Goal: Transaction & Acquisition: Purchase product/service

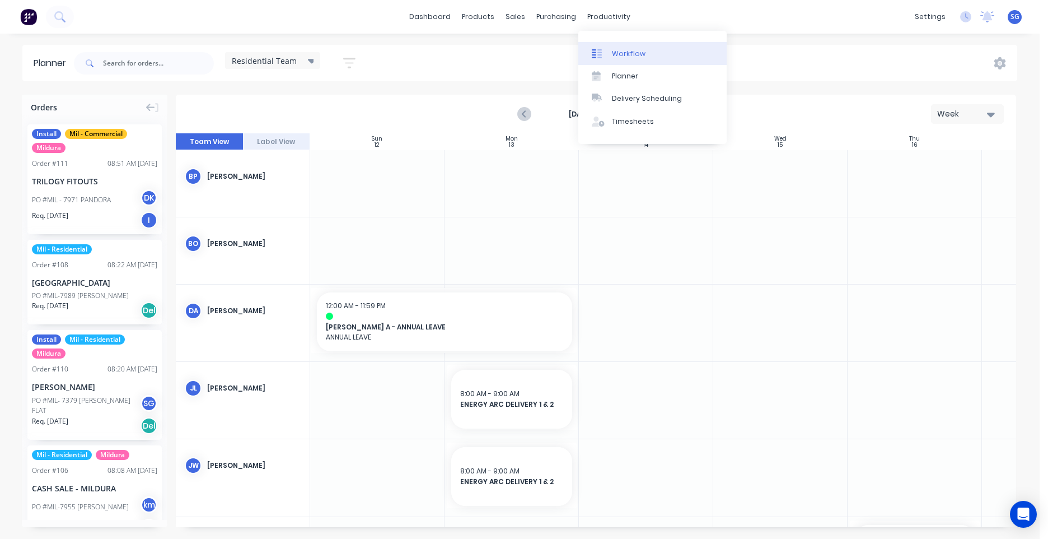
click at [616, 60] on link "Workflow" at bounding box center [652, 53] width 148 height 22
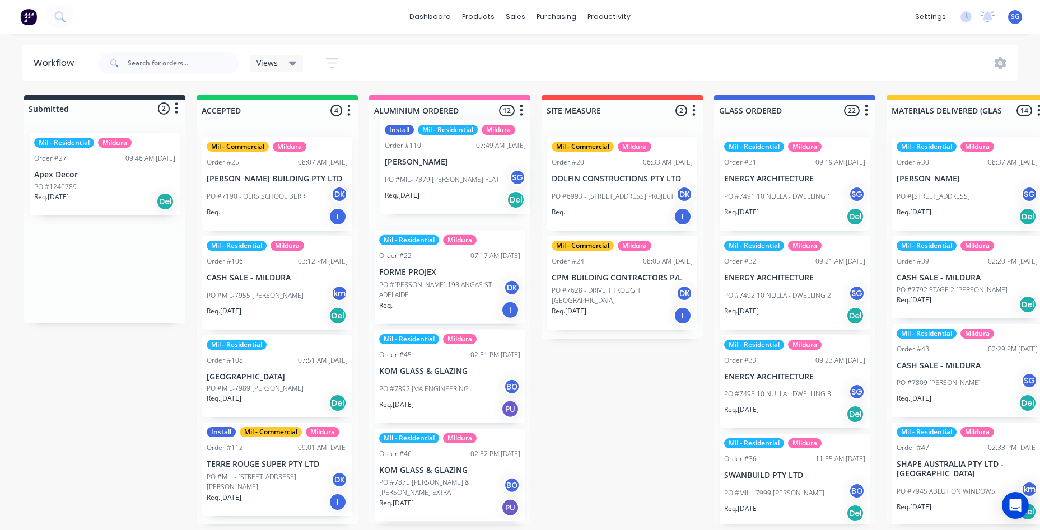
drag, startPoint x: 86, startPoint y: 288, endPoint x: 439, endPoint y: 187, distance: 367.5
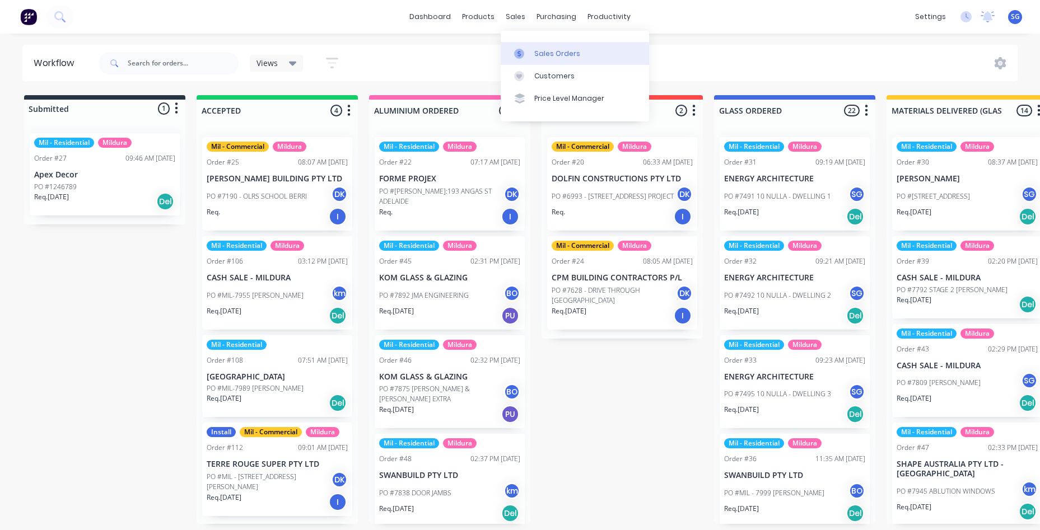
click at [538, 50] on div "Sales Orders" at bounding box center [557, 54] width 46 height 10
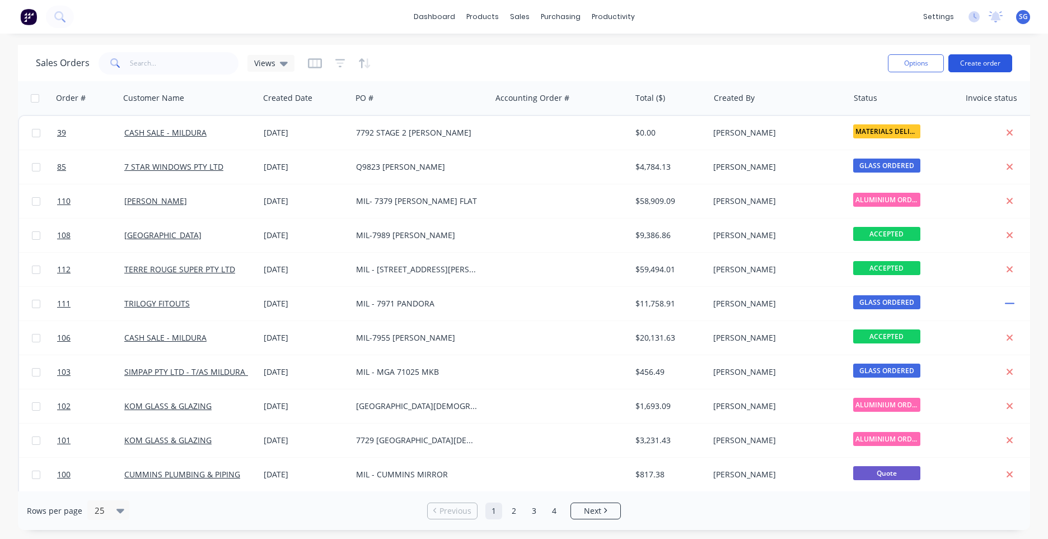
click at [980, 57] on button "Create order" at bounding box center [980, 63] width 64 height 18
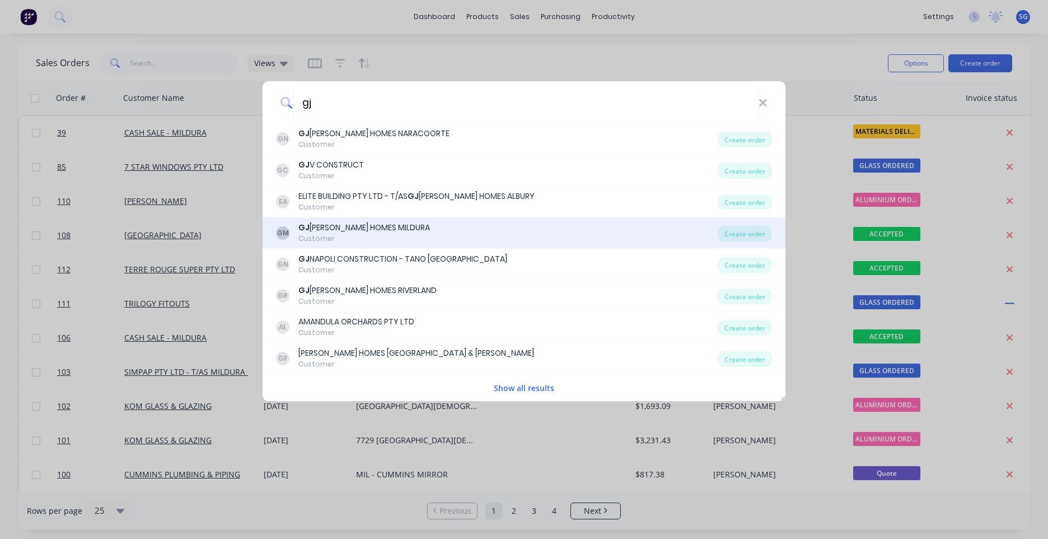
type input "gj"
click at [347, 223] on div "GJ GARDNER HOMES MILDURA" at bounding box center [364, 228] width 132 height 12
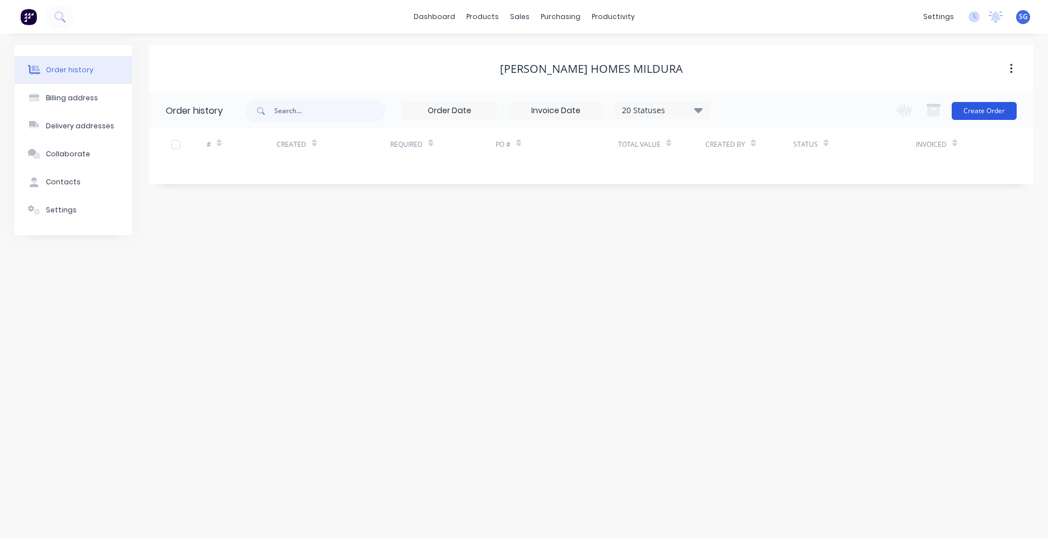
click at [981, 115] on button "Create Order" at bounding box center [984, 111] width 65 height 18
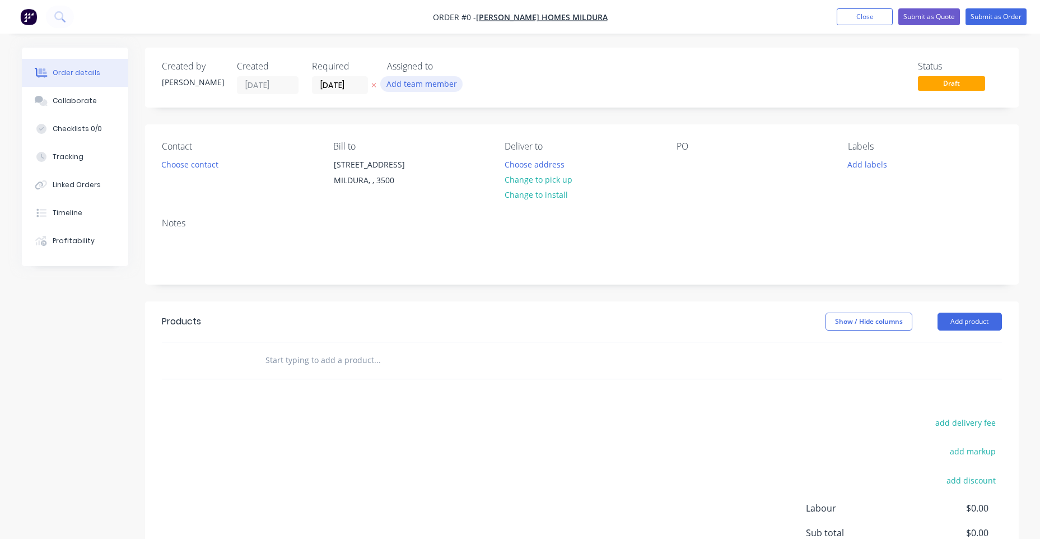
click at [427, 81] on button "Add team member" at bounding box center [421, 83] width 82 height 15
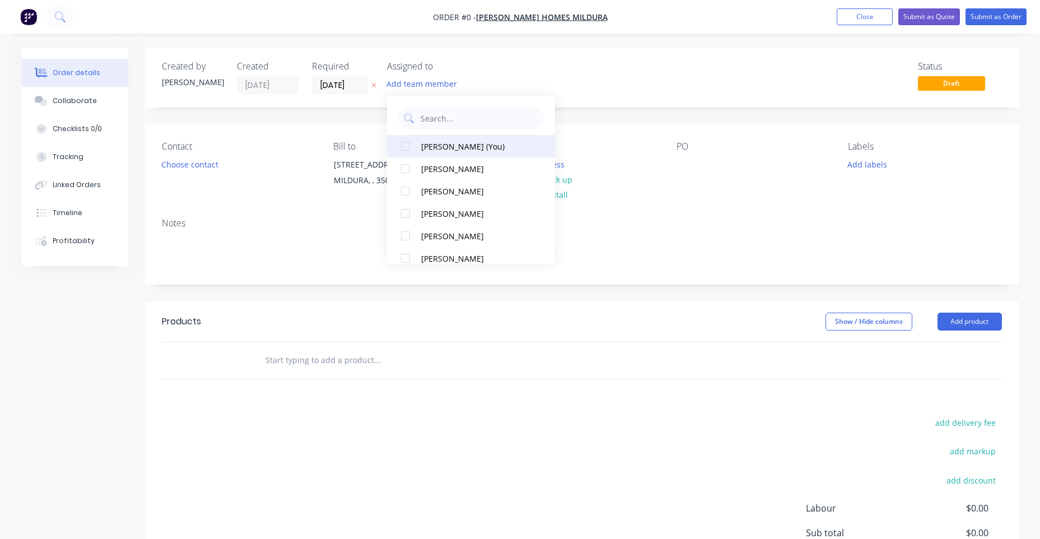
click at [454, 151] on div "Shelby Grzan (You)" at bounding box center [477, 147] width 112 height 12
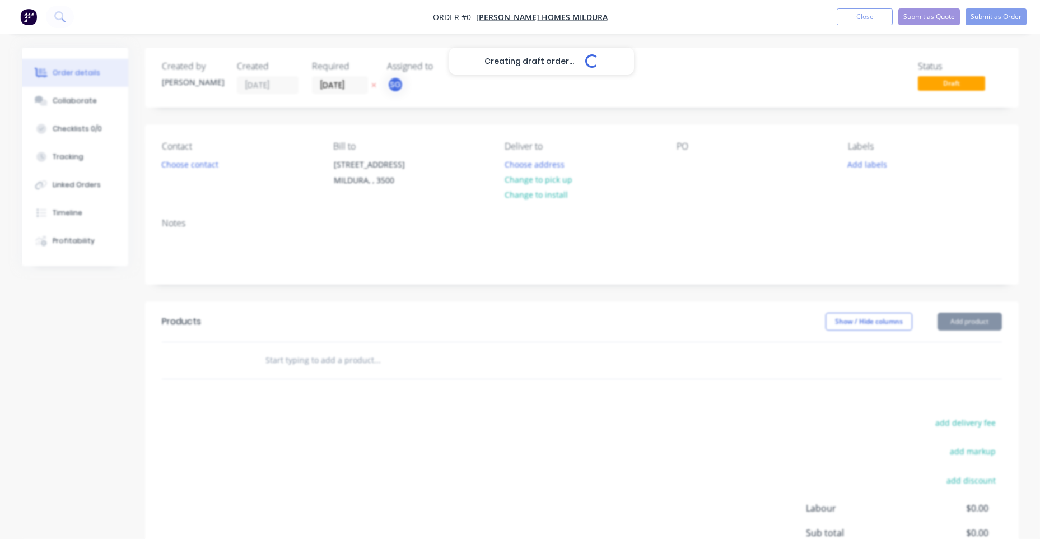
drag, startPoint x: 854, startPoint y: 167, endPoint x: 844, endPoint y: 171, distance: 10.5
click at [855, 167] on div "Creating draft order... Loading... Order details Collaborate Checklists 0/0 Tra…" at bounding box center [520, 356] width 1019 height 617
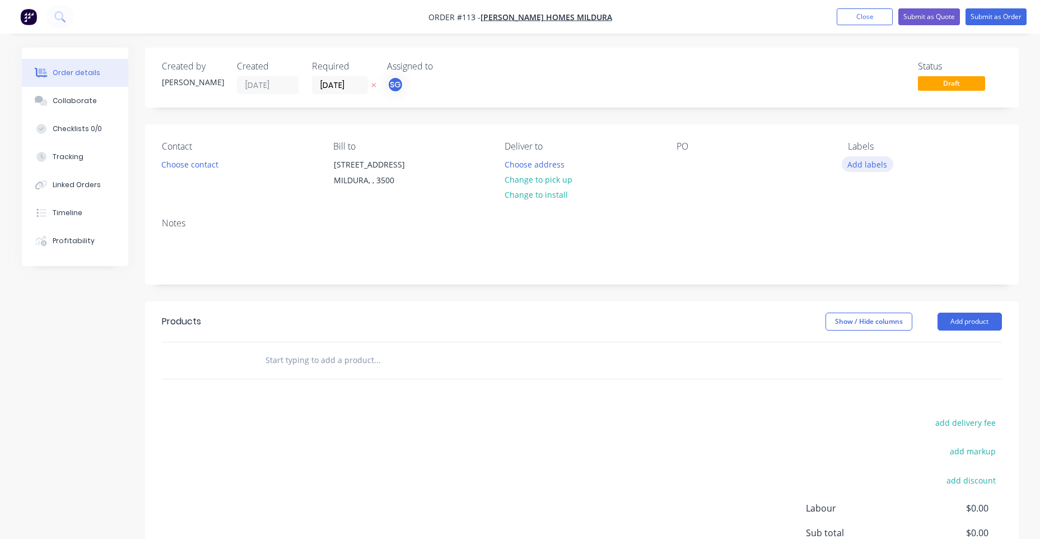
click at [876, 164] on button "Add labels" at bounding box center [867, 163] width 52 height 15
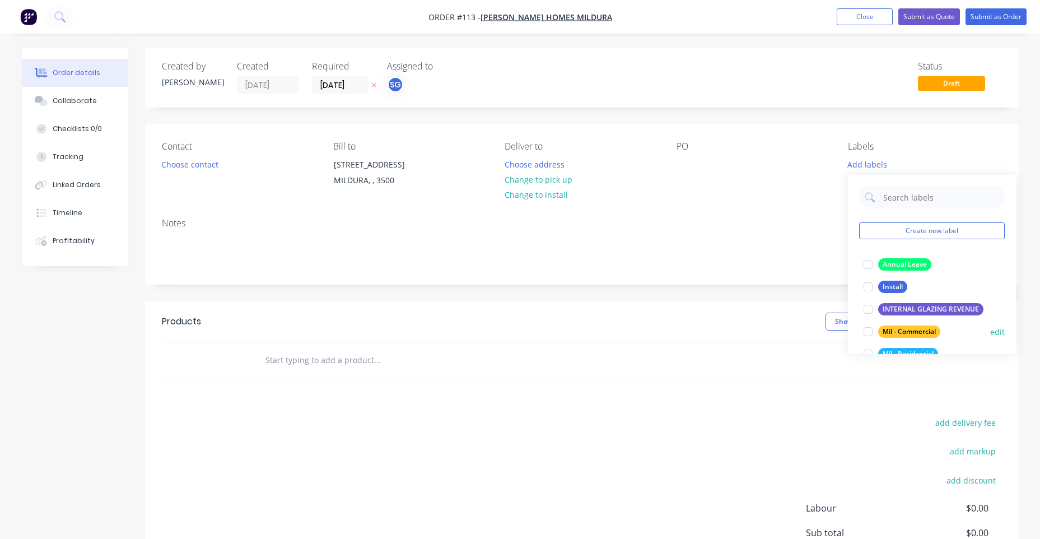
click at [908, 349] on div "Mil - Residential" at bounding box center [908, 354] width 60 height 12
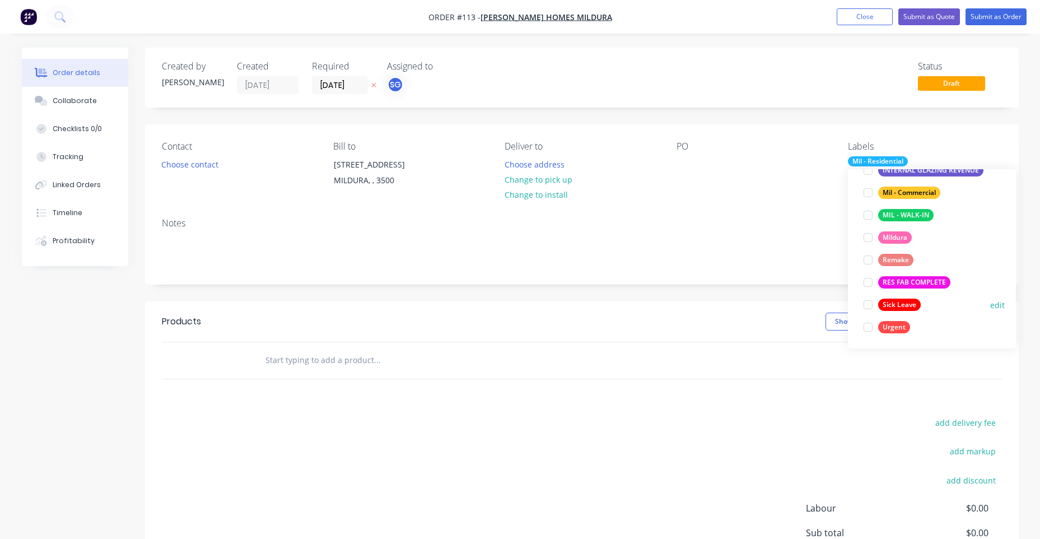
scroll to position [157, 0]
drag, startPoint x: 897, startPoint y: 238, endPoint x: 891, endPoint y: 238, distance: 5.6
click at [897, 237] on div "Mildura" at bounding box center [895, 236] width 34 height 12
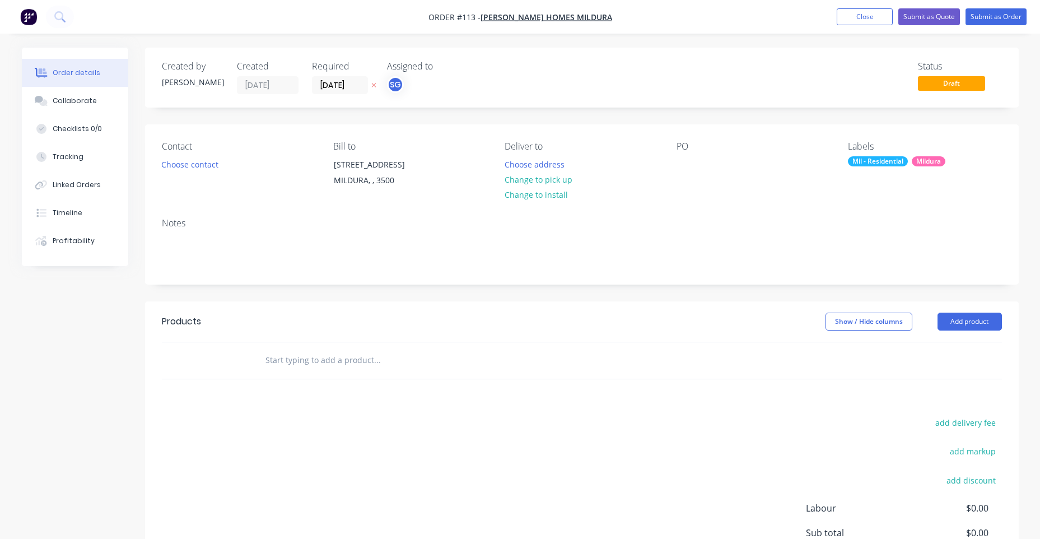
click at [699, 159] on div "PO" at bounding box center [752, 166] width 153 height 51
click at [690, 169] on div at bounding box center [685, 164] width 18 height 16
click at [202, 164] on button "Choose contact" at bounding box center [189, 163] width 69 height 15
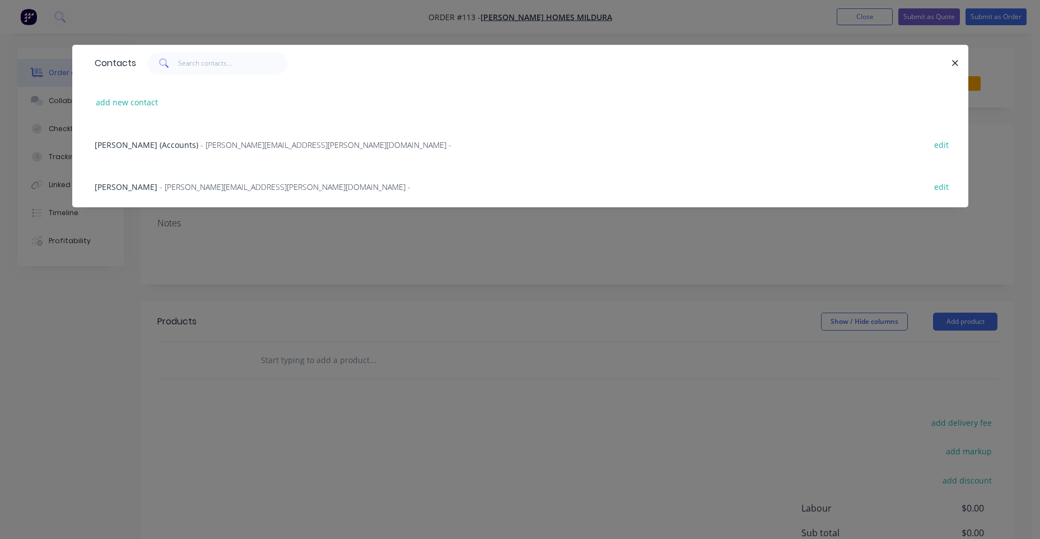
click at [183, 176] on div "Hayden Cook - Hayden.Cook@gjgardner.com.au - edit" at bounding box center [520, 186] width 862 height 42
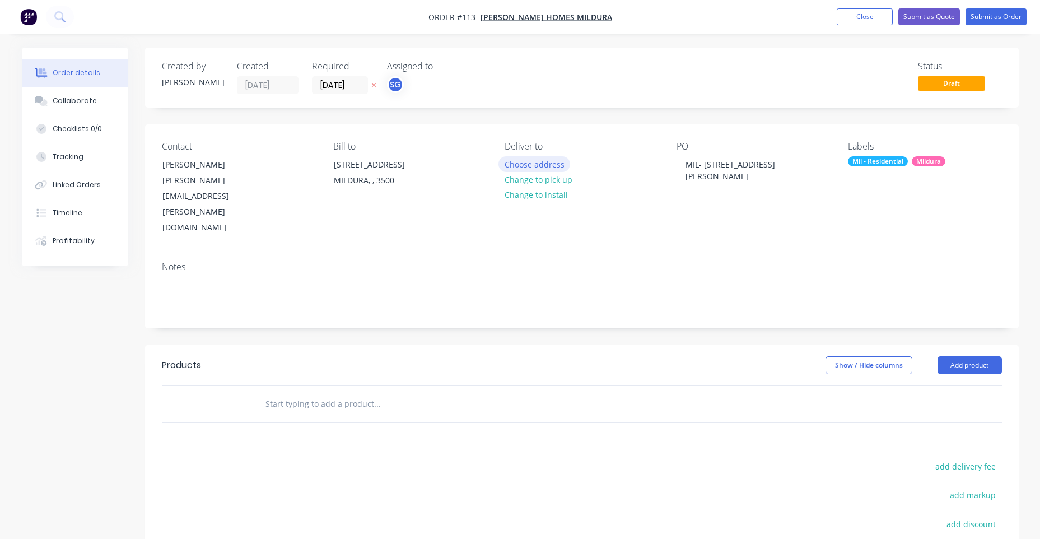
click at [546, 160] on button "Choose address" at bounding box center [534, 163] width 72 height 15
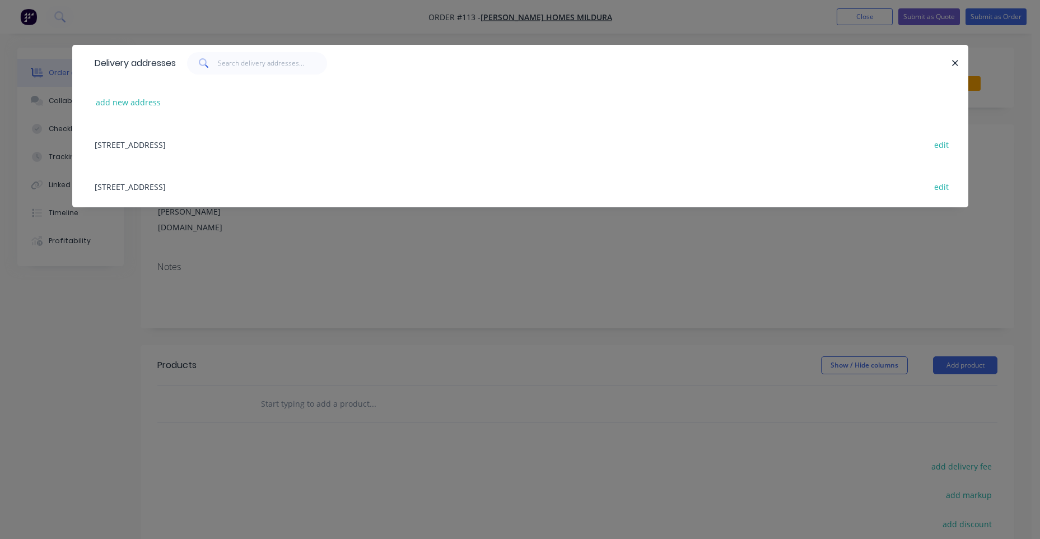
click at [186, 87] on div "add new address" at bounding box center [520, 102] width 862 height 42
click at [171, 95] on div "add new address" at bounding box center [520, 102] width 862 height 42
click at [167, 99] on div "add new address" at bounding box center [520, 102] width 862 height 42
click at [137, 101] on button "add new address" at bounding box center [128, 102] width 77 height 15
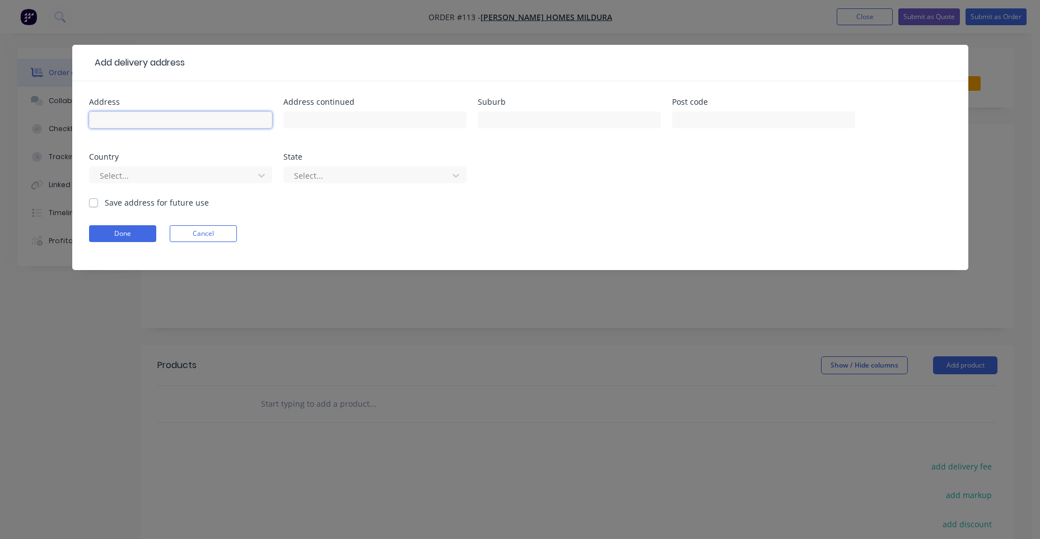
click at [163, 115] on input "text" at bounding box center [180, 119] width 183 height 17
type input "27 Taylor Road"
type input "Euston"
click at [141, 180] on div at bounding box center [173, 176] width 149 height 14
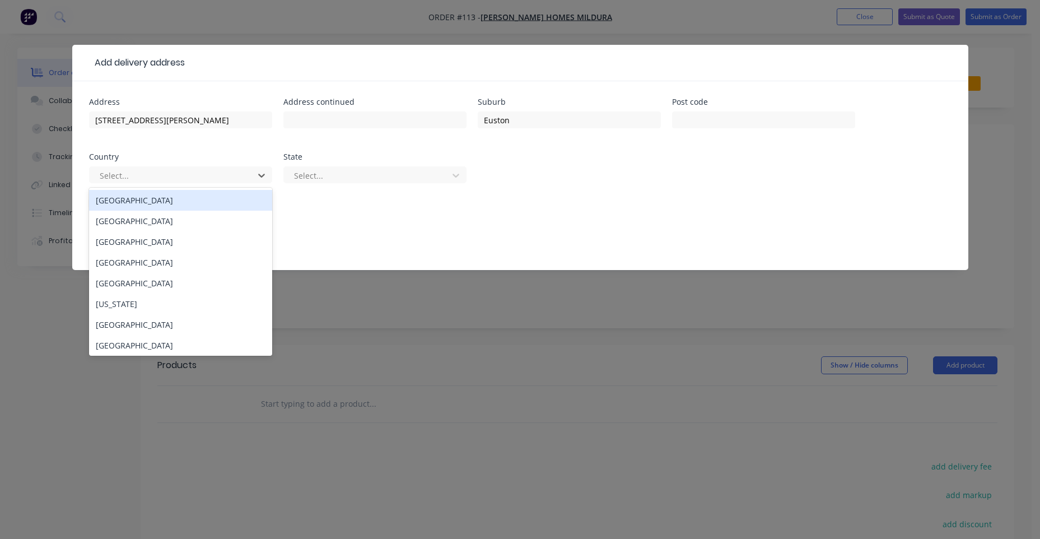
click at [128, 203] on div "Australia" at bounding box center [180, 200] width 183 height 21
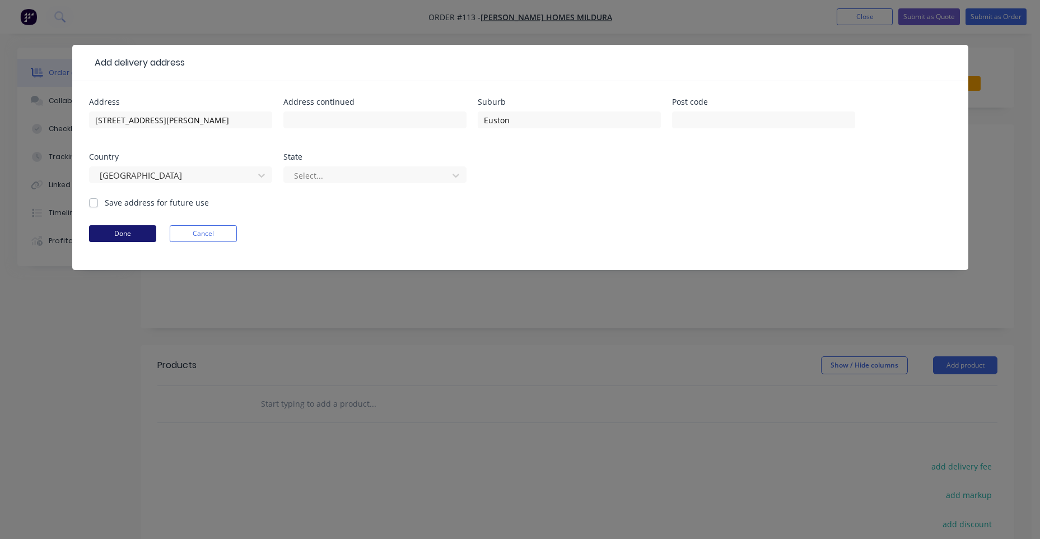
click at [130, 237] on button "Done" at bounding box center [122, 233] width 67 height 17
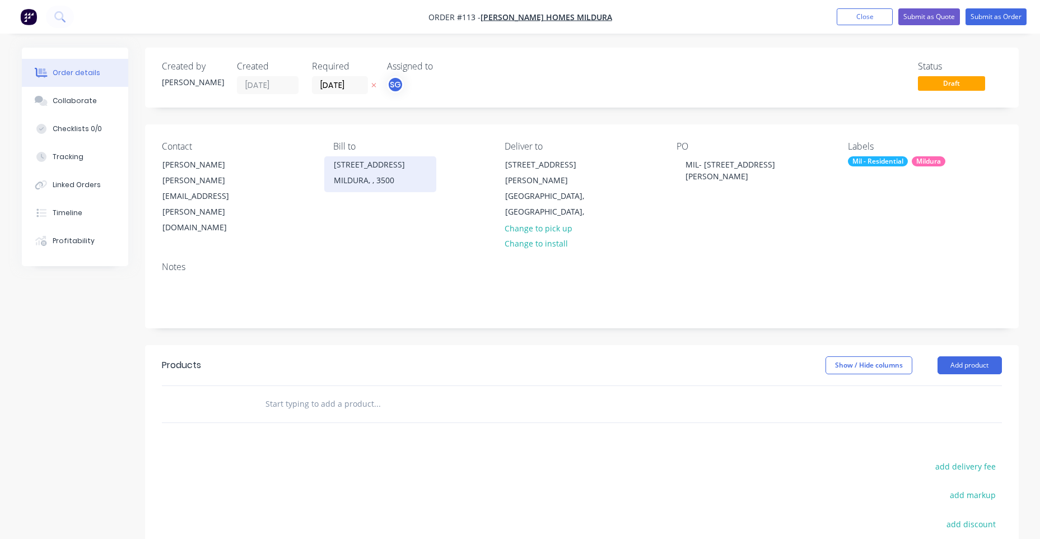
click at [349, 171] on div "87 Lime Ave" at bounding box center [380, 165] width 93 height 16
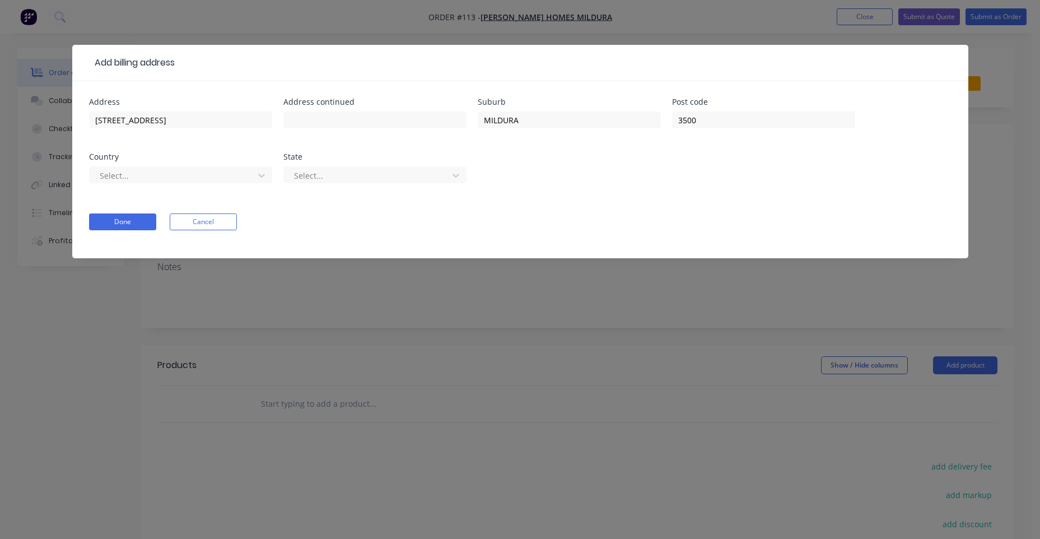
click at [683, 9] on div "Add billing address Address 87 Lime Ave Address continued Suburb MILDURA Post c…" at bounding box center [520, 269] width 1040 height 539
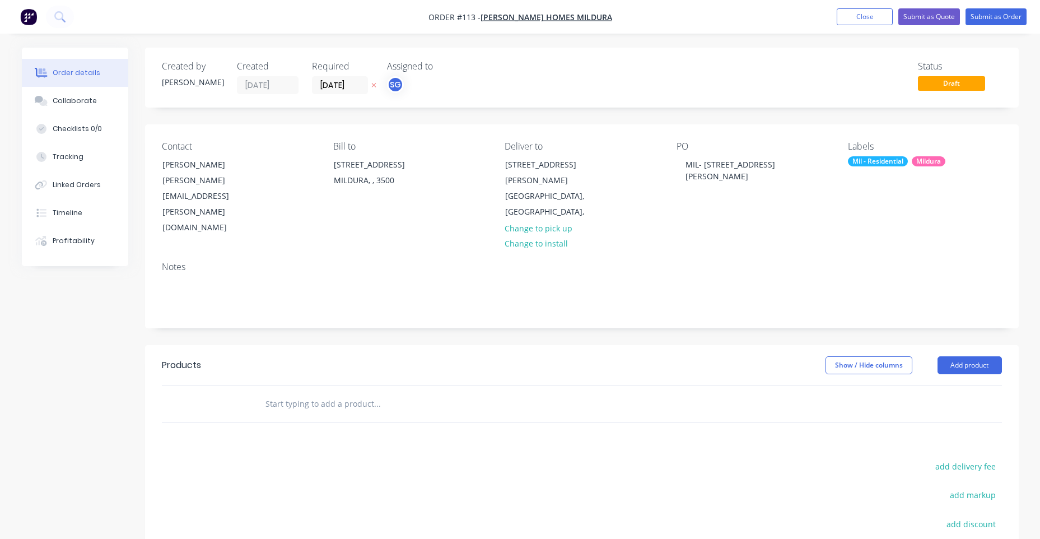
click at [346, 392] on input "text" at bounding box center [377, 403] width 224 height 22
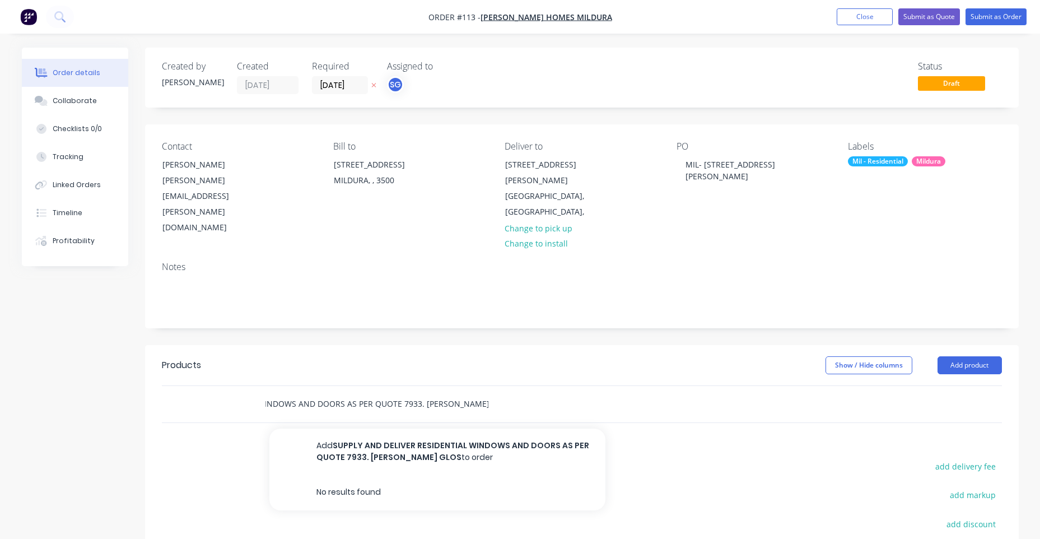
scroll to position [0, 148]
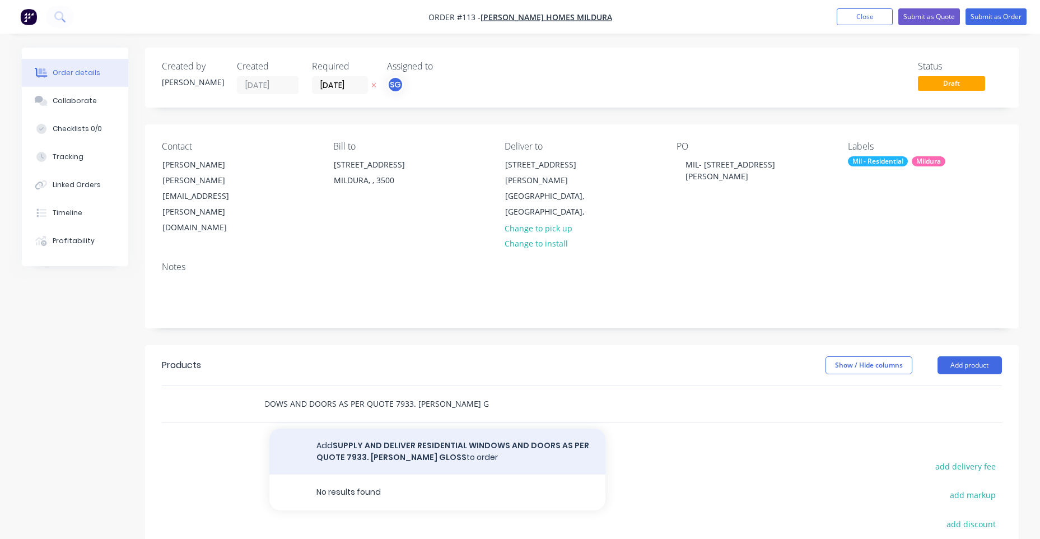
type input "SUPPLY AND DELIVER RESIDENTIAL WINDOWS AND DOORS AS PER QUOTE 7933. PEARL WHITE…"
click at [517, 428] on button "Add SUPPLY AND DELIVER RESIDENTIAL WINDOWS AND DOORS AS PER QUOTE 7933. PEARL W…" at bounding box center [437, 451] width 336 height 46
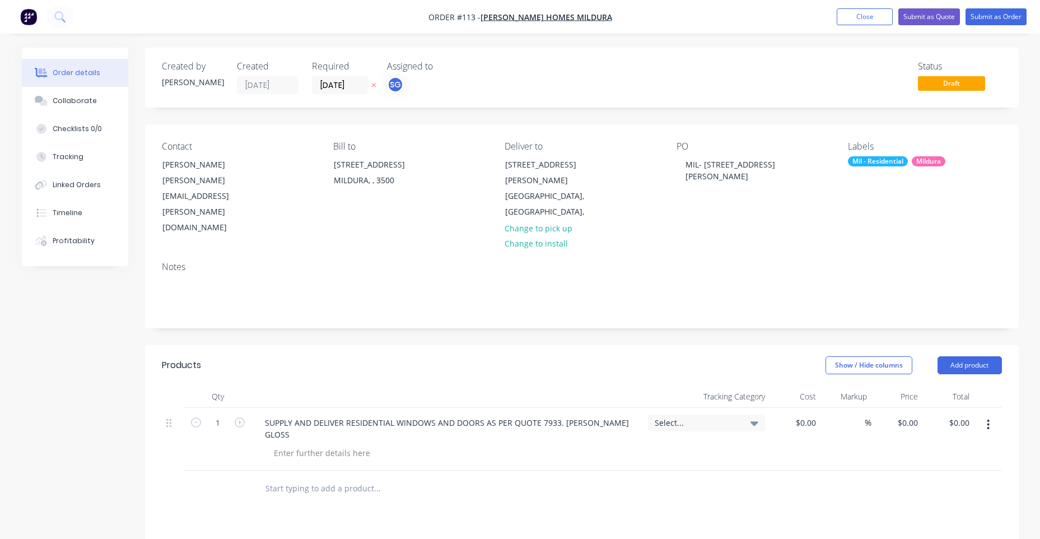
click at [826, 408] on div "%" at bounding box center [845, 439] width 51 height 63
click at [814, 414] on input at bounding box center [813, 422] width 13 height 16
paste input "22127.49"
type input "$22,127.49"
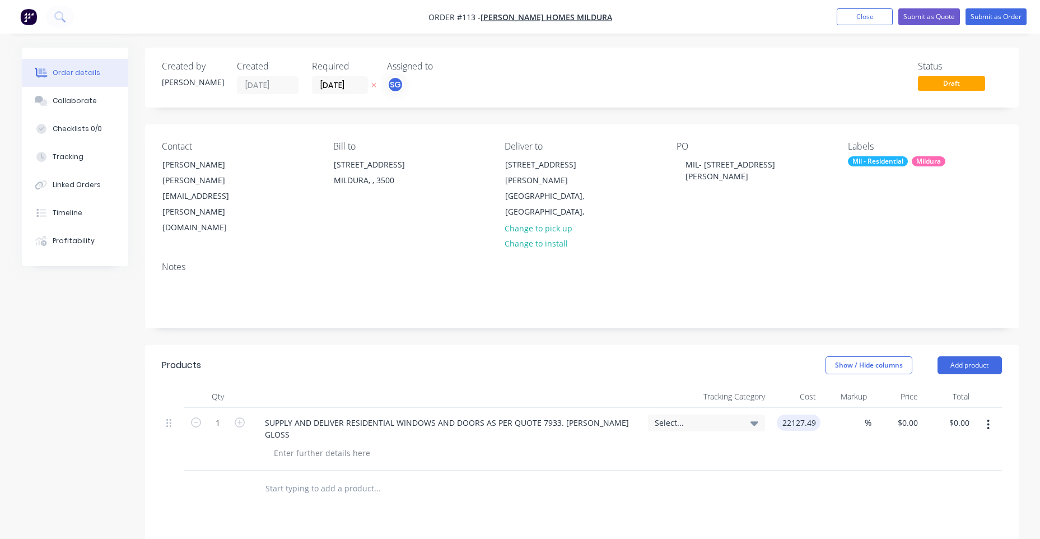
type input "$22,127.49"
click at [784, 470] on div at bounding box center [582, 488] width 840 height 36
click at [750, 417] on icon at bounding box center [754, 423] width 8 height 12
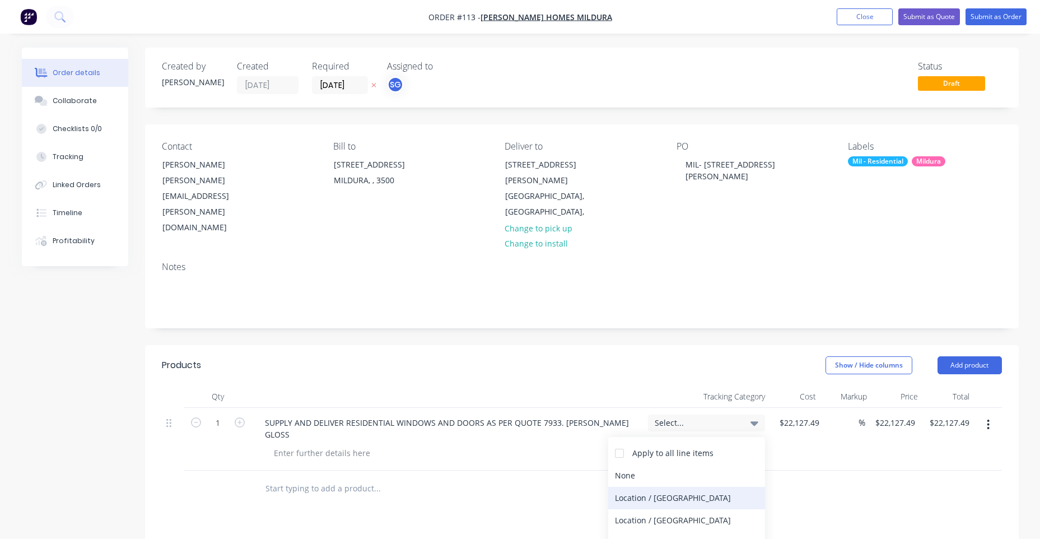
scroll to position [110, 0]
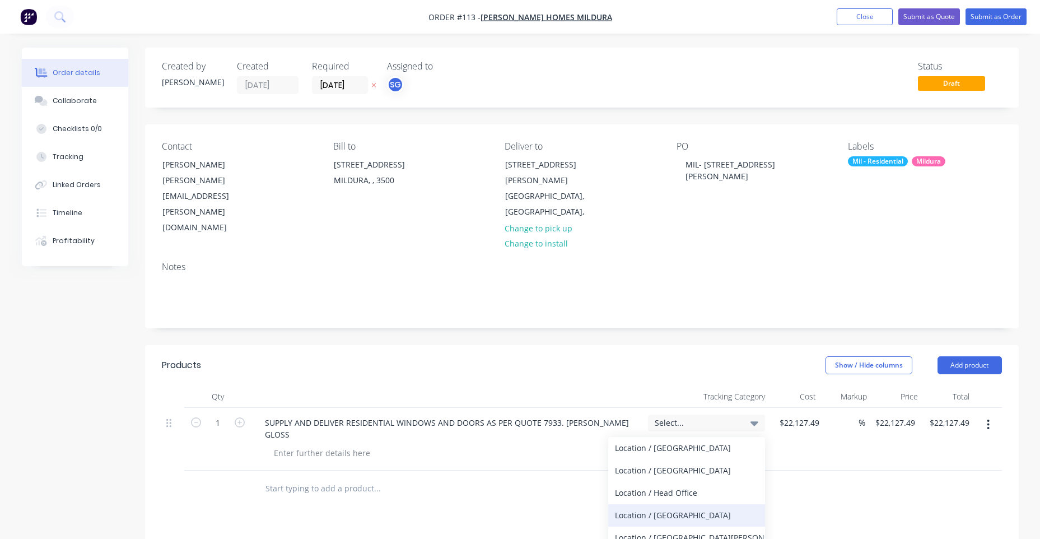
click at [670, 504] on div "Location / Mildura" at bounding box center [686, 515] width 157 height 22
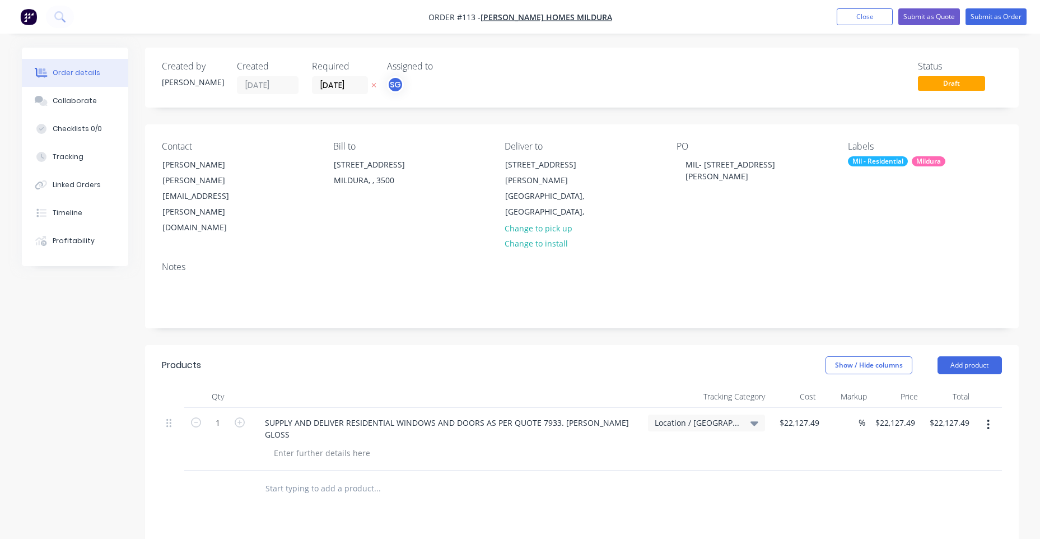
click at [566, 470] on div at bounding box center [452, 488] width 403 height 36
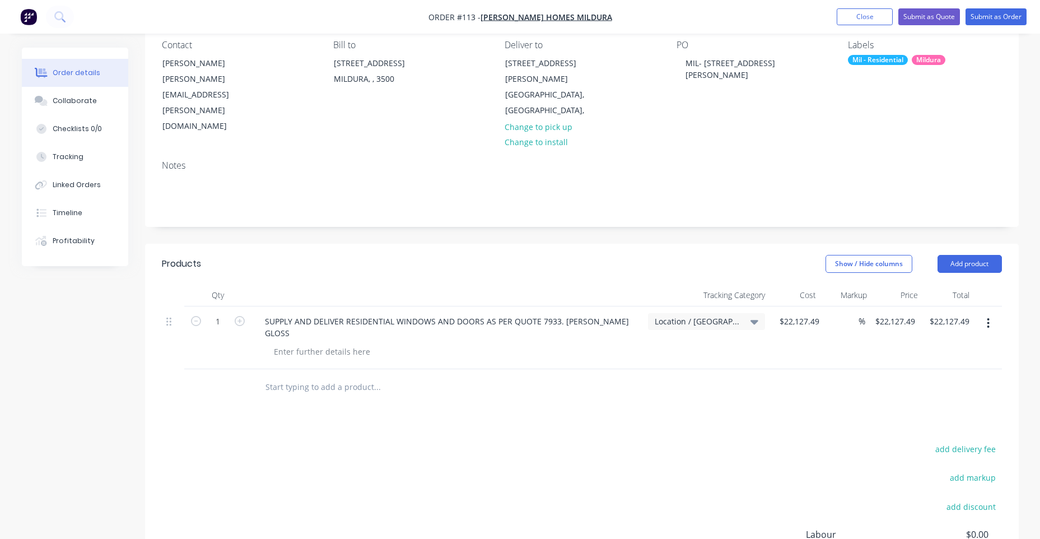
scroll to position [0, 0]
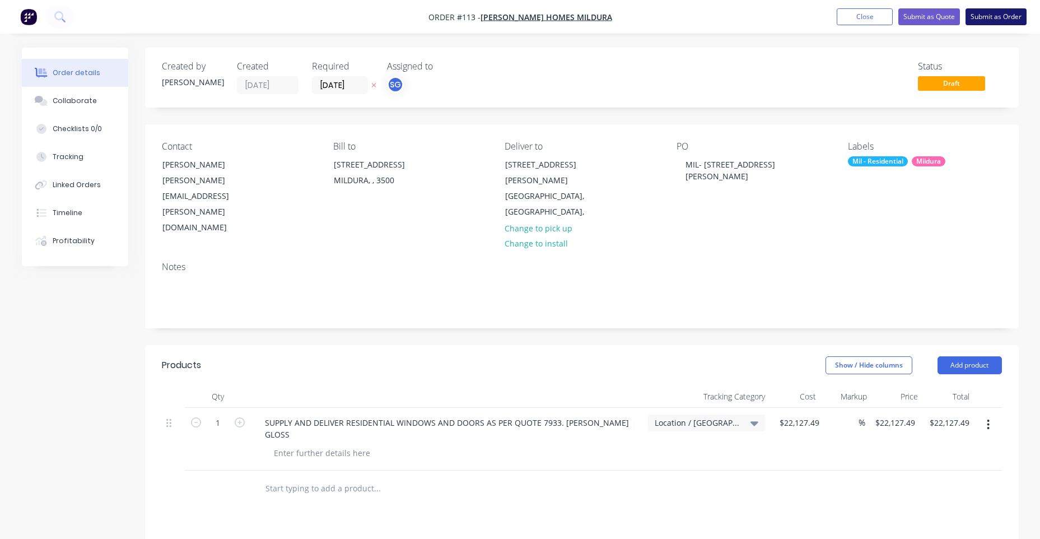
click at [991, 13] on button "Submit as Order" at bounding box center [995, 16] width 61 height 17
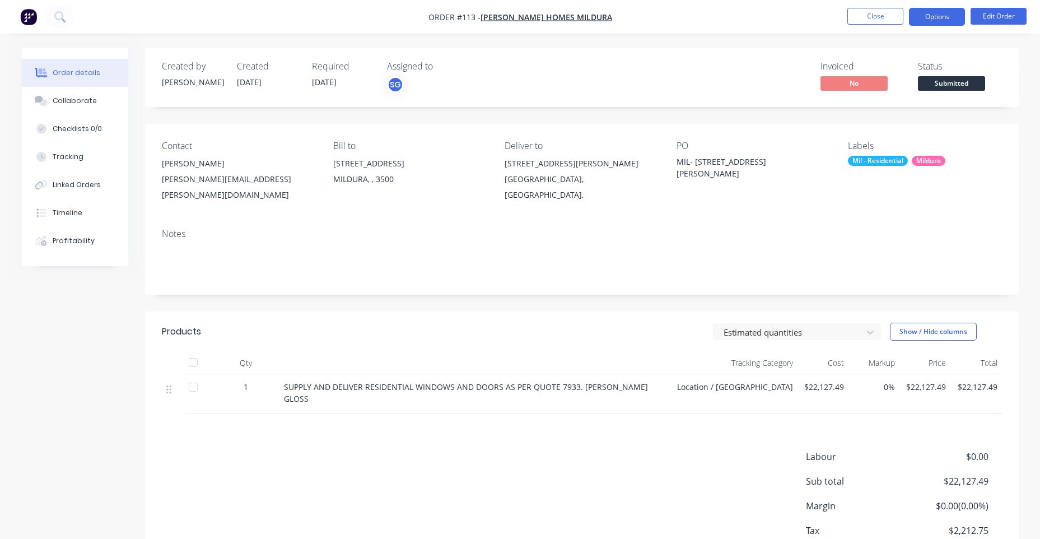
click at [952, 15] on button "Options" at bounding box center [937, 17] width 56 height 18
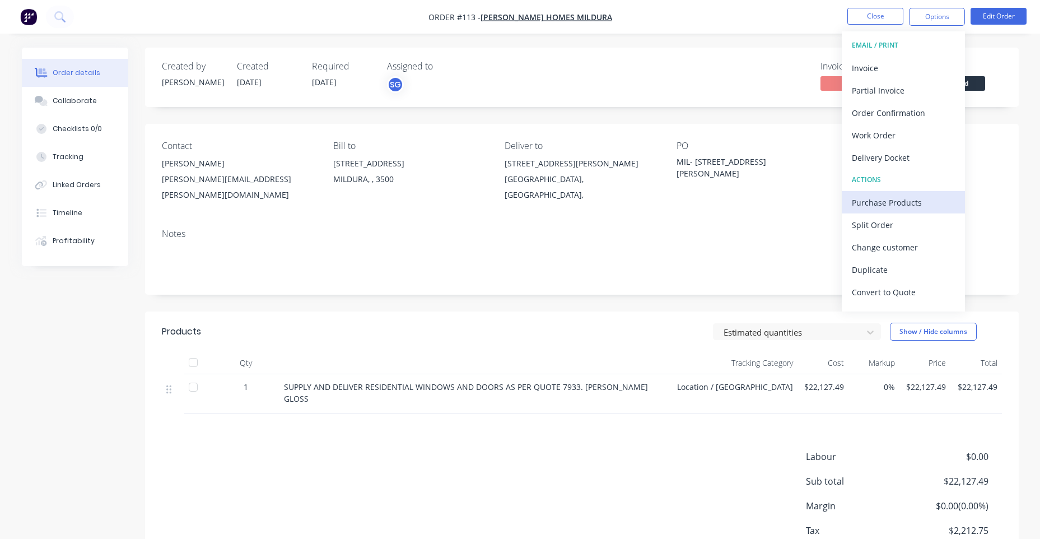
click at [892, 197] on div "Purchase Products" at bounding box center [903, 202] width 103 height 16
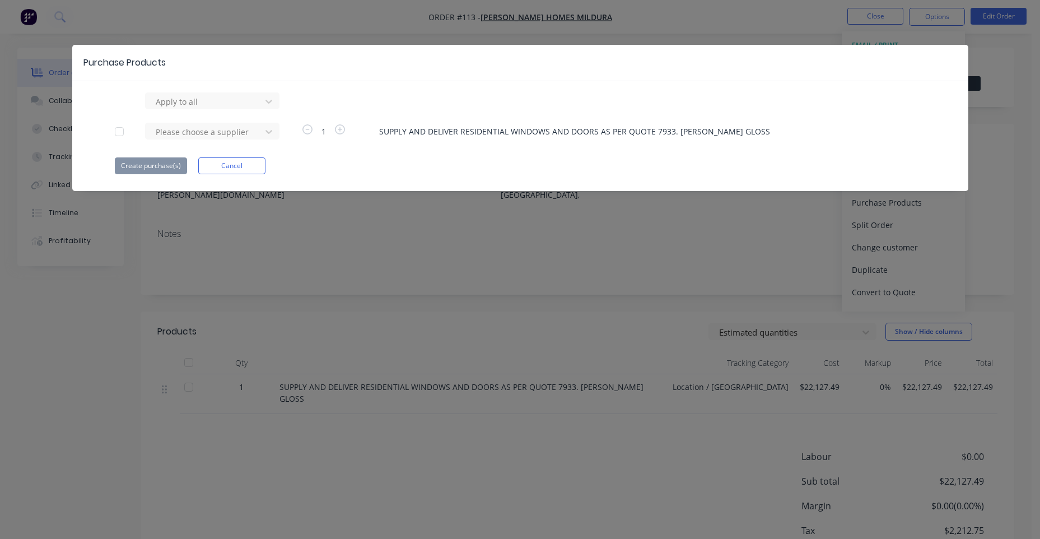
click at [557, 236] on div "Purchase Products Apply to all Please choose a supplier 1 SUPPLY AND DELIVER RE…" at bounding box center [520, 269] width 1040 height 539
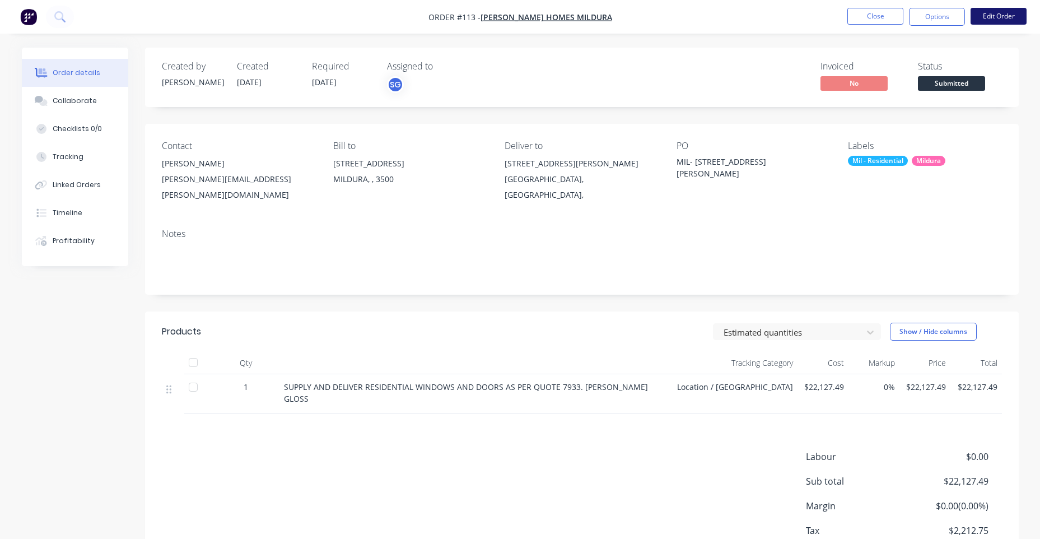
click at [1014, 22] on button "Edit Order" at bounding box center [998, 16] width 56 height 17
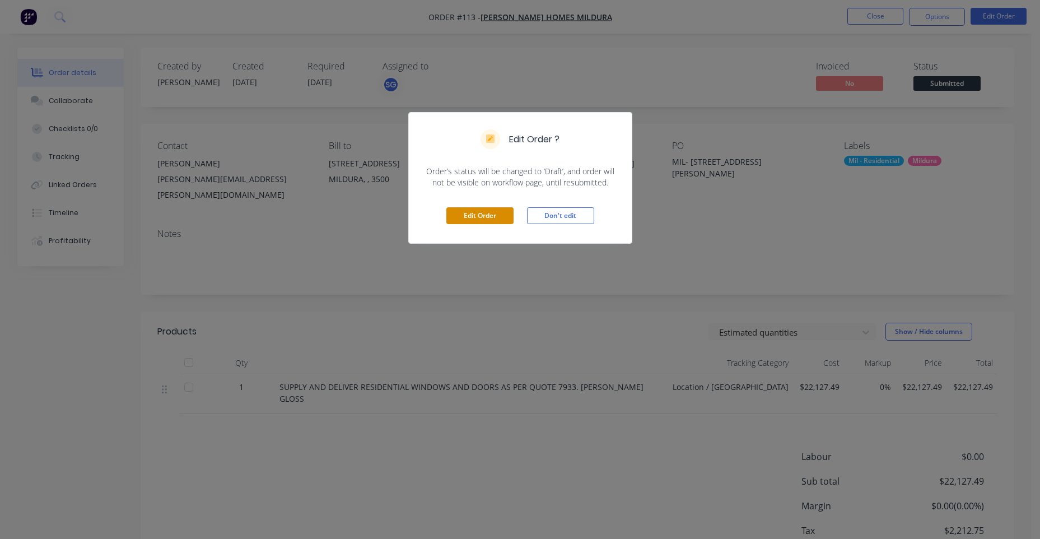
click at [507, 218] on button "Edit Order" at bounding box center [479, 215] width 67 height 17
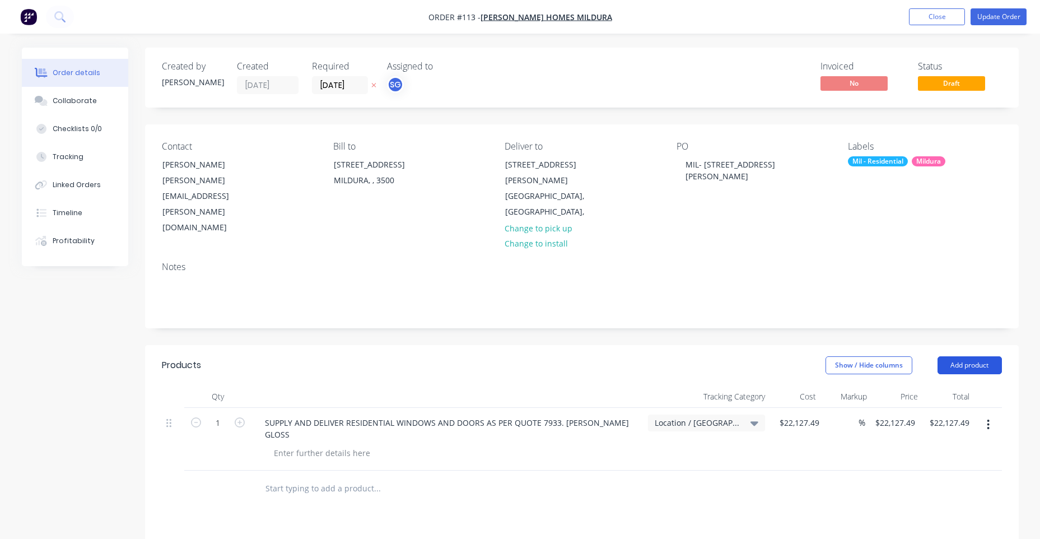
click at [998, 356] on button "Add product" at bounding box center [969, 365] width 64 height 18
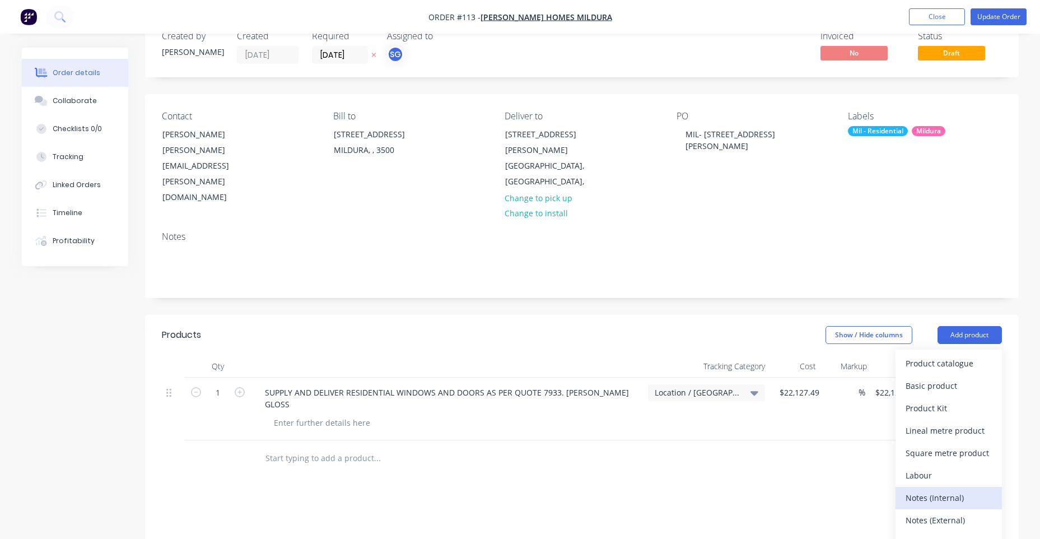
scroll to position [56, 0]
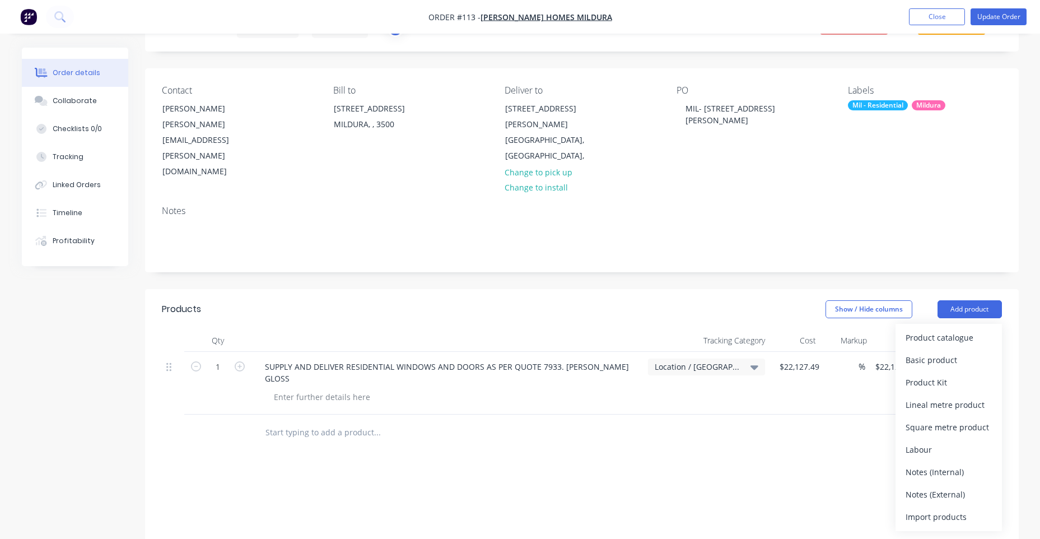
click at [941, 508] on div "Import products" at bounding box center [948, 516] width 86 height 16
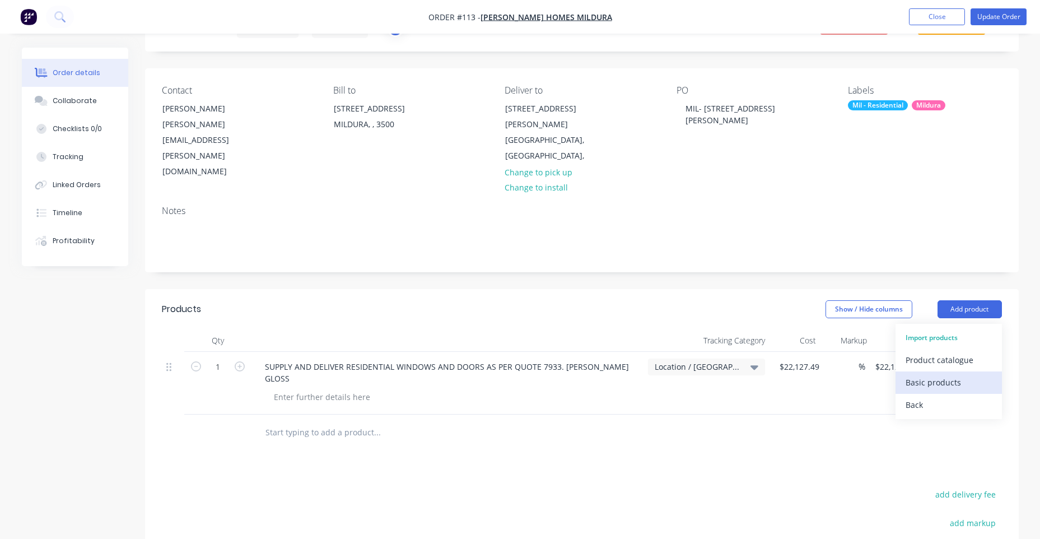
click at [918, 374] on div "Basic products" at bounding box center [948, 382] width 86 height 16
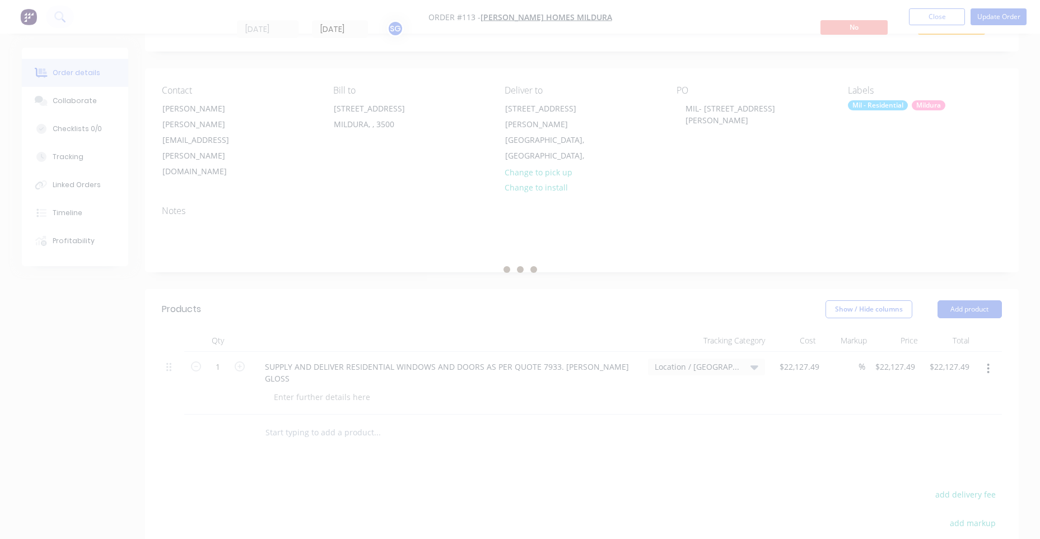
scroll to position [0, 0]
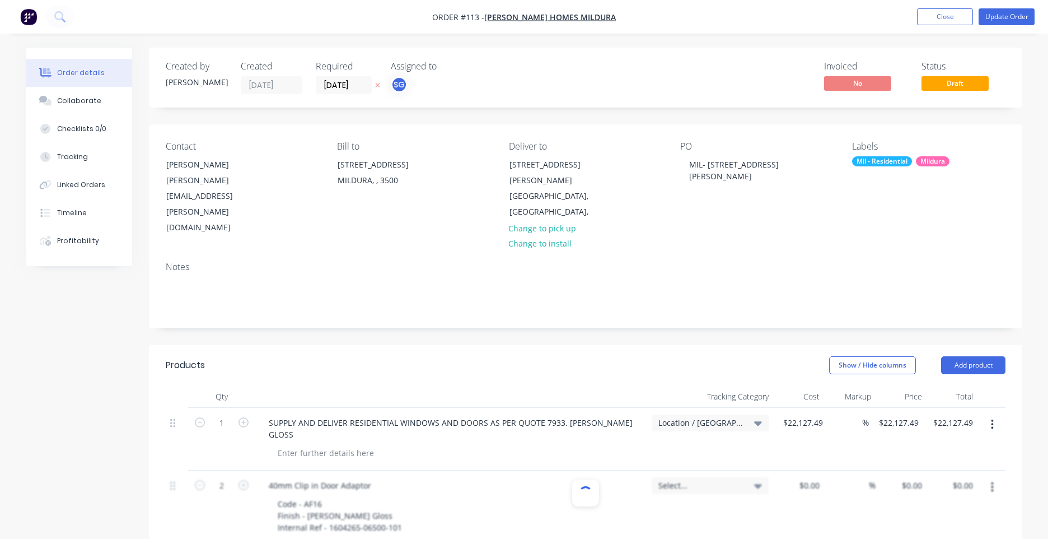
type input "2"
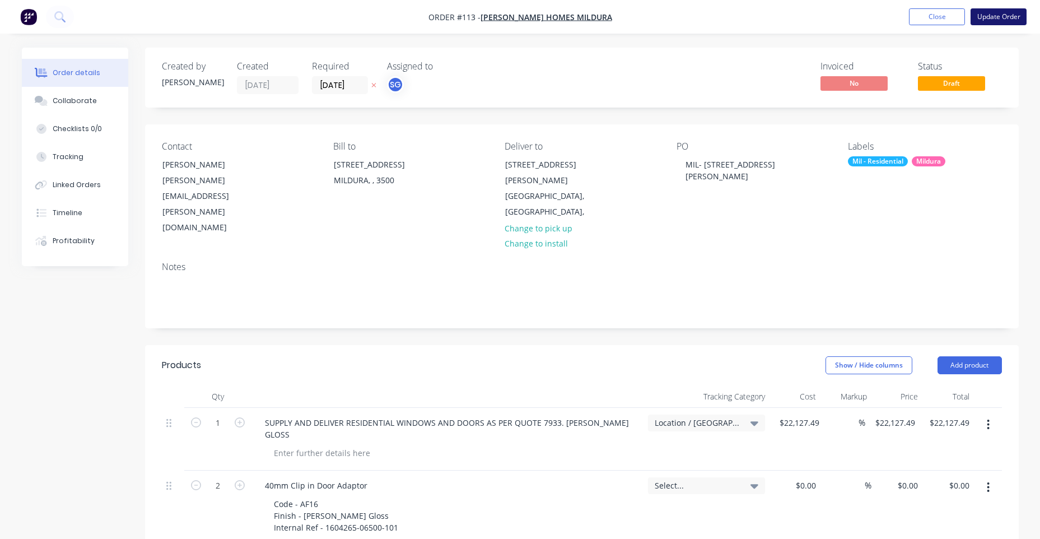
click at [1014, 12] on button "Update Order" at bounding box center [998, 16] width 56 height 17
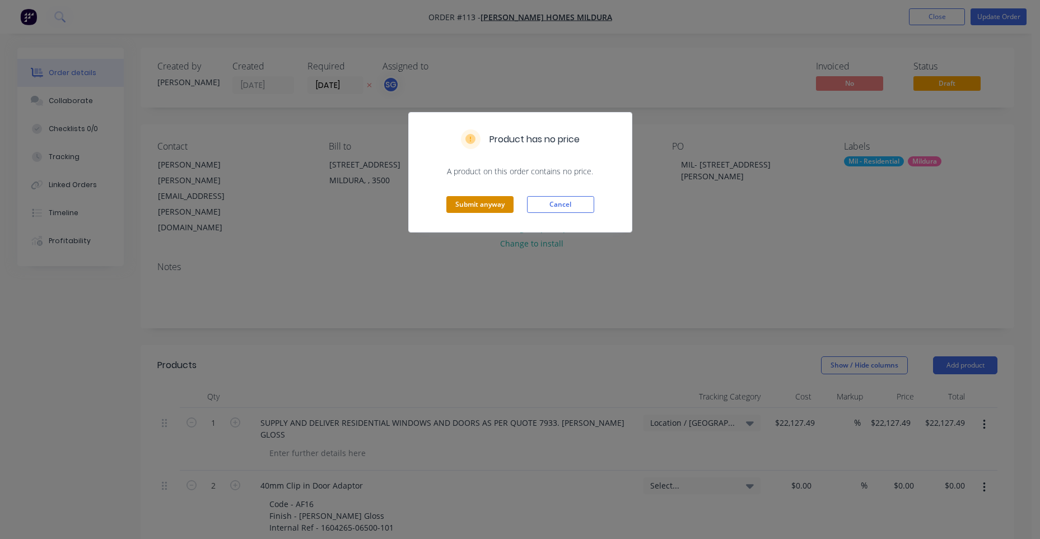
click at [485, 205] on button "Submit anyway" at bounding box center [479, 204] width 67 height 17
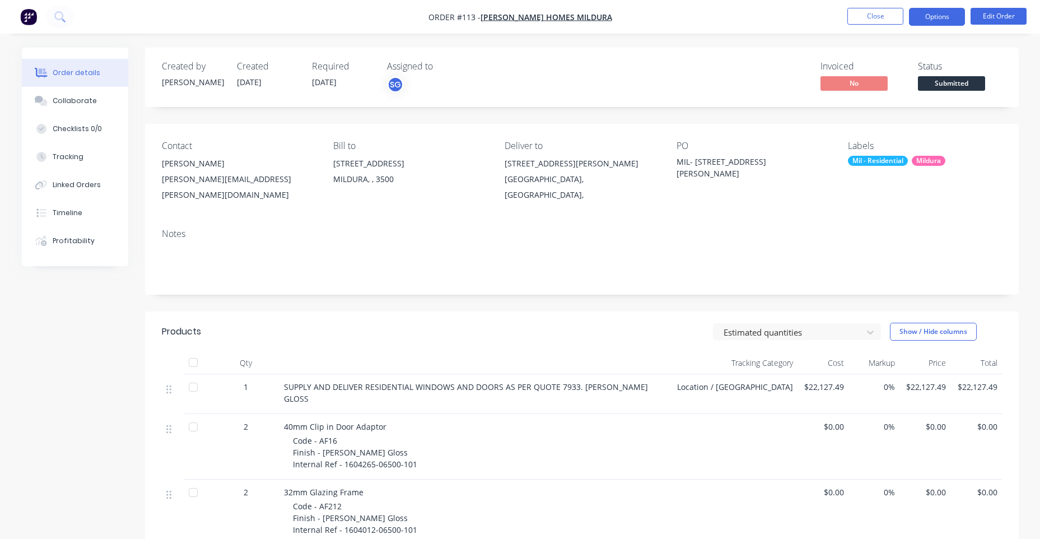
click at [949, 15] on button "Options" at bounding box center [937, 17] width 56 height 18
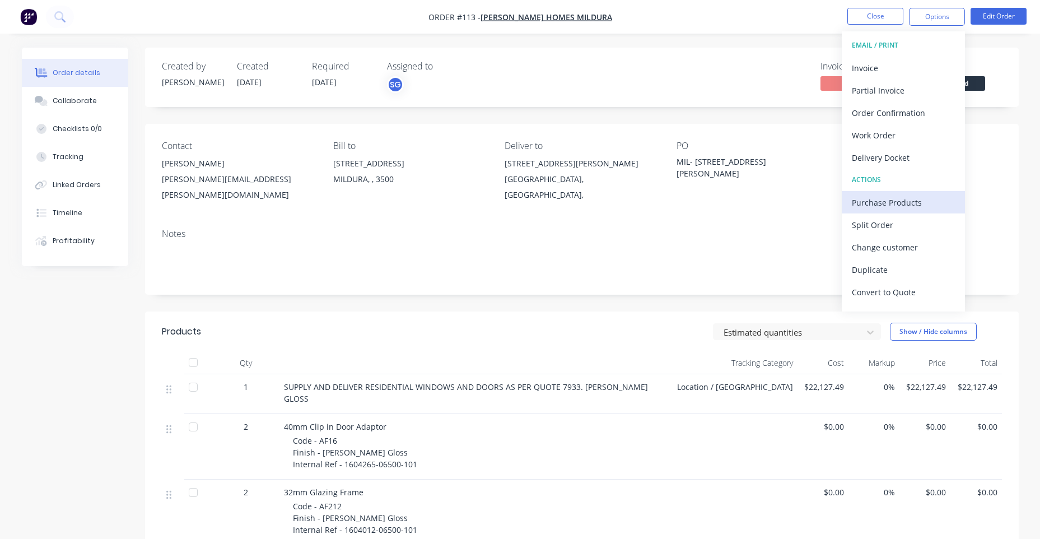
click at [923, 203] on div "Purchase Products" at bounding box center [903, 202] width 103 height 16
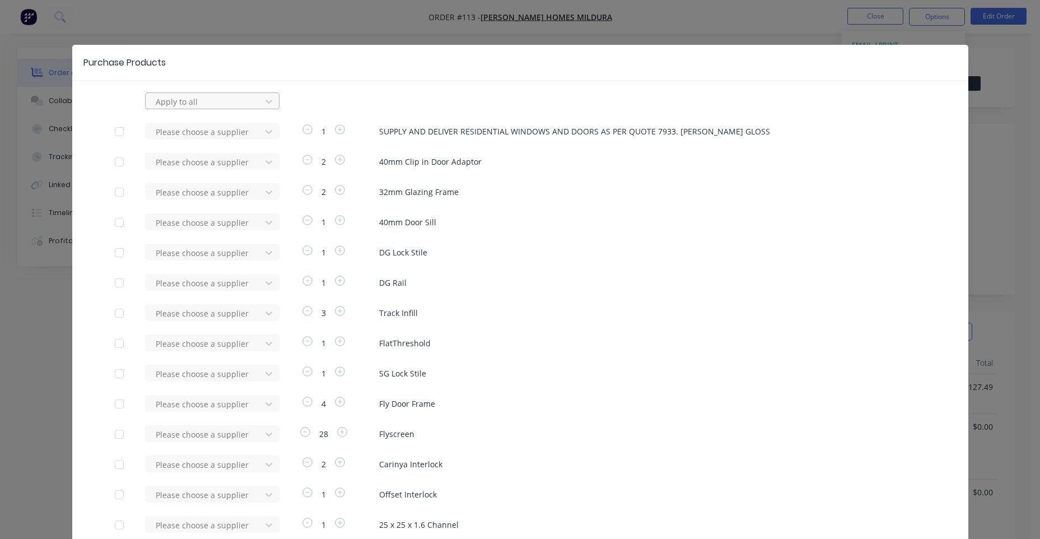
click at [165, 106] on div at bounding box center [205, 102] width 101 height 14
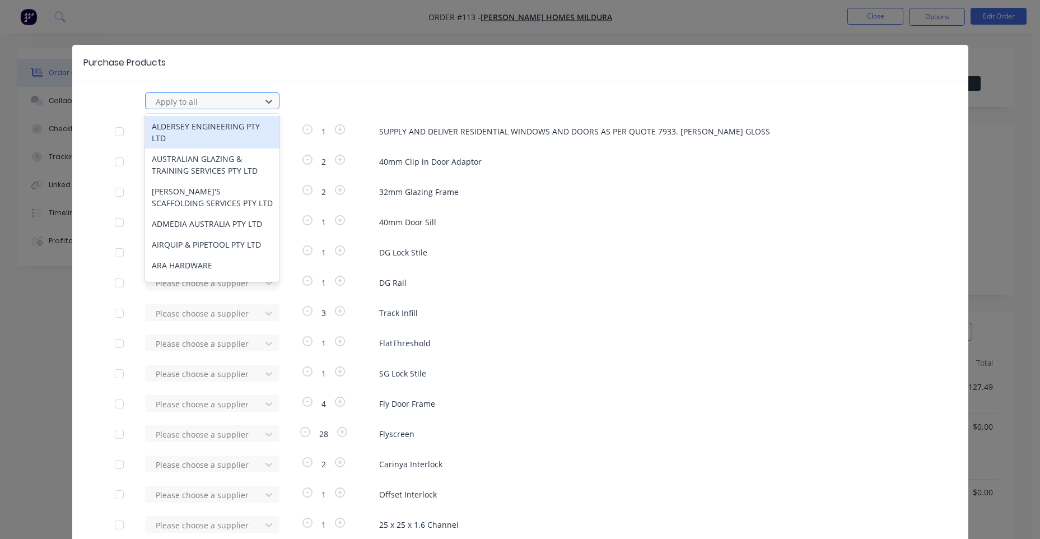
click at [165, 106] on div at bounding box center [205, 102] width 101 height 14
type input "ALSPE"
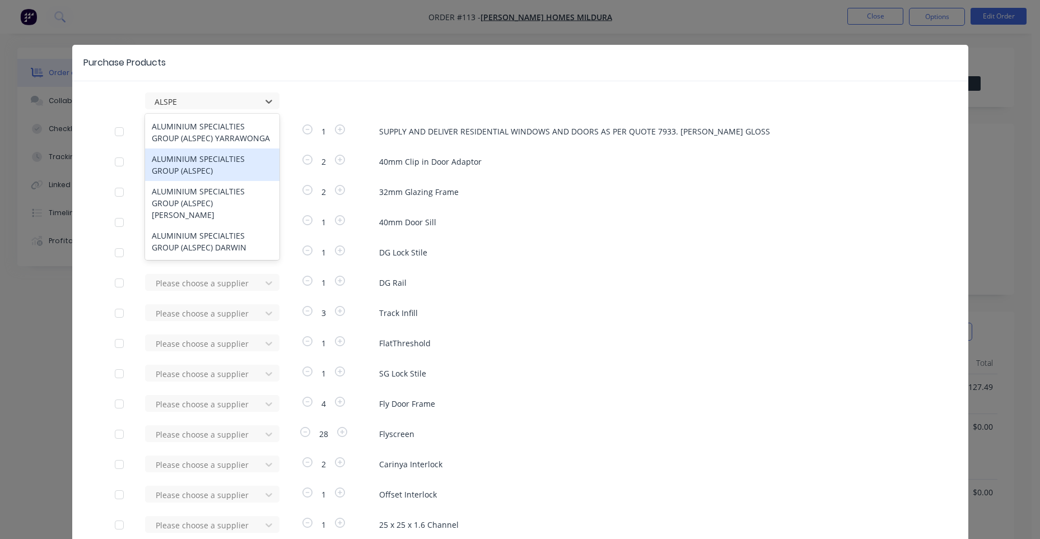
click at [216, 168] on div "ALUMINIUM SPECIALTIES GROUP (ALSPEC)" at bounding box center [212, 164] width 134 height 32
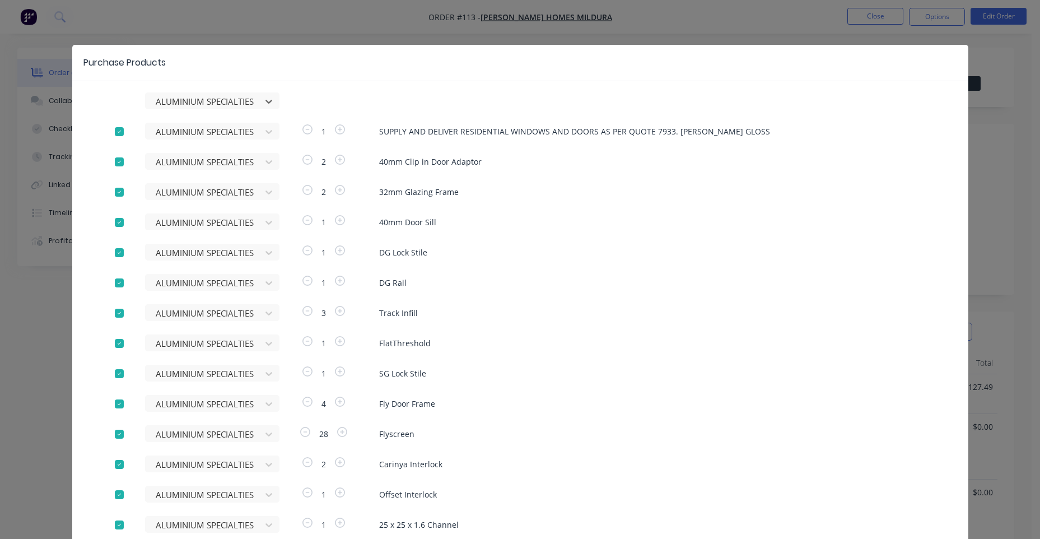
click at [116, 129] on div at bounding box center [119, 131] width 22 height 22
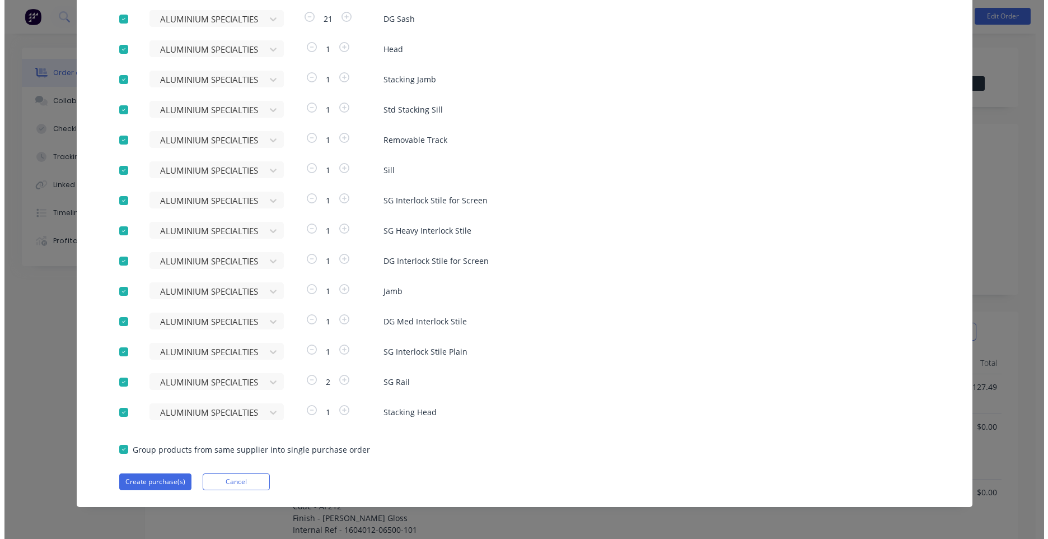
scroll to position [627, 0]
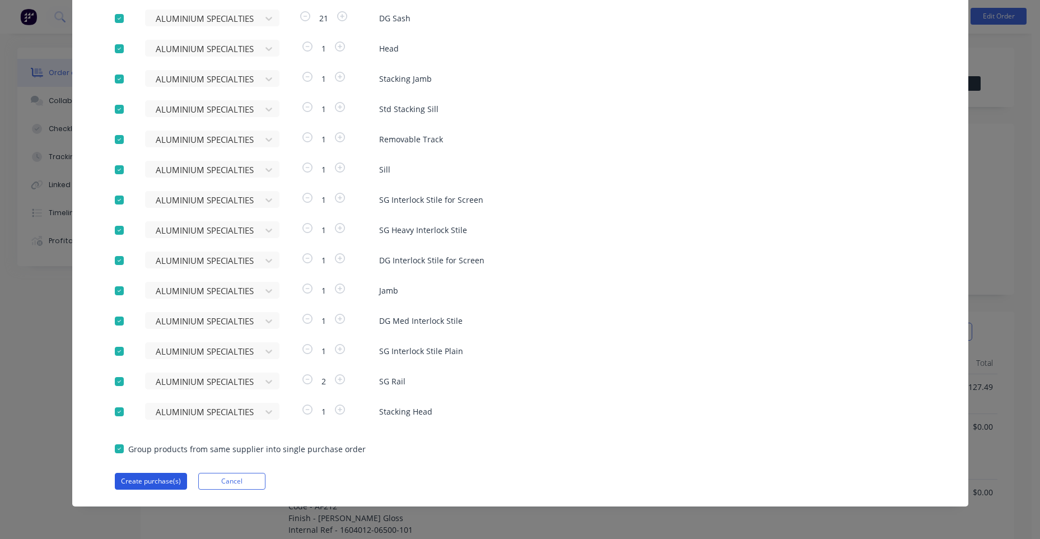
click at [147, 480] on button "Create purchase(s)" at bounding box center [151, 481] width 72 height 17
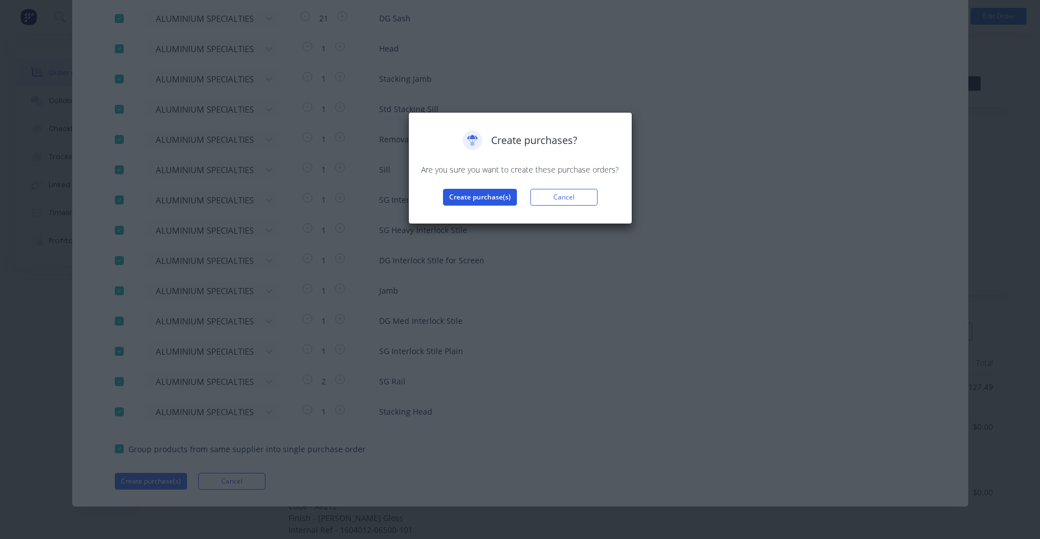
click at [472, 194] on button "Create purchase(s)" at bounding box center [480, 197] width 74 height 17
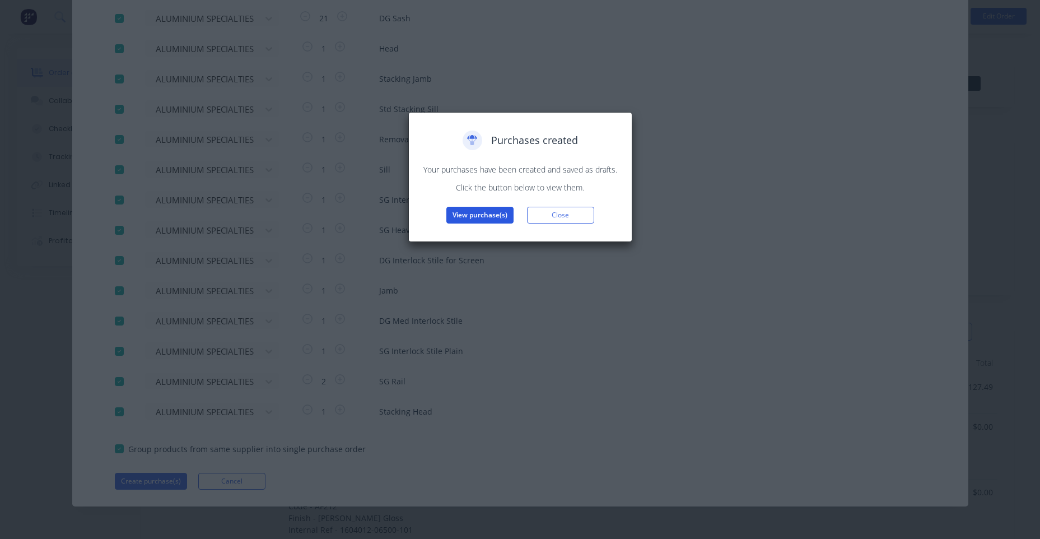
click at [495, 216] on button "View purchase(s)" at bounding box center [479, 215] width 67 height 17
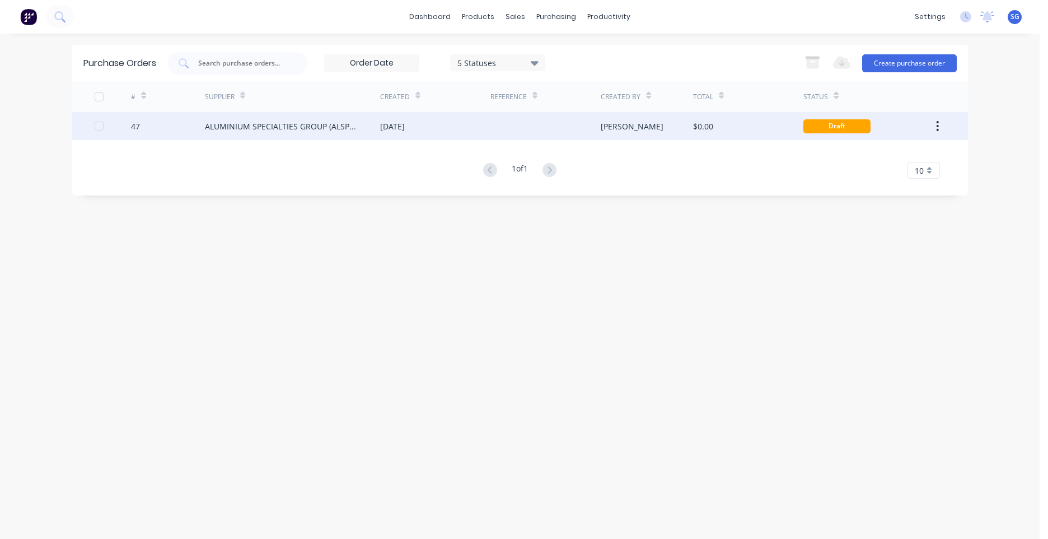
click at [502, 123] on div at bounding box center [545, 126] width 110 height 28
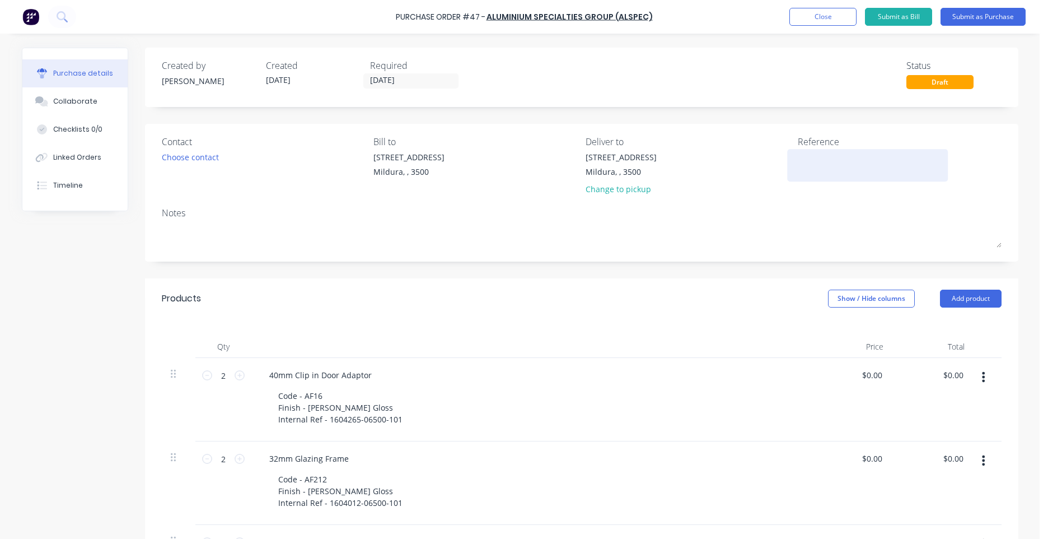
drag, startPoint x: 763, startPoint y: 161, endPoint x: 801, endPoint y: 167, distance: 38.6
click at [764, 161] on div "43-45 Tenth St Mildura, , 3500 Change to pickup" at bounding box center [688, 175] width 204 height 49
click at [806, 167] on textarea at bounding box center [868, 163] width 140 height 25
type textarea "MIL- 7933 TAYLOR ROAD ESUTON"
type textarea "x"
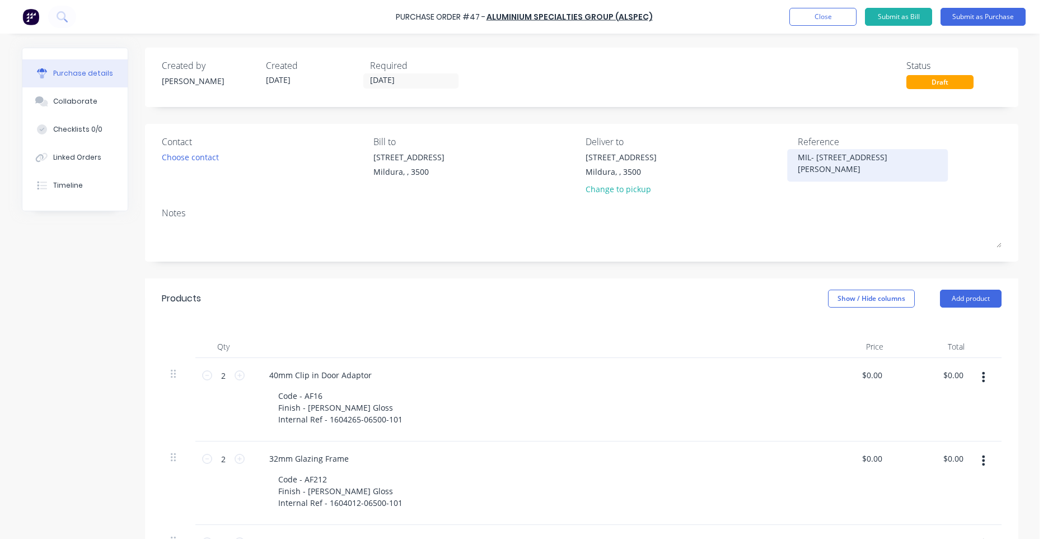
click at [832, 158] on textarea "MIL- 7933 TAYLOR ROAD ESUTON" at bounding box center [868, 163] width 140 height 25
type textarea "MIL- 7933 GJ GARDNER TAYLOR ROAD ESUTON"
click at [198, 157] on div "Choose contact" at bounding box center [190, 157] width 57 height 12
type textarea "x"
type textarea "MIL- 7933 GJ GARDNER TAYLOR ROAD ESUTON"
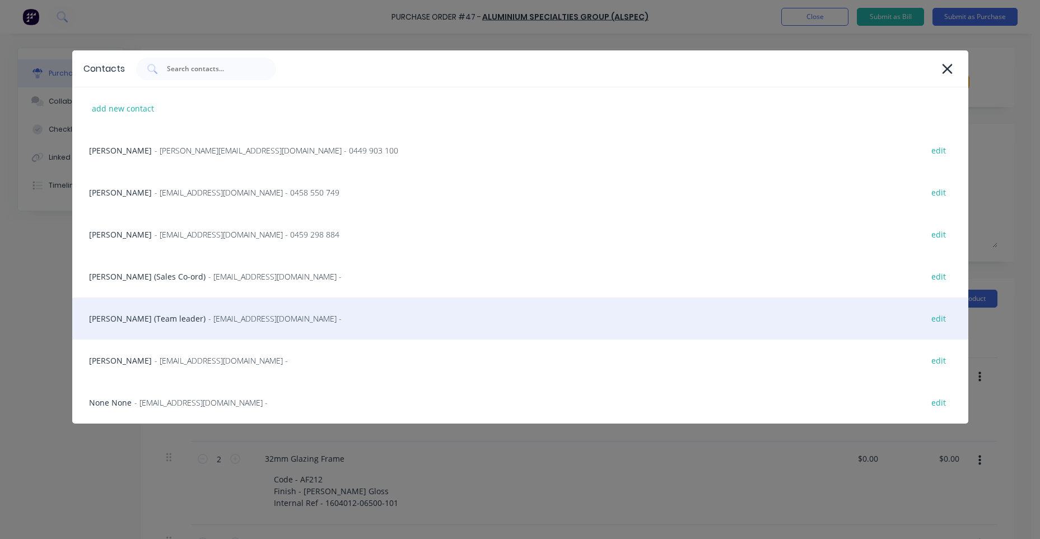
click at [156, 331] on div "Nicola Steele (Team leader) - nsteele@alspec.com.au - edit" at bounding box center [520, 318] width 896 height 42
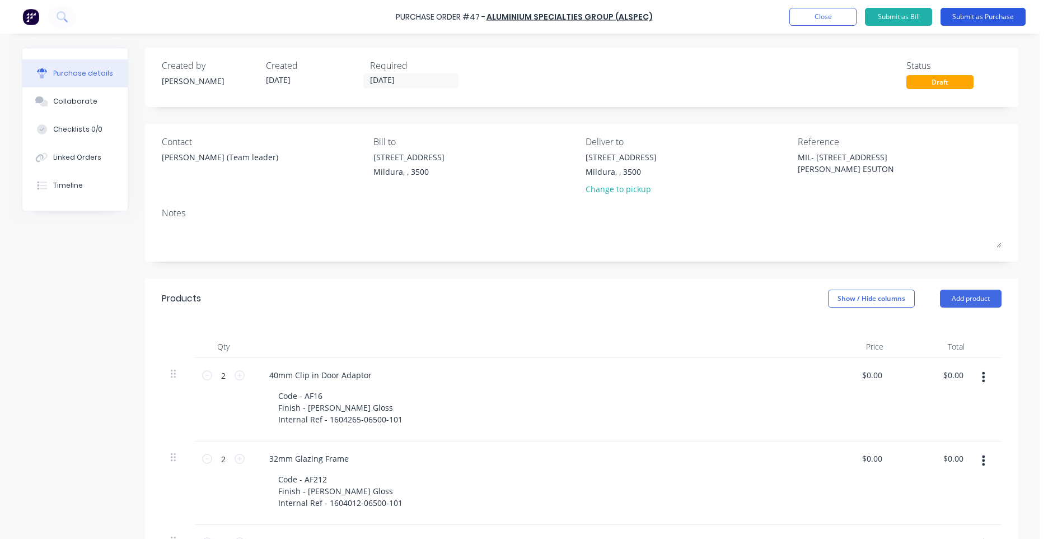
click at [993, 25] on button "Submit as Purchase" at bounding box center [983, 17] width 85 height 18
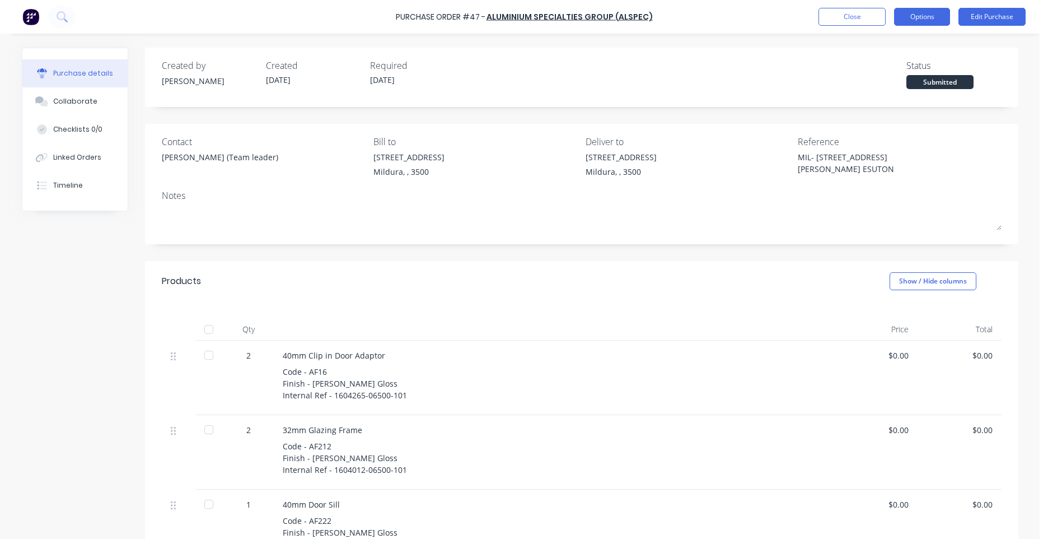
click at [917, 19] on button "Options" at bounding box center [922, 17] width 56 height 18
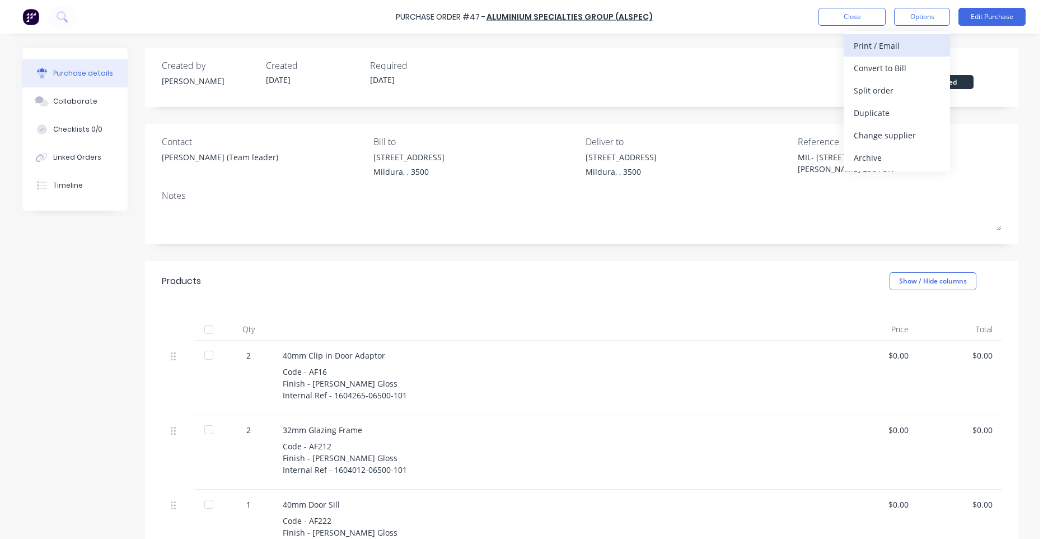
click at [895, 44] on div "Print / Email" at bounding box center [897, 46] width 86 height 16
click at [905, 90] on div "Without pricing" at bounding box center [897, 90] width 86 height 16
type textarea "x"
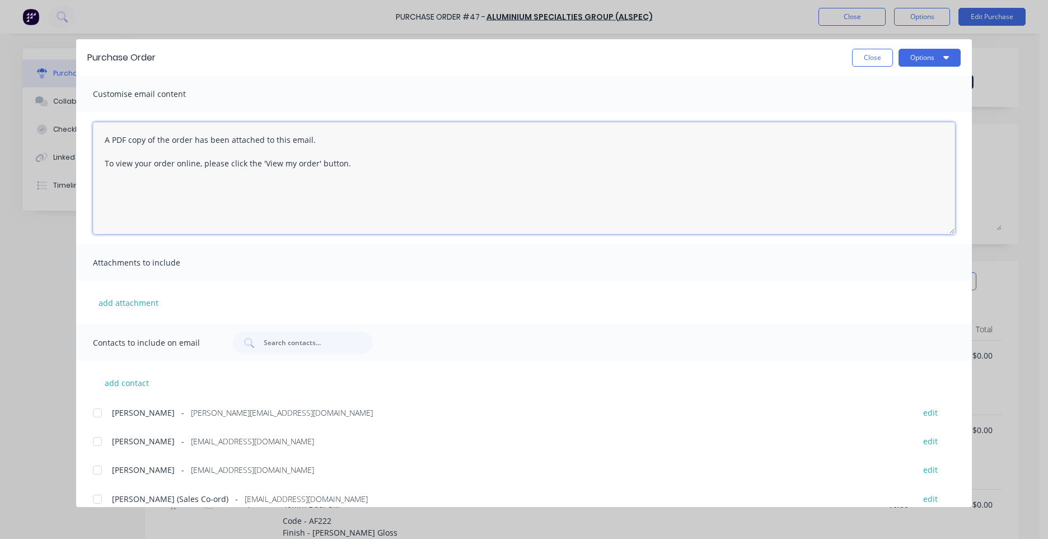
click at [104, 144] on textarea "A PDF copy of the order has been attached to this email. To view your order onl…" at bounding box center [524, 178] width 862 height 112
click at [377, 188] on textarea "HI Nicola, A PDF copy of the order has been attached to this email. To view you…" at bounding box center [524, 178] width 862 height 112
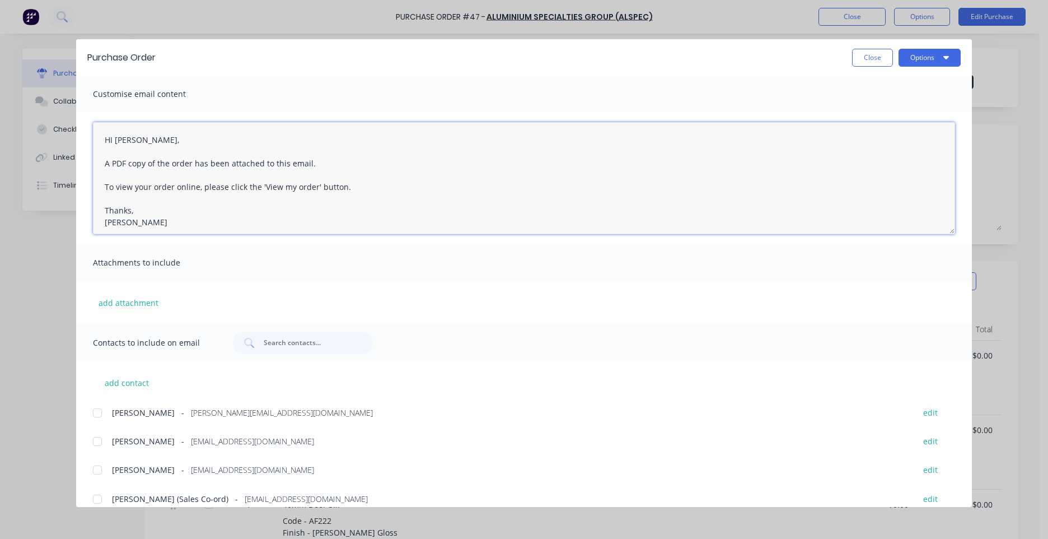
scroll to position [56, 0]
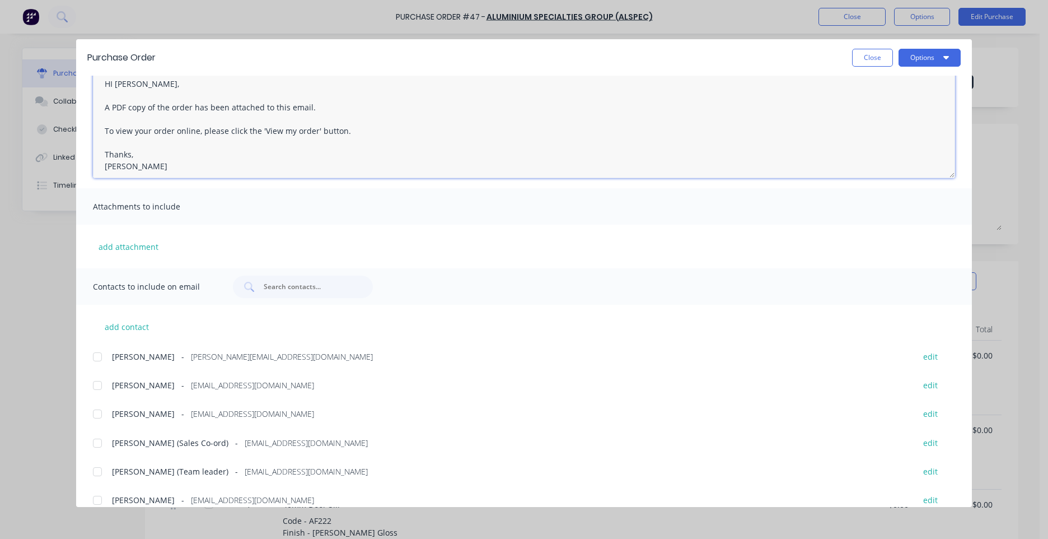
click at [98, 468] on div at bounding box center [97, 471] width 22 height 22
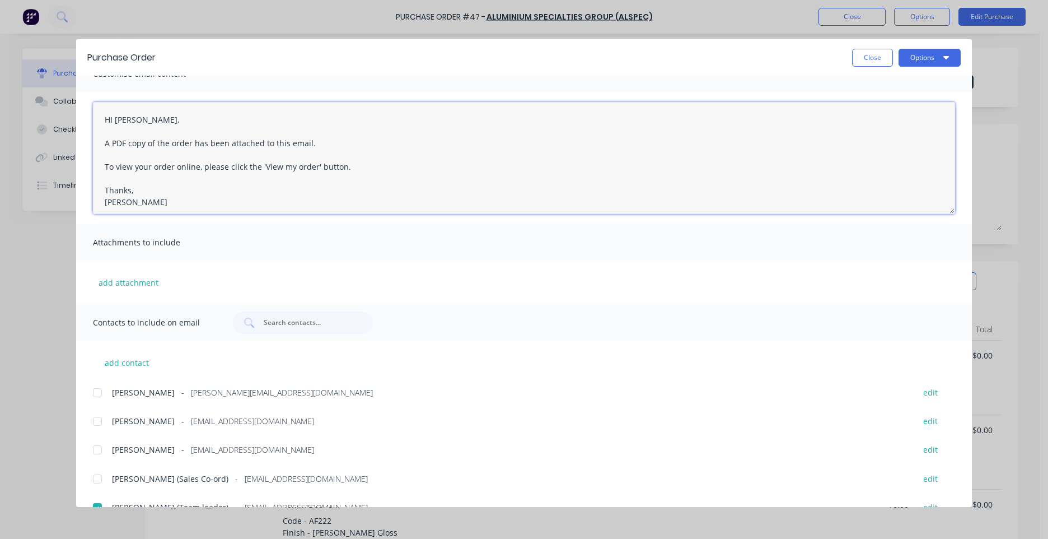
scroll to position [0, 0]
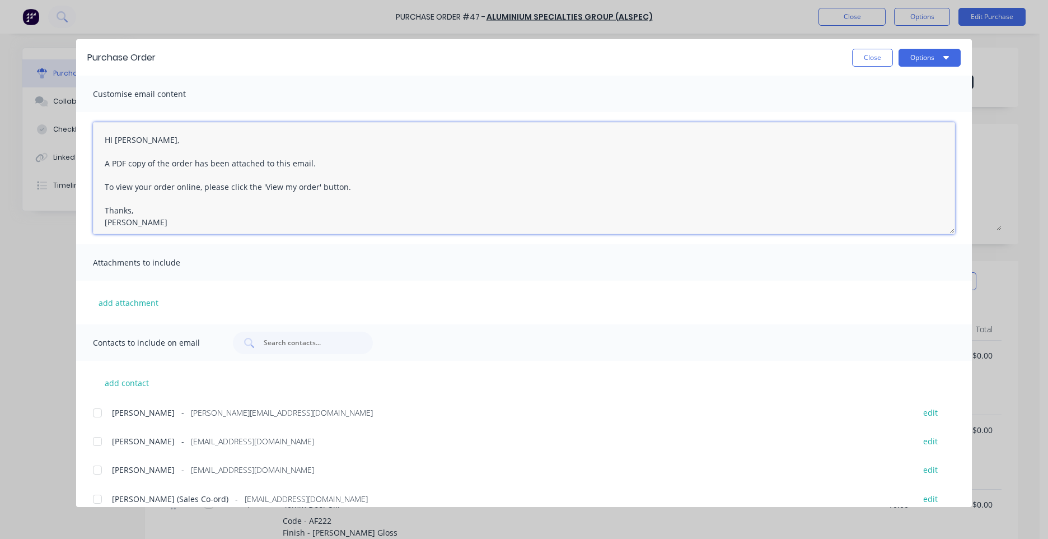
click at [112, 138] on textarea "HI Nicola, A PDF copy of the order has been attached to this email. To view you…" at bounding box center [524, 178] width 862 height 112
type textarea "Hi Nicola, A PDF copy of the order has been attached to this email. To view you…"
click at [930, 61] on button "Options" at bounding box center [930, 58] width 62 height 18
click at [896, 139] on div "Email" at bounding box center [907, 131] width 86 height 16
click at [868, 60] on button "Close" at bounding box center [872, 58] width 41 height 18
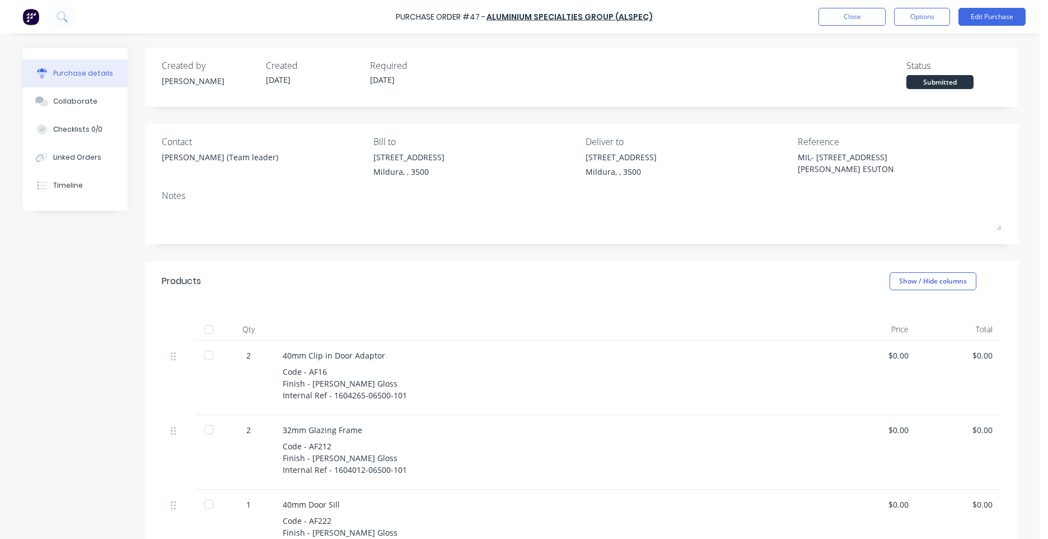
type textarea "x"
drag, startPoint x: 469, startPoint y: 13, endPoint x: 482, endPoint y: 17, distance: 13.8
click at [482, 17] on div "Purchase Order #47 -" at bounding box center [441, 17] width 90 height 12
drag, startPoint x: 482, startPoint y: 17, endPoint x: 401, endPoint y: 17, distance: 81.2
click at [403, 17] on div "Purchase Order #47 -" at bounding box center [441, 17] width 90 height 12
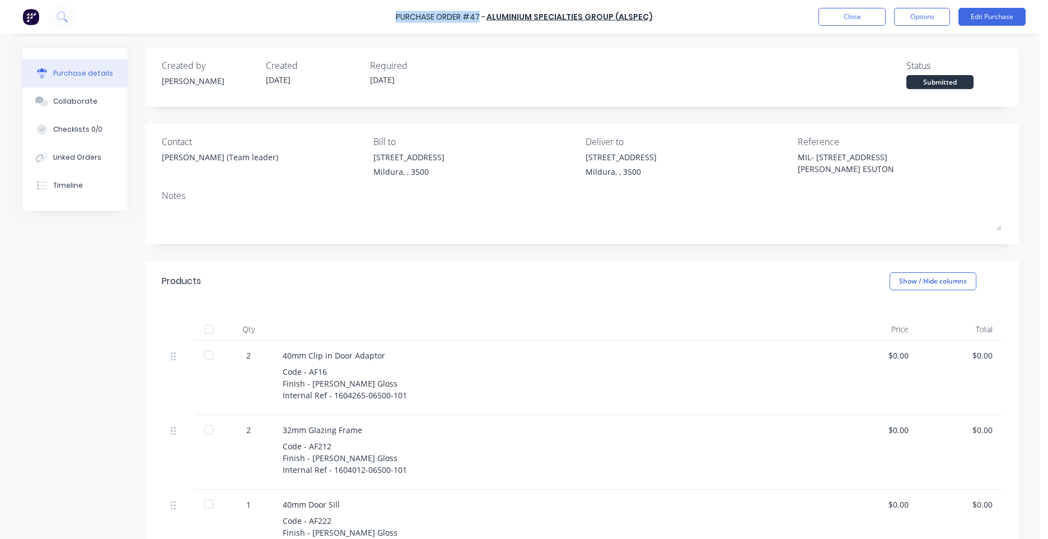
drag, startPoint x: 400, startPoint y: 17, endPoint x: 482, endPoint y: 16, distance: 81.7
click at [482, 16] on div "Purchase Order #47 -" at bounding box center [441, 17] width 90 height 12
copy div "Purchase Order #47"
click at [848, 10] on button "Close" at bounding box center [851, 17] width 67 height 18
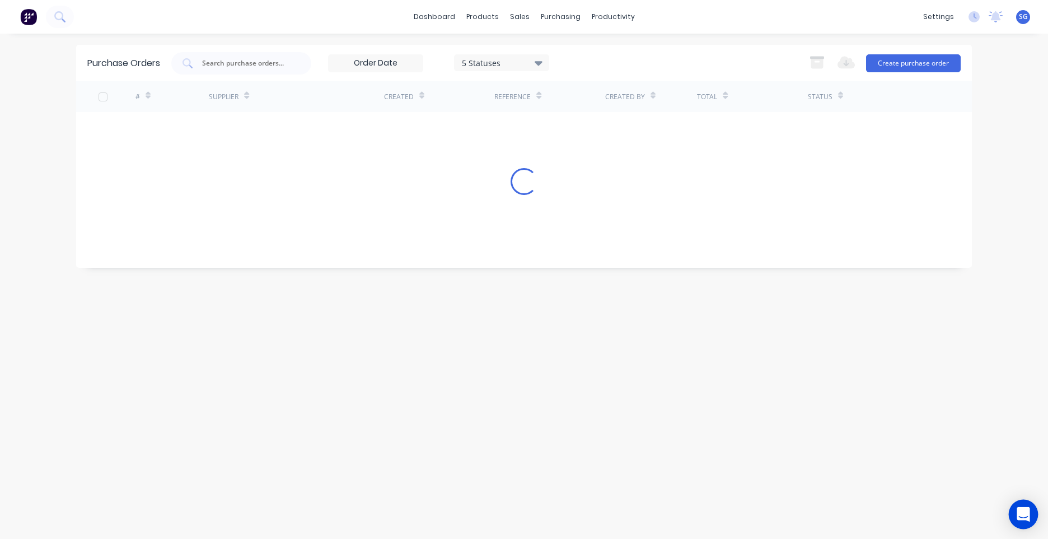
click at [1013, 520] on div "Open Intercom Messenger" at bounding box center [1024, 514] width 30 height 30
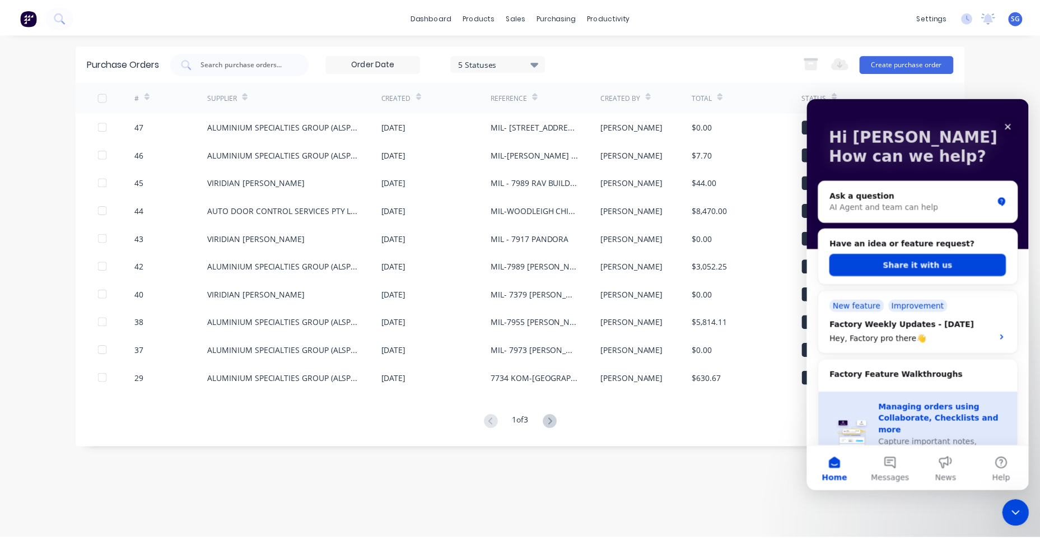
scroll to position [112, 0]
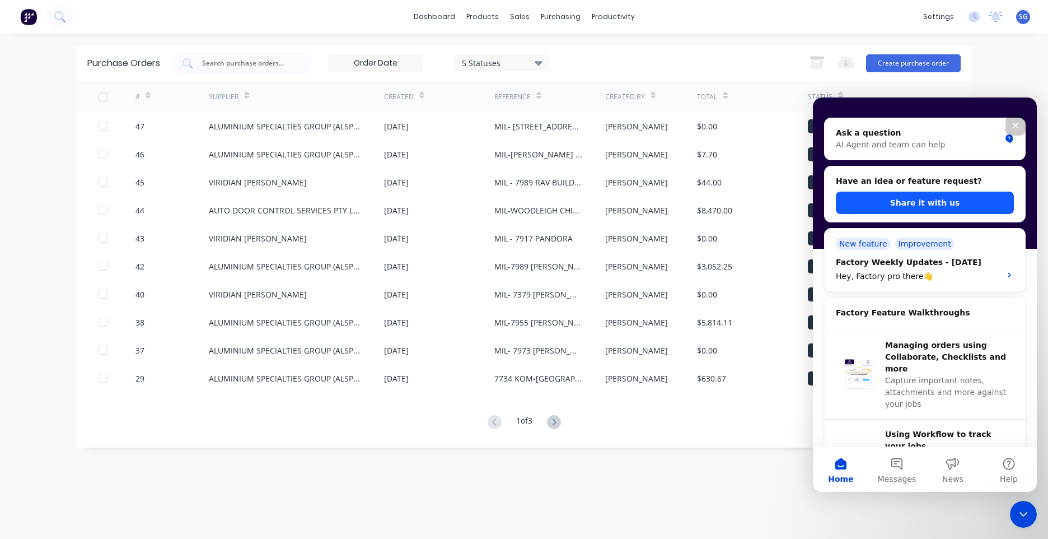
click at [900, 202] on button "Share it with us" at bounding box center [925, 202] width 178 height 22
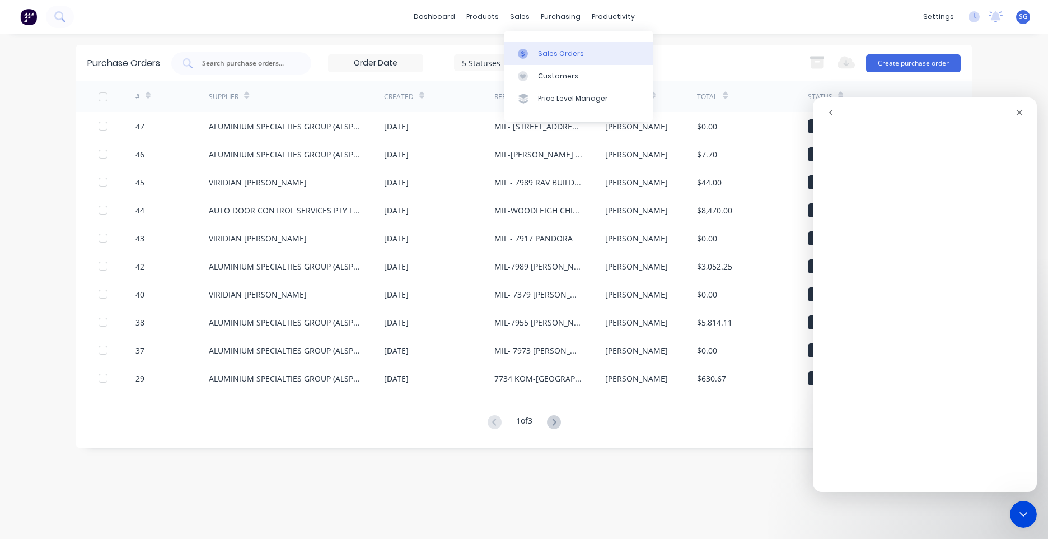
click at [544, 47] on link "Sales Orders" at bounding box center [578, 53] width 148 height 22
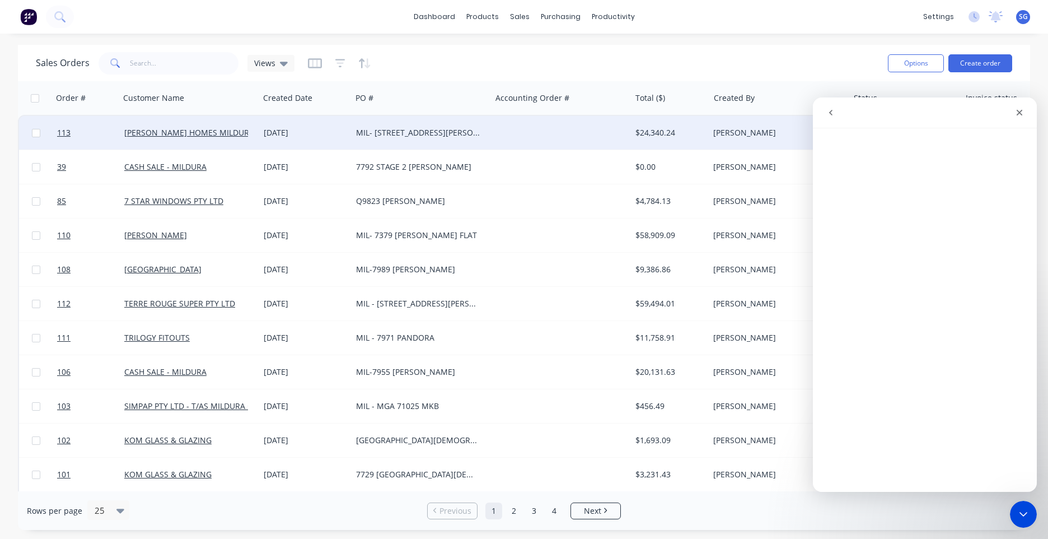
click at [413, 134] on div "MIL- 7933 27 TAYLOR ROAD EUSTON" at bounding box center [418, 132] width 124 height 11
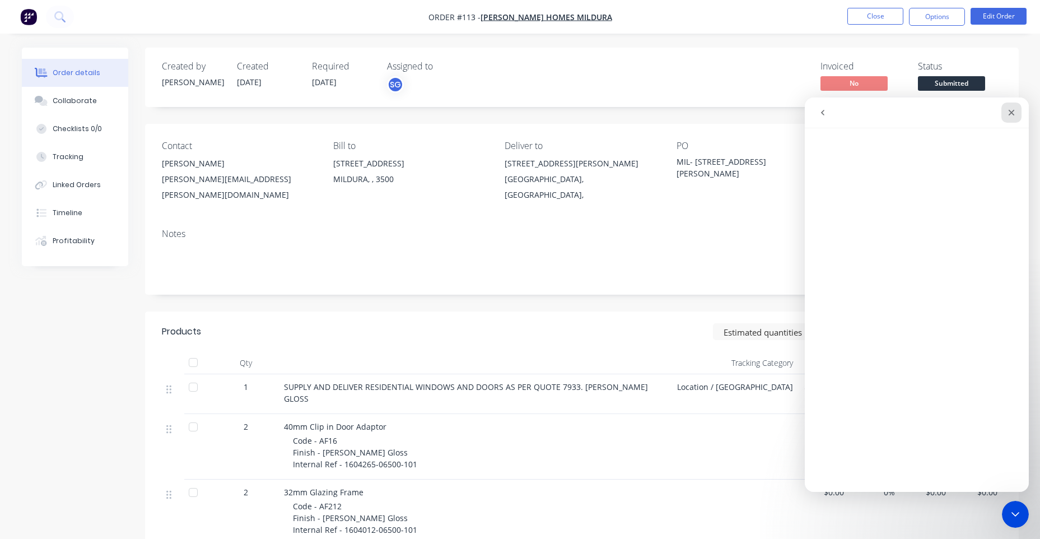
click at [1002, 120] on div "Close" at bounding box center [1011, 112] width 20 height 20
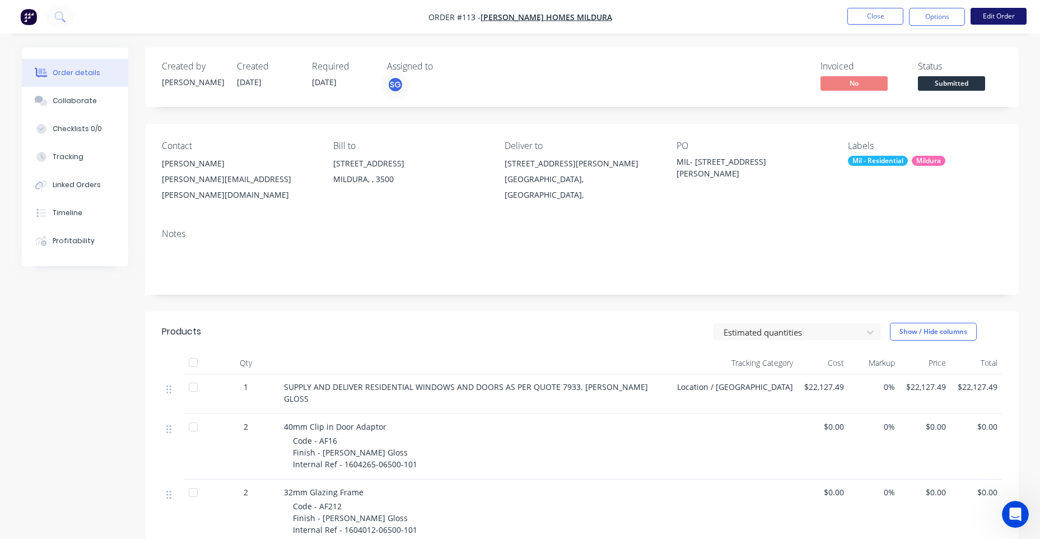
click at [1004, 14] on button "Edit Order" at bounding box center [998, 16] width 56 height 17
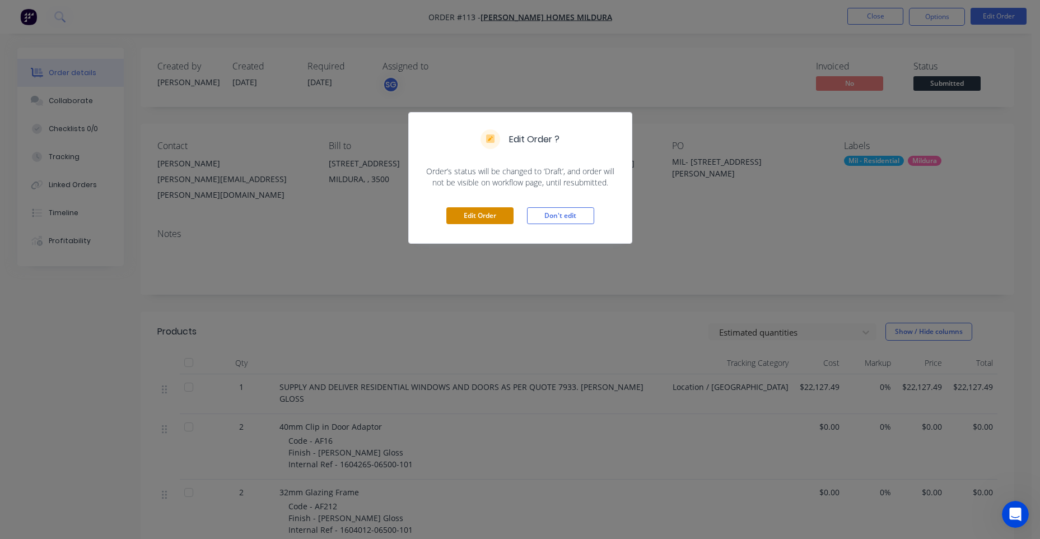
click at [457, 214] on button "Edit Order" at bounding box center [479, 215] width 67 height 17
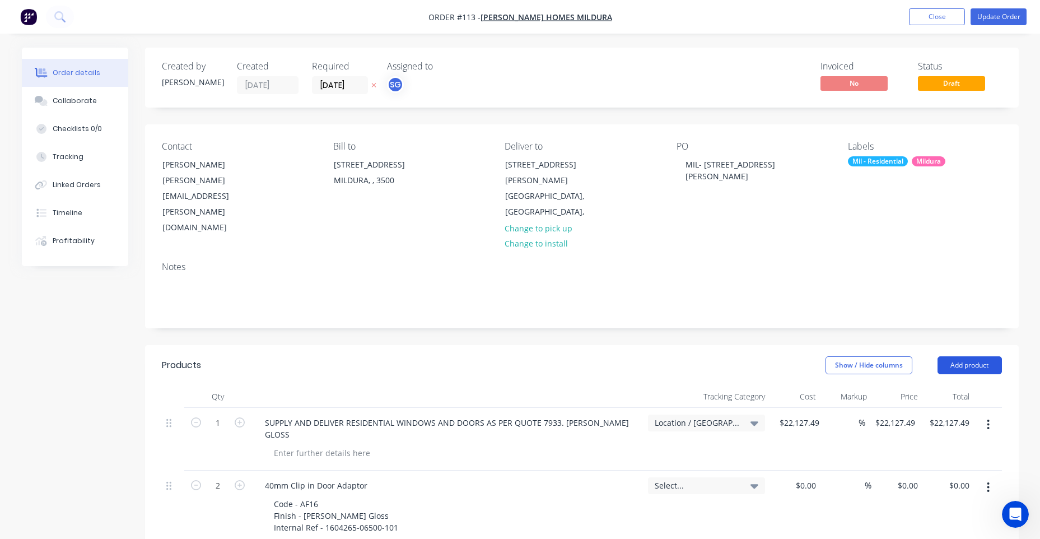
click at [948, 356] on button "Add product" at bounding box center [969, 365] width 64 height 18
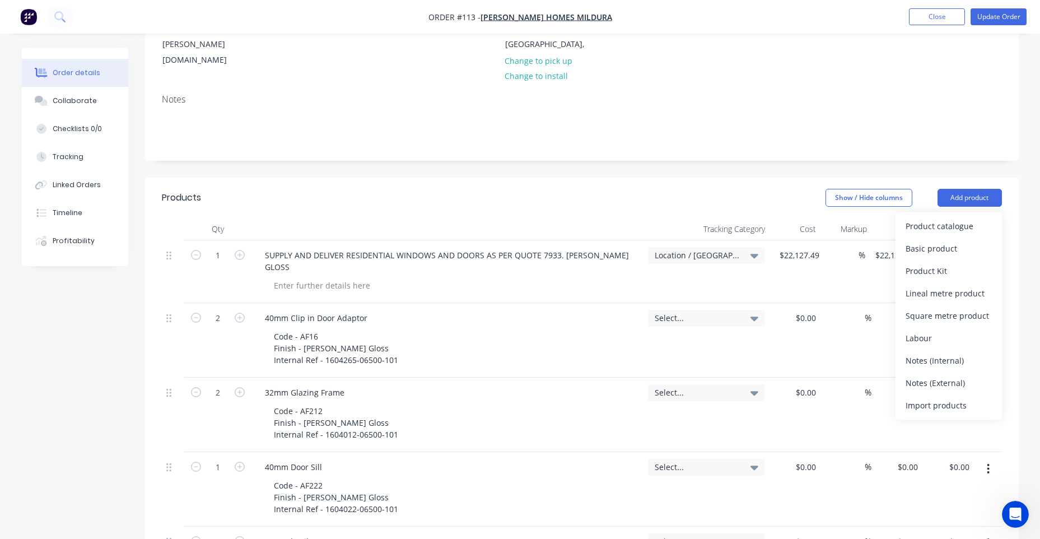
scroll to position [168, 0]
click at [937, 396] on div "Import products" at bounding box center [948, 404] width 86 height 16
click at [954, 262] on div "Basic products" at bounding box center [948, 270] width 86 height 16
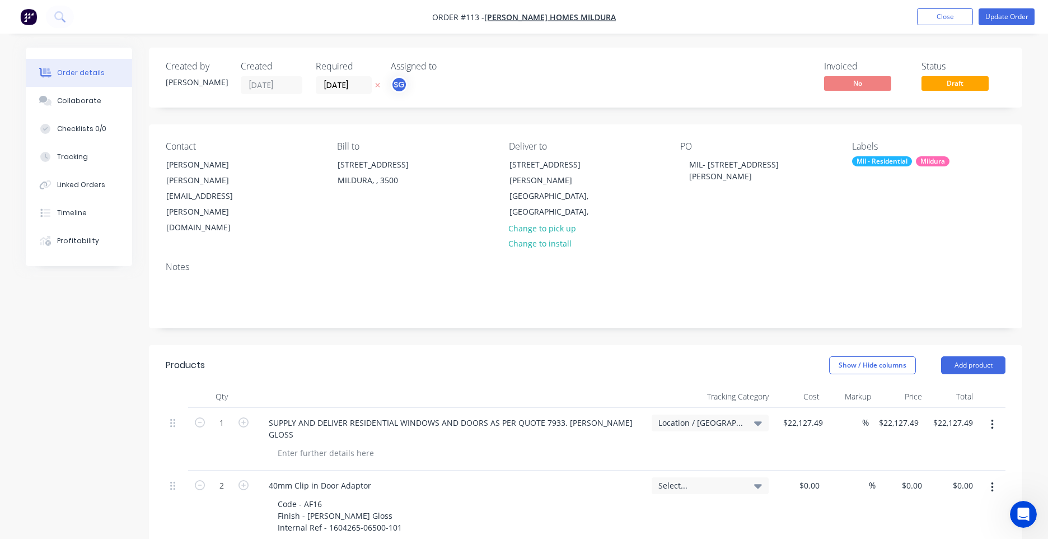
type input "2"
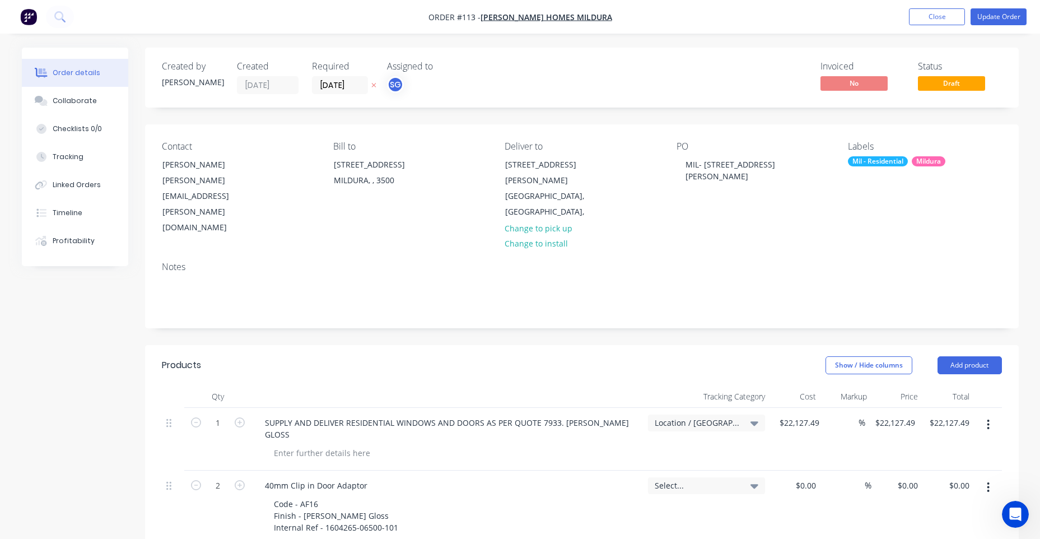
click at [715, 417] on span "Location / Mildura" at bounding box center [696, 423] width 85 height 12
click at [659, 502] on div "Apply to all line items" at bounding box center [686, 513] width 157 height 22
click at [615, 502] on div at bounding box center [619, 513] width 22 height 22
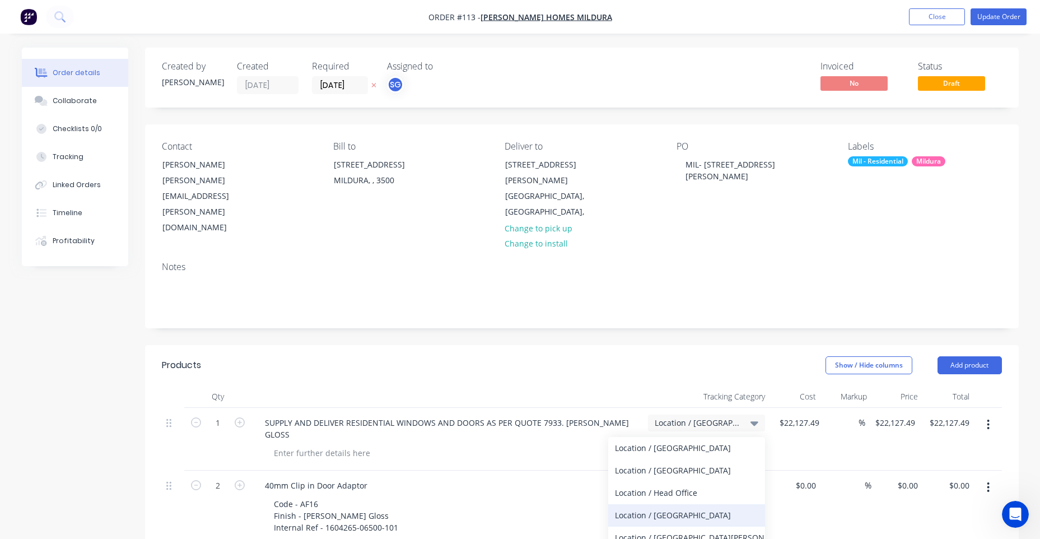
click at [636, 504] on div "Location / Mildura" at bounding box center [686, 515] width 157 height 22
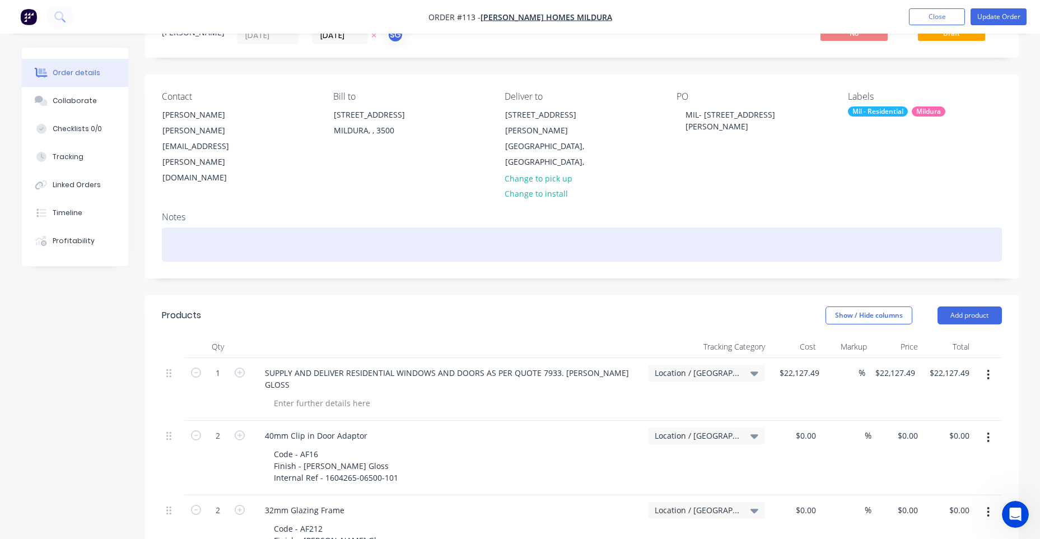
scroll to position [0, 0]
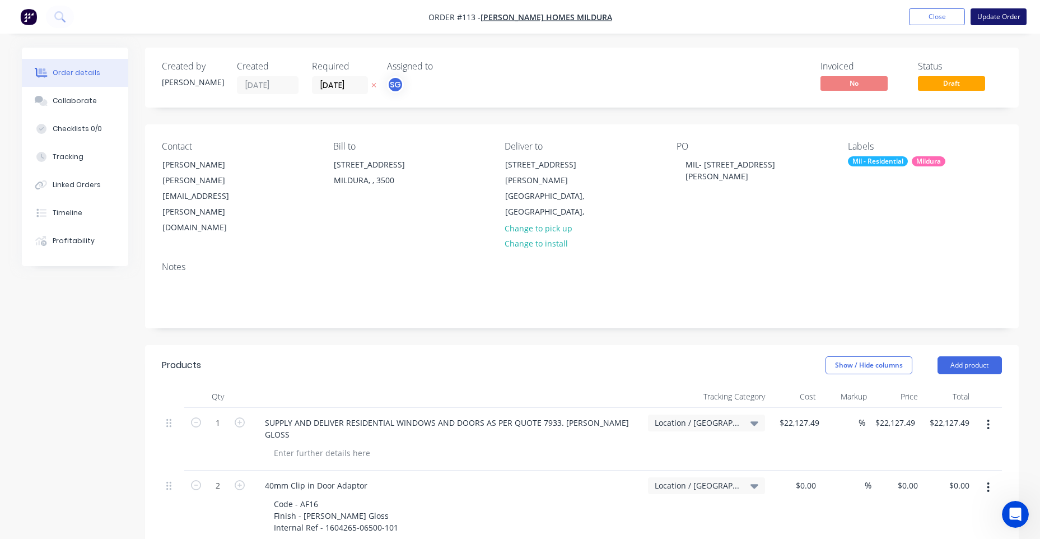
click at [1019, 18] on button "Update Order" at bounding box center [998, 16] width 56 height 17
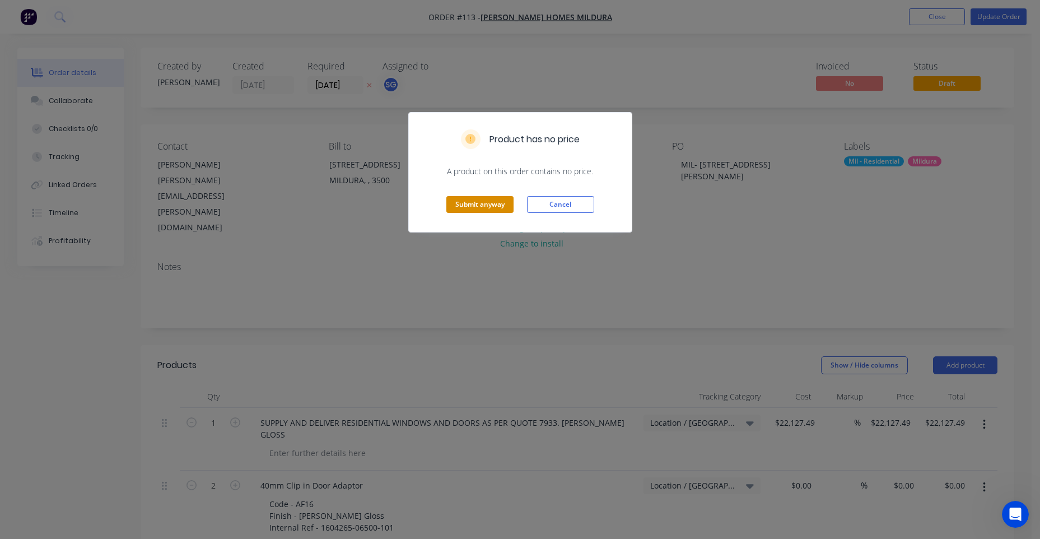
click at [458, 203] on button "Submit anyway" at bounding box center [479, 204] width 67 height 17
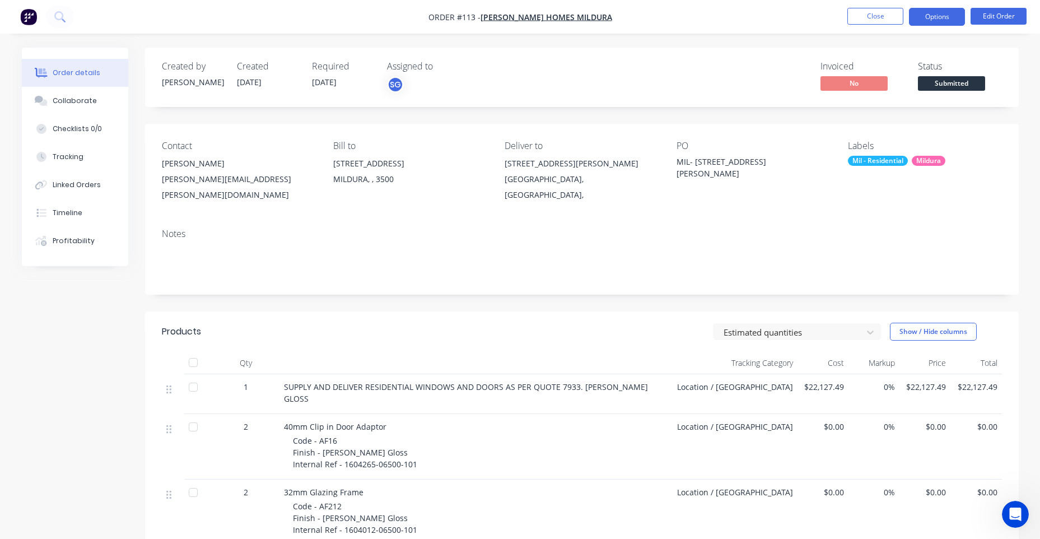
click at [932, 18] on button "Options" at bounding box center [937, 17] width 56 height 18
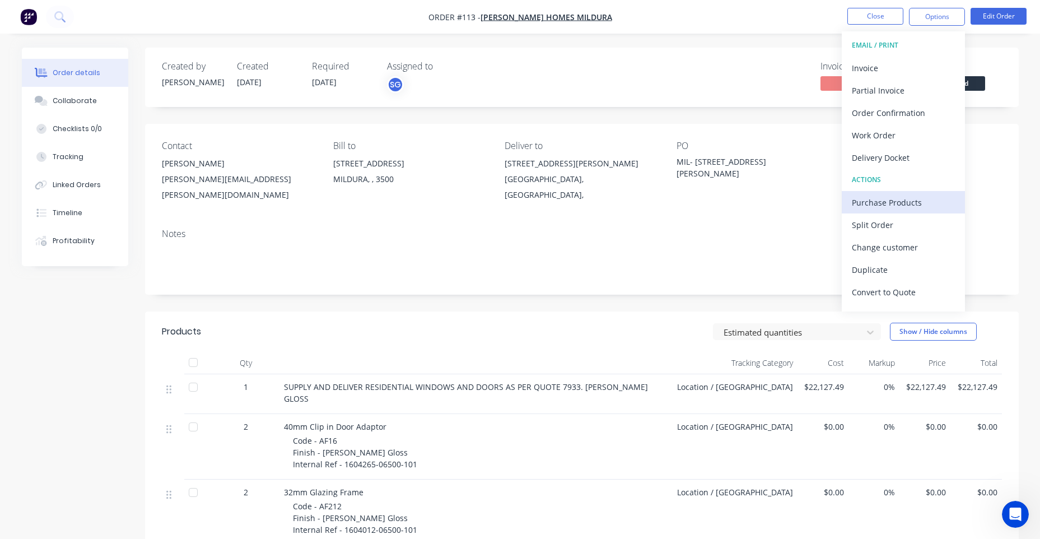
click at [886, 193] on button "Purchase Products" at bounding box center [902, 202] width 123 height 22
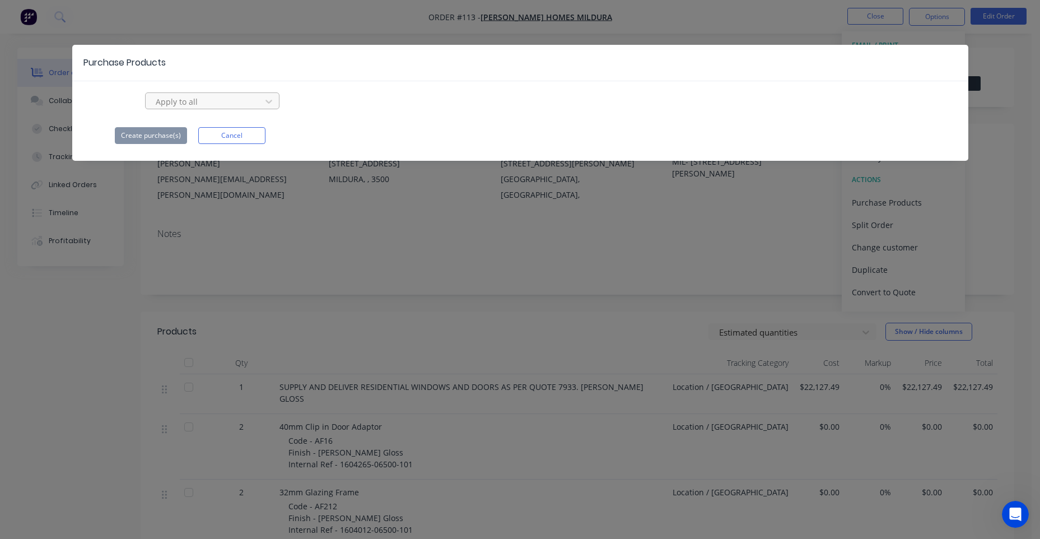
click at [188, 105] on div at bounding box center [205, 102] width 101 height 14
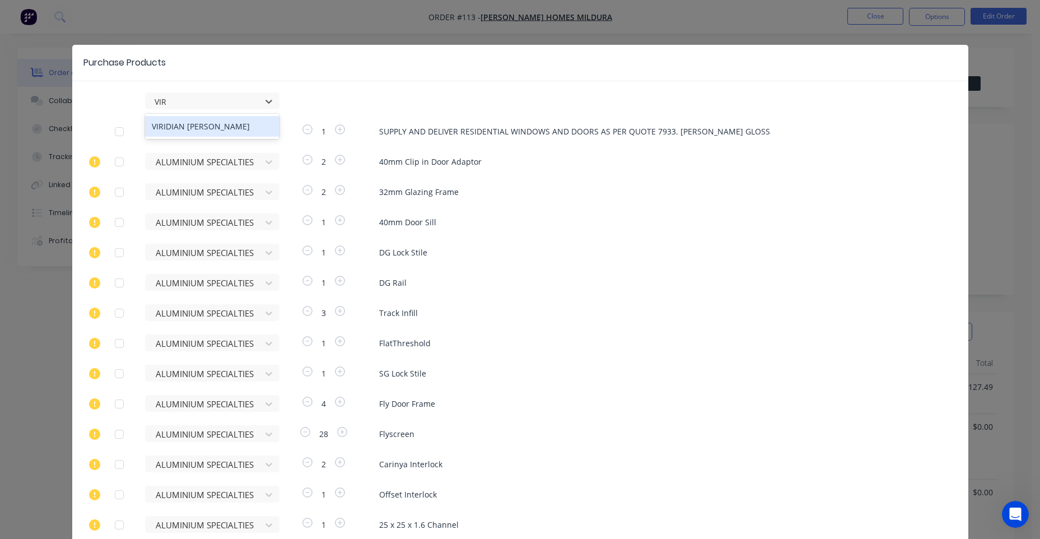
type input "VIRI"
click at [197, 122] on div "VIRIDIAN GLASS CLAYTON" at bounding box center [212, 126] width 134 height 21
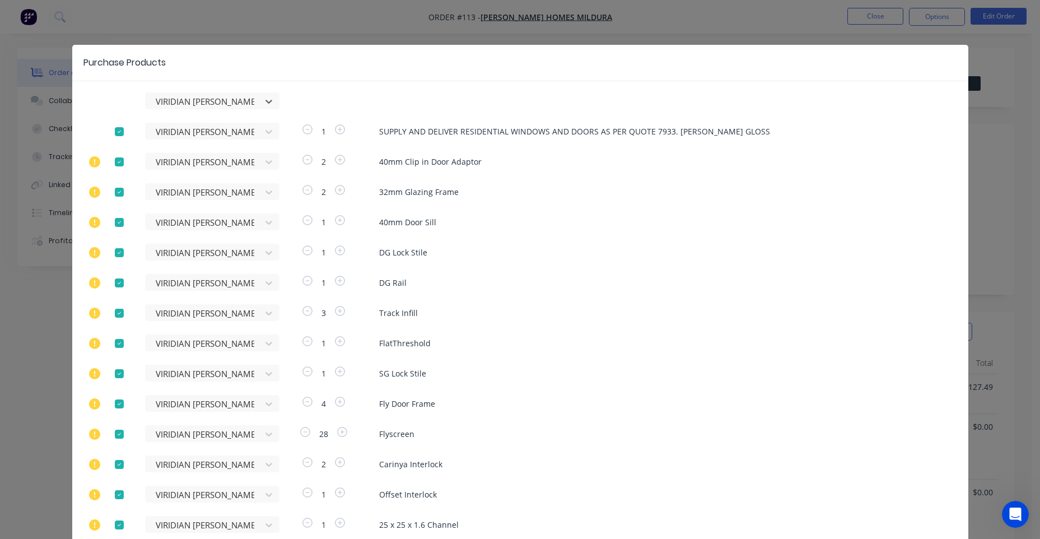
drag, startPoint x: 120, startPoint y: 131, endPoint x: 119, endPoint y: 137, distance: 6.3
click at [120, 131] on div at bounding box center [119, 131] width 22 height 22
click at [117, 158] on div at bounding box center [119, 162] width 22 height 22
click at [110, 181] on div at bounding box center [119, 192] width 22 height 22
click at [110, 189] on div at bounding box center [119, 192] width 22 height 22
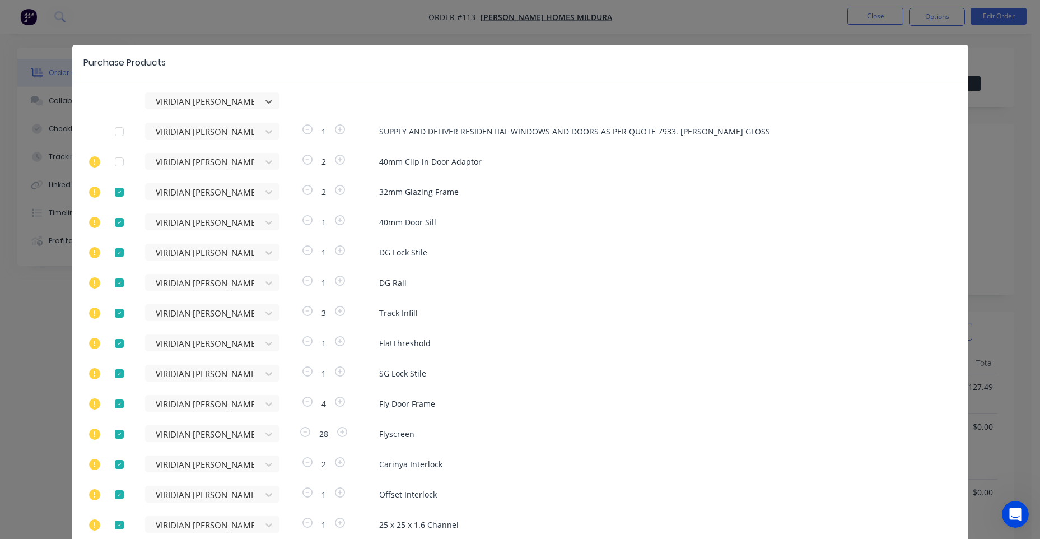
click at [109, 217] on div at bounding box center [119, 222] width 22 height 22
click at [118, 199] on div at bounding box center [119, 192] width 22 height 22
click at [111, 249] on div at bounding box center [119, 252] width 22 height 22
click at [120, 282] on div at bounding box center [119, 283] width 22 height 22
click at [118, 319] on div at bounding box center [119, 313] width 22 height 22
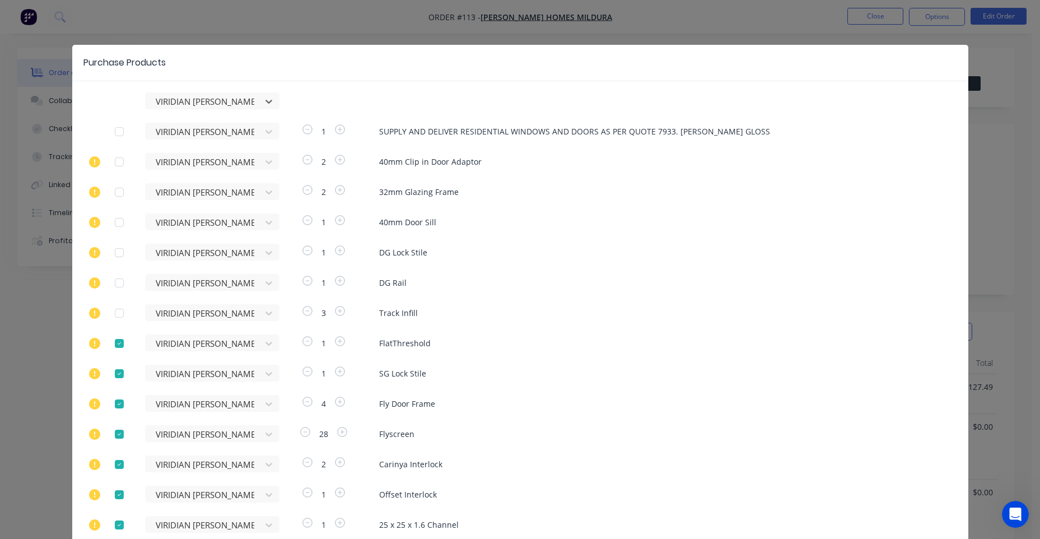
click at [117, 344] on div at bounding box center [119, 343] width 22 height 22
drag, startPoint x: 116, startPoint y: 381, endPoint x: 115, endPoint y: 388, distance: 7.3
click at [115, 381] on div at bounding box center [119, 373] width 22 height 22
drag, startPoint x: 115, startPoint y: 406, endPoint x: 115, endPoint y: 439, distance: 33.6
click at [115, 406] on div at bounding box center [119, 403] width 22 height 22
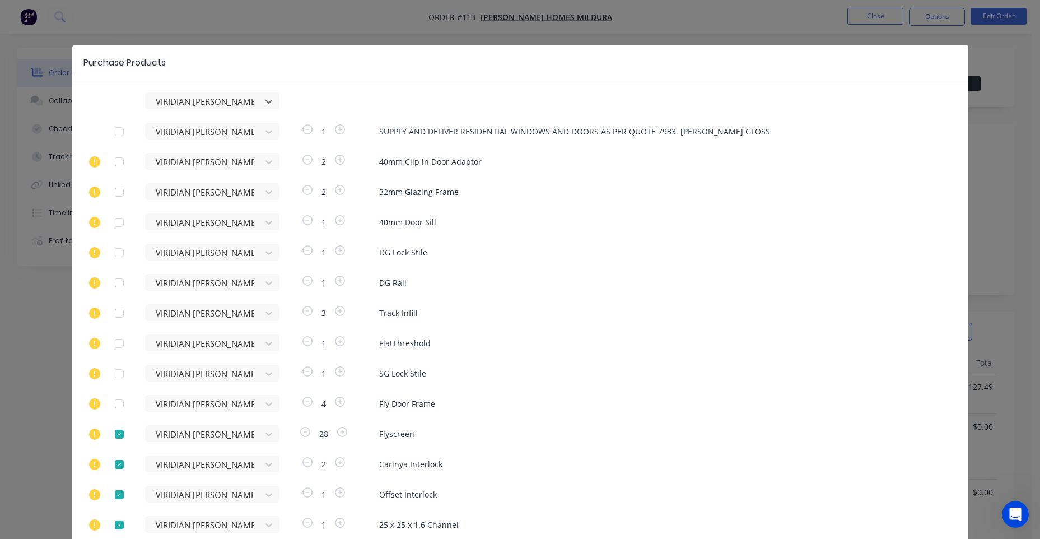
click at [113, 460] on div at bounding box center [119, 464] width 22 height 22
click at [111, 434] on div at bounding box center [119, 434] width 22 height 22
click at [118, 498] on div at bounding box center [119, 494] width 22 height 22
drag, startPoint x: 113, startPoint y: 520, endPoint x: 117, endPoint y: 525, distance: 6.8
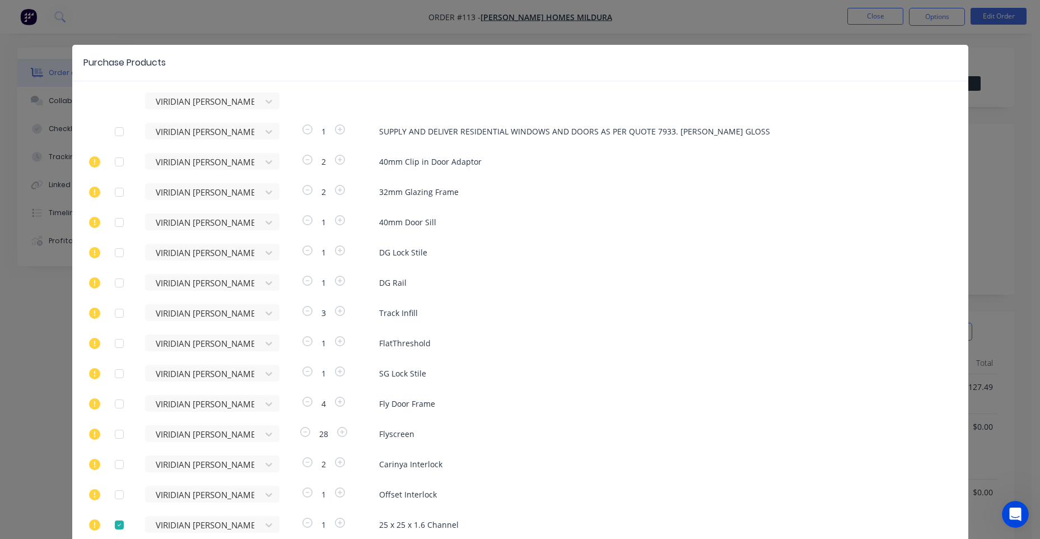
click at [116, 526] on div at bounding box center [119, 524] width 22 height 22
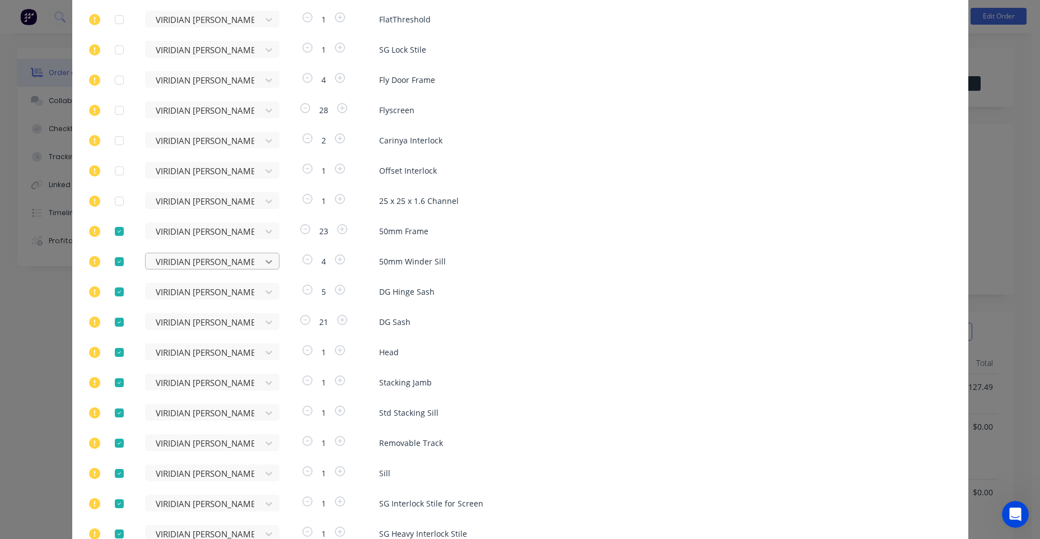
scroll to position [336, 0]
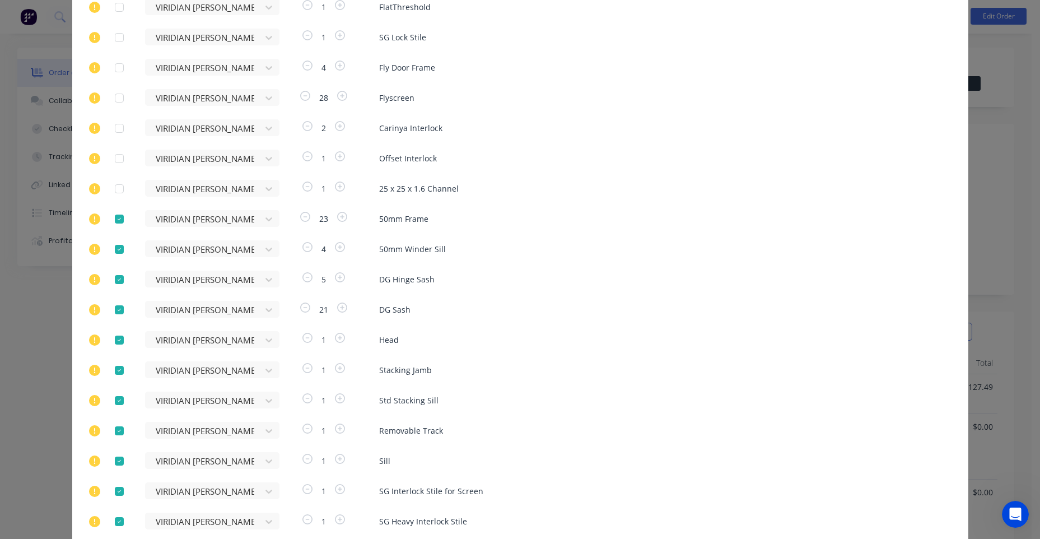
click at [116, 221] on div at bounding box center [119, 219] width 22 height 22
drag, startPoint x: 111, startPoint y: 246, endPoint x: 111, endPoint y: 255, distance: 9.0
click at [111, 246] on div at bounding box center [119, 249] width 22 height 22
drag, startPoint x: 110, startPoint y: 273, endPoint x: 109, endPoint y: 283, distance: 10.7
click at [109, 273] on div at bounding box center [119, 279] width 22 height 22
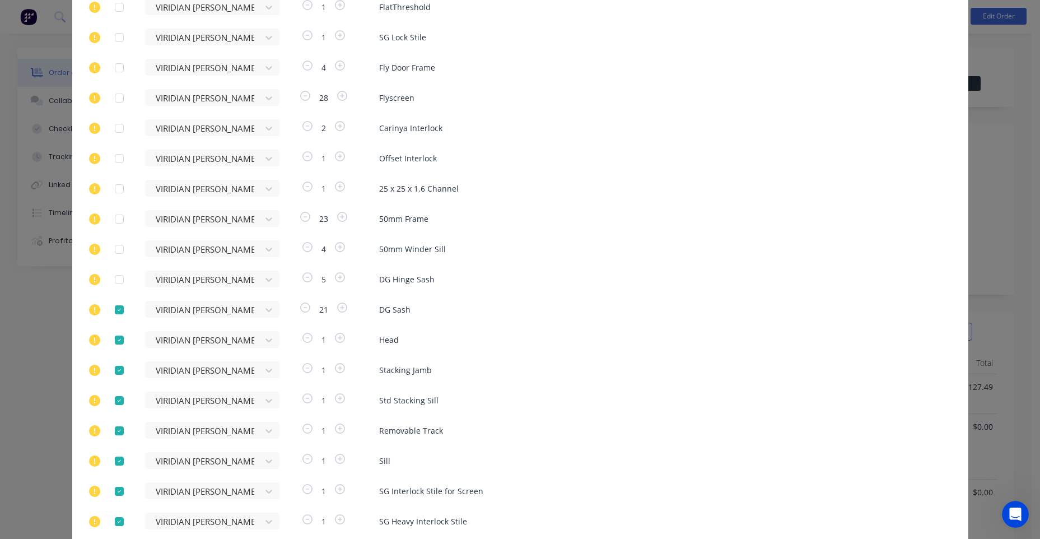
click at [110, 313] on div at bounding box center [119, 309] width 22 height 22
click at [113, 343] on div at bounding box center [119, 340] width 22 height 22
click at [113, 366] on div at bounding box center [119, 370] width 22 height 22
drag, startPoint x: 115, startPoint y: 400, endPoint x: 116, endPoint y: 413, distance: 13.5
click at [115, 402] on div at bounding box center [119, 400] width 22 height 22
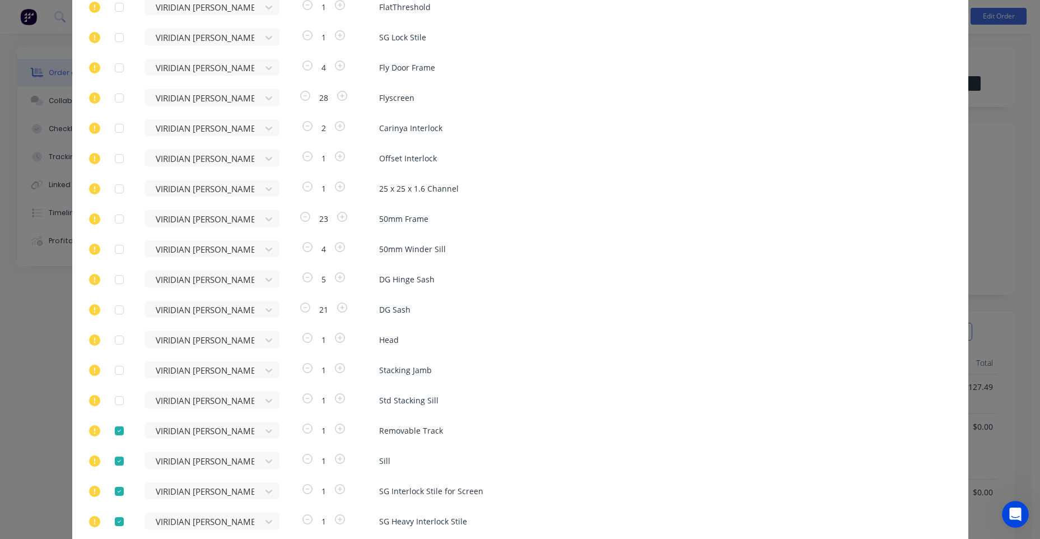
click at [116, 428] on div at bounding box center [119, 430] width 22 height 22
click at [118, 451] on div at bounding box center [119, 461] width 22 height 22
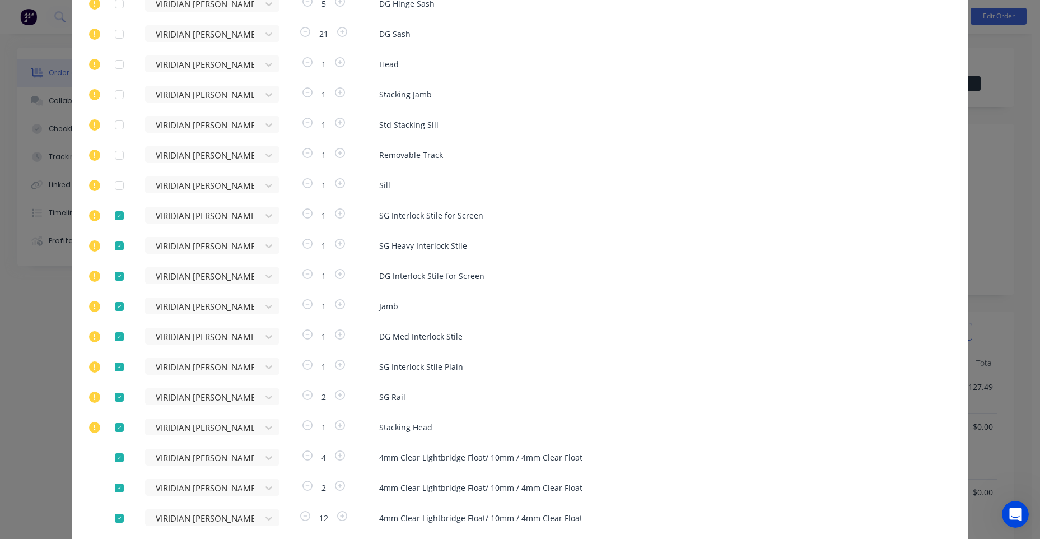
scroll to position [616, 0]
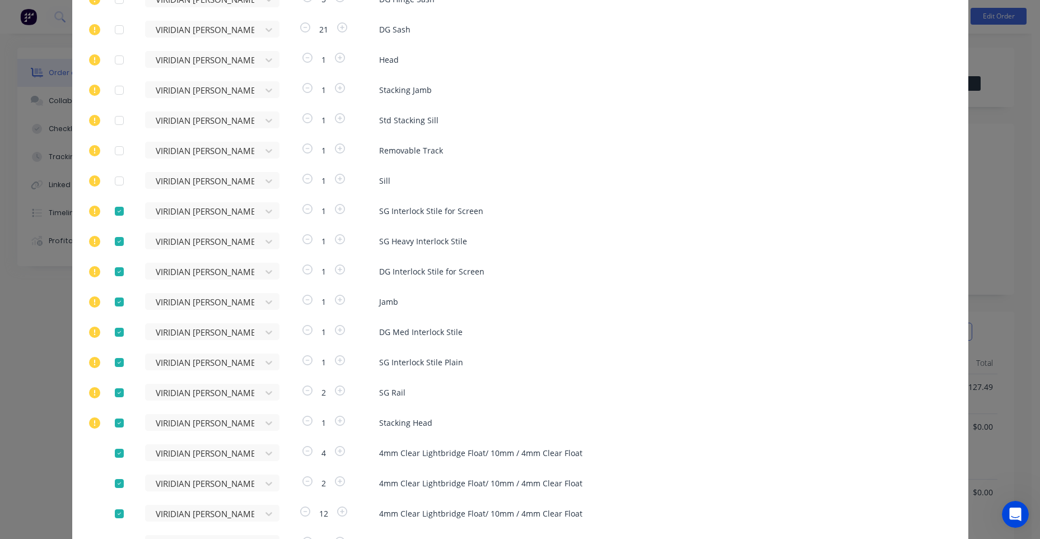
click at [119, 237] on div at bounding box center [119, 241] width 22 height 22
click at [117, 216] on div at bounding box center [119, 211] width 22 height 22
click at [116, 275] on div at bounding box center [119, 271] width 22 height 22
click at [111, 306] on div at bounding box center [119, 302] width 22 height 22
click at [114, 328] on div at bounding box center [119, 332] width 22 height 22
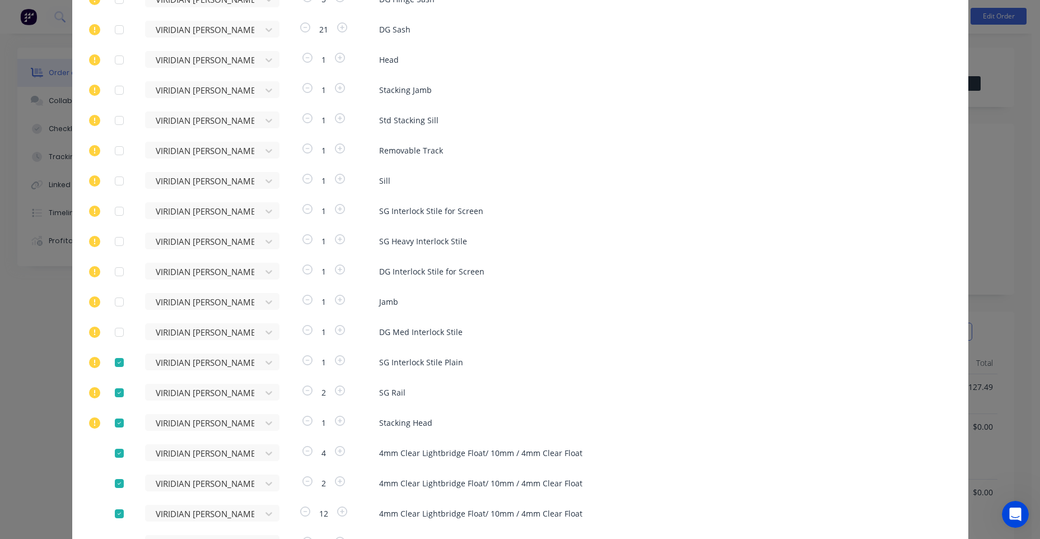
drag, startPoint x: 113, startPoint y: 357, endPoint x: 112, endPoint y: 362, distance: 5.7
click at [113, 357] on div at bounding box center [119, 362] width 22 height 22
click at [113, 384] on div at bounding box center [119, 392] width 22 height 22
click at [113, 419] on div at bounding box center [119, 422] width 22 height 22
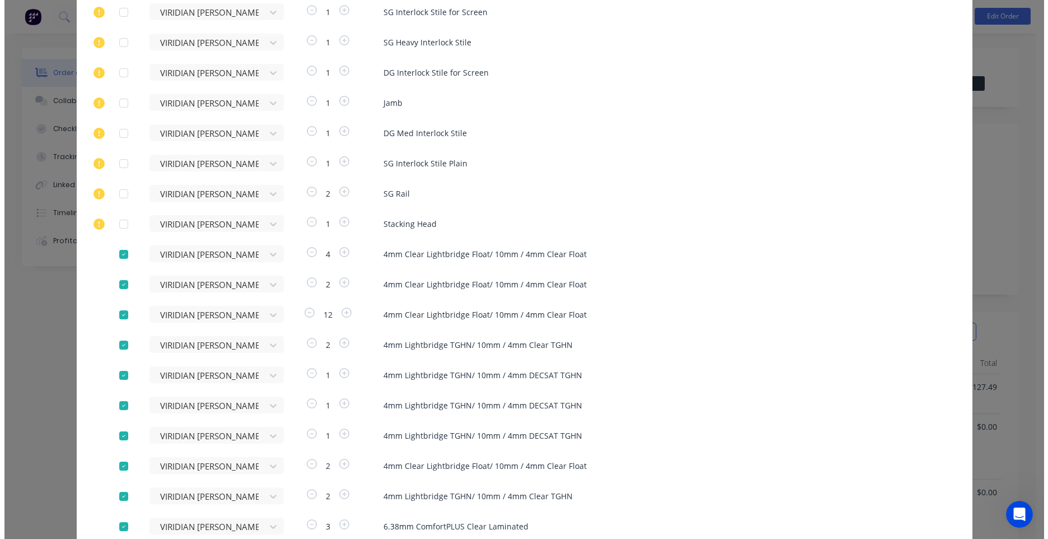
scroll to position [896, 0]
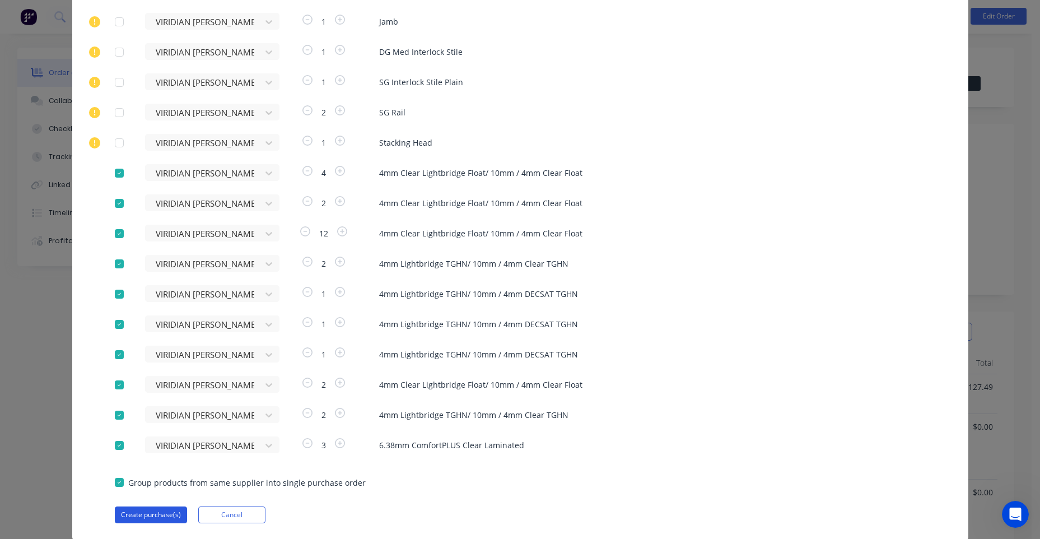
click at [125, 515] on button "Create purchase(s)" at bounding box center [151, 514] width 72 height 17
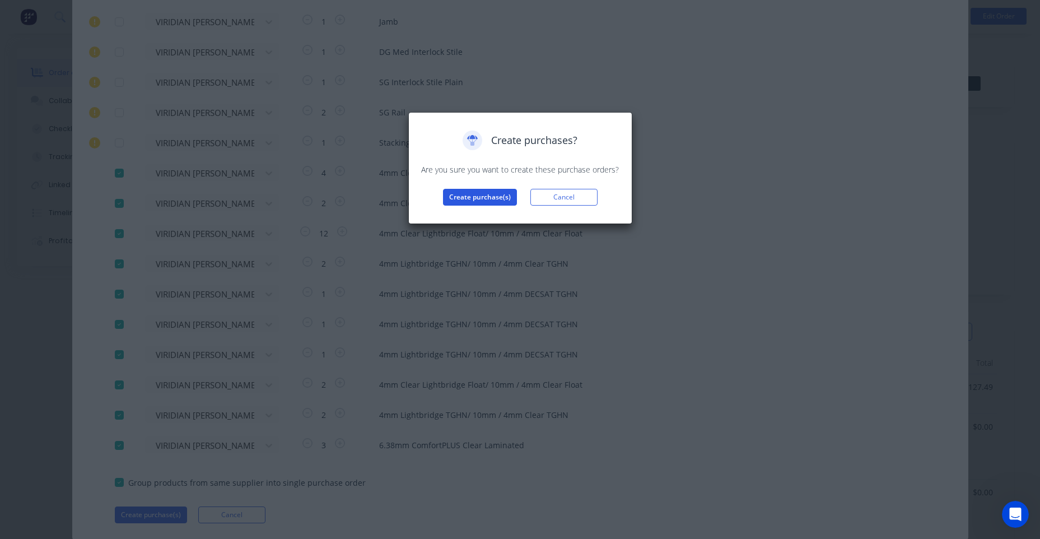
click at [472, 200] on button "Create purchase(s)" at bounding box center [480, 197] width 74 height 17
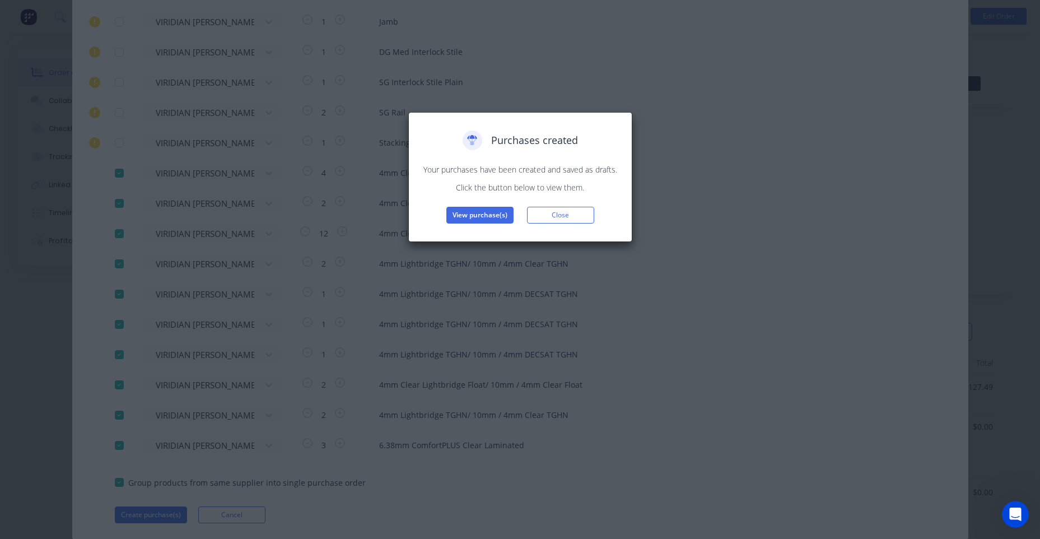
click at [482, 225] on div "Purchases created Your purchases have been created and saved as drafts. Click t…" at bounding box center [520, 177] width 224 height 130
click at [482, 218] on button "View purchase(s)" at bounding box center [479, 215] width 67 height 17
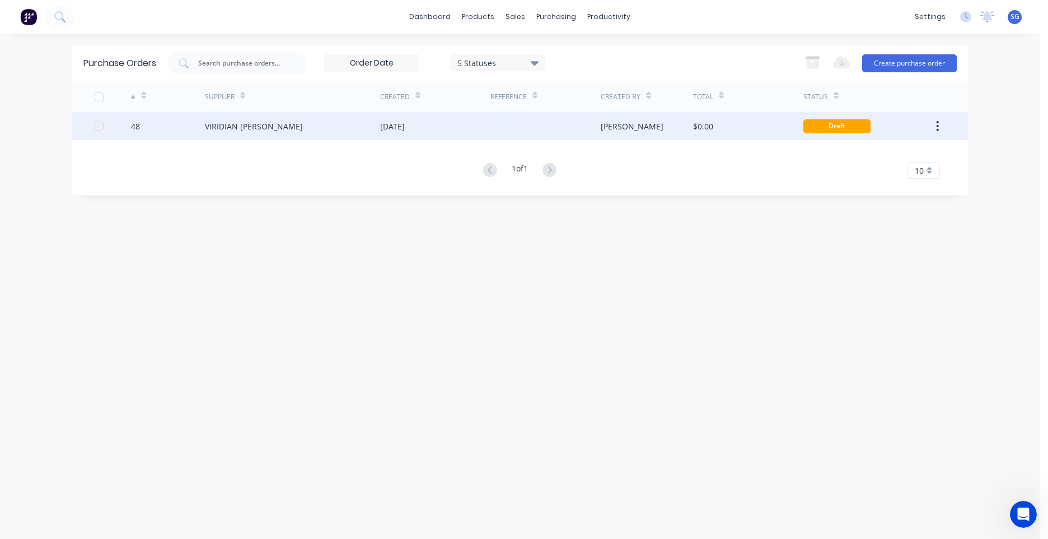
click at [623, 120] on div "Shelby" at bounding box center [632, 126] width 63 height 12
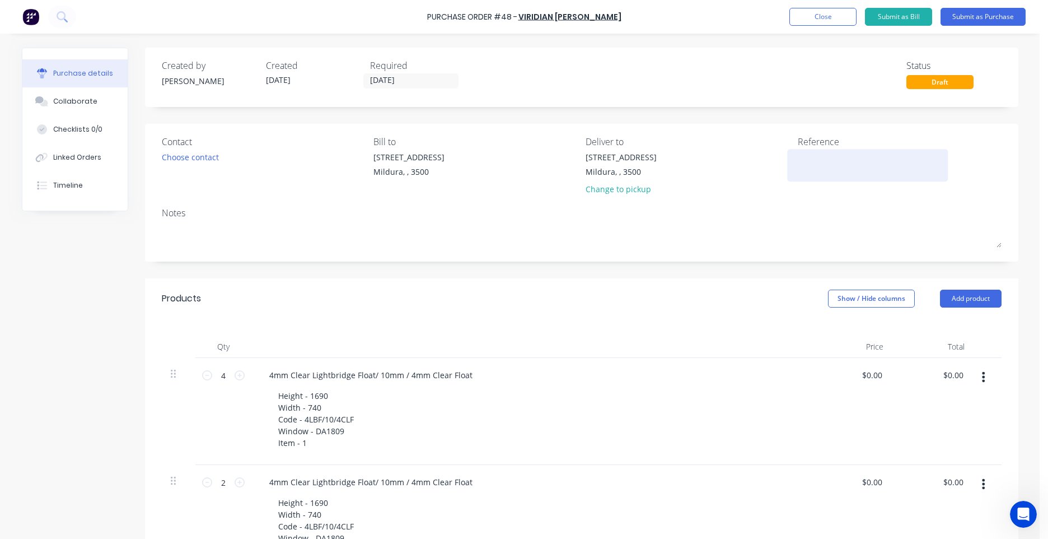
drag, startPoint x: 784, startPoint y: 174, endPoint x: 800, endPoint y: 160, distance: 21.0
click at [798, 174] on div at bounding box center [868, 165] width 140 height 28
click at [800, 160] on textarea at bounding box center [868, 163] width 140 height 25
type textarea "MIL- 7933 GJ GARDNER RAYLOR ROAD EUSTON"
click at [883, 159] on textarea "MIL- 7933 GJ GARDNER RAYLOR ROAD EUSTON" at bounding box center [868, 163] width 140 height 25
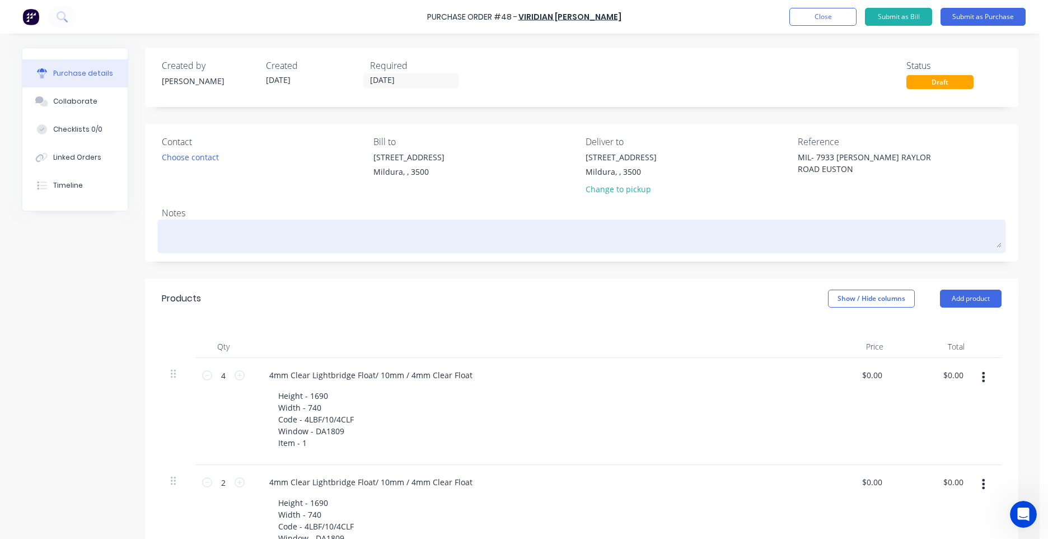
type textarea "x"
type textarea "MIL- 7933 GJ GARDNER AYLOR ROAD EUSTON"
type textarea "x"
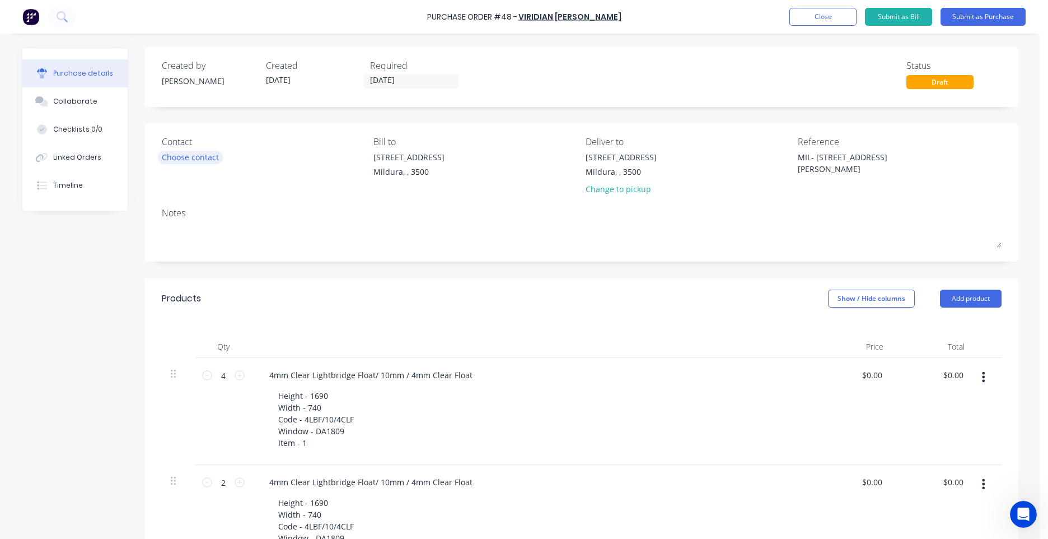
type textarea "MIL- 7933 GJ GARDNER TAYLOR ROAD EUSTON"
type textarea "x"
type textarea "MIL- 7933 GJ GARDNER TAYLOR ROAD EUSTON"
click at [163, 153] on div "Choose contact" at bounding box center [190, 157] width 57 height 12
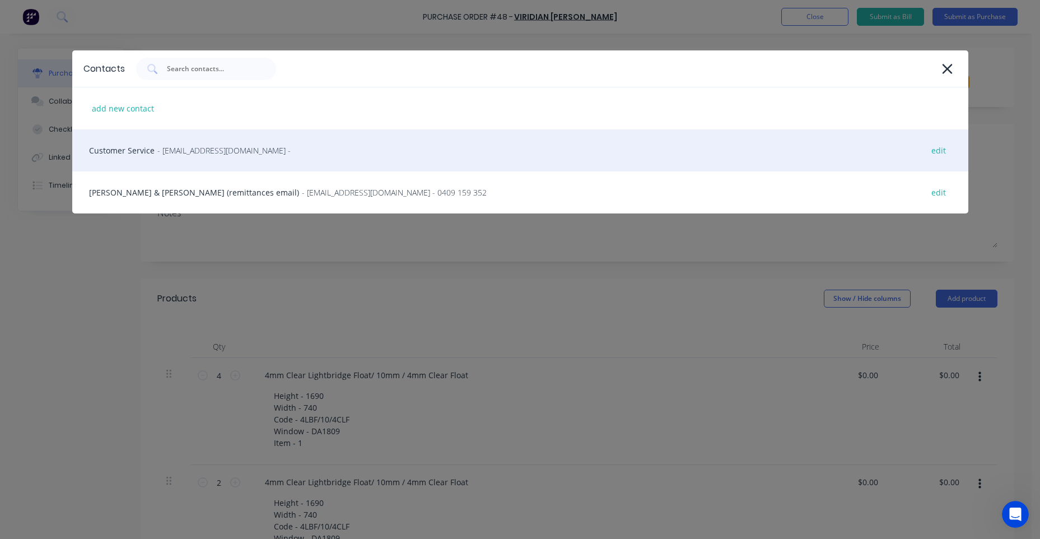
click at [152, 160] on div "Customer Service - vircustomerservicecls@viridianglass.com - edit" at bounding box center [520, 150] width 896 height 42
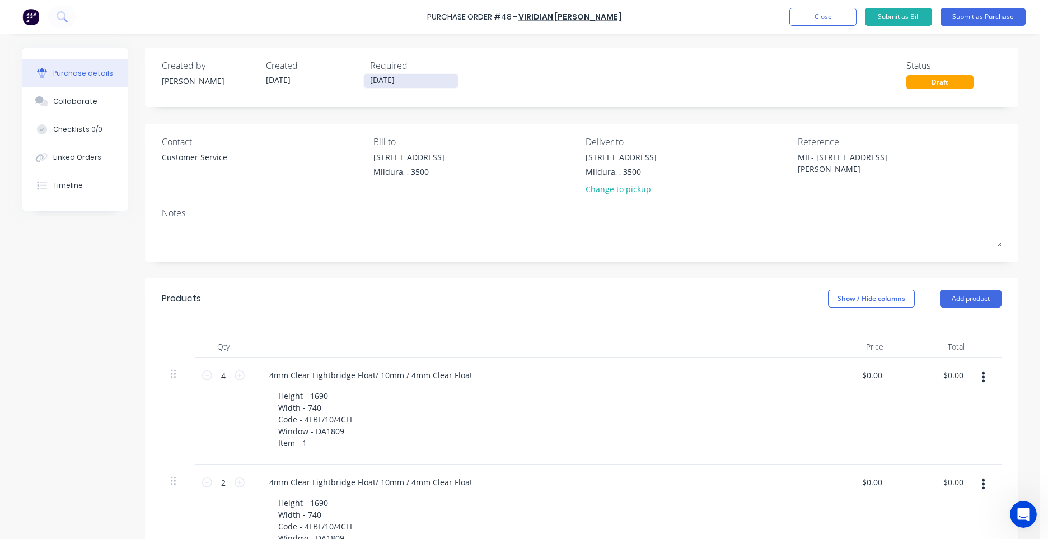
click at [386, 80] on input "[DATE]" at bounding box center [411, 81] width 94 height 14
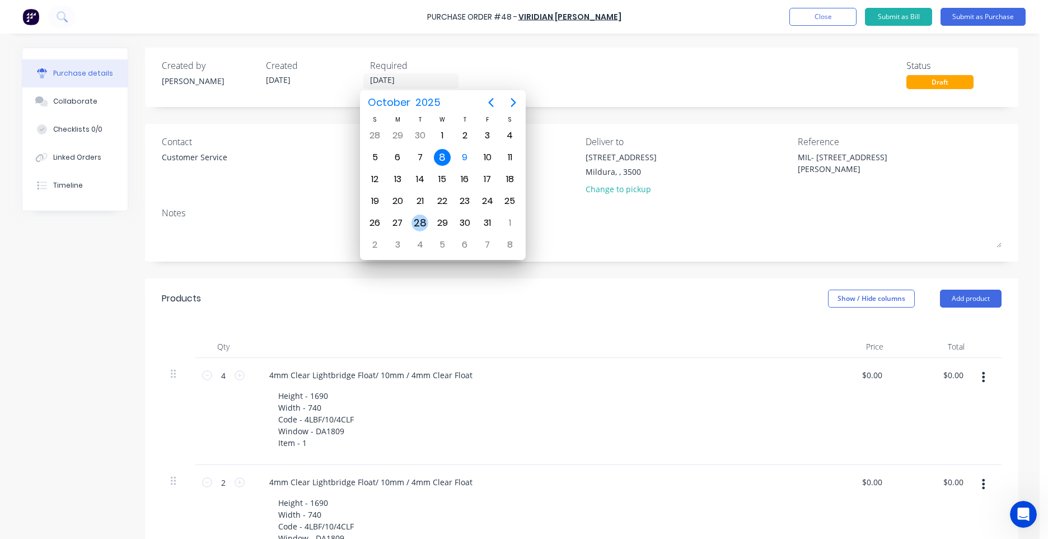
click at [420, 219] on div "28" at bounding box center [419, 222] width 17 height 17
type textarea "x"
type input "28/10/25"
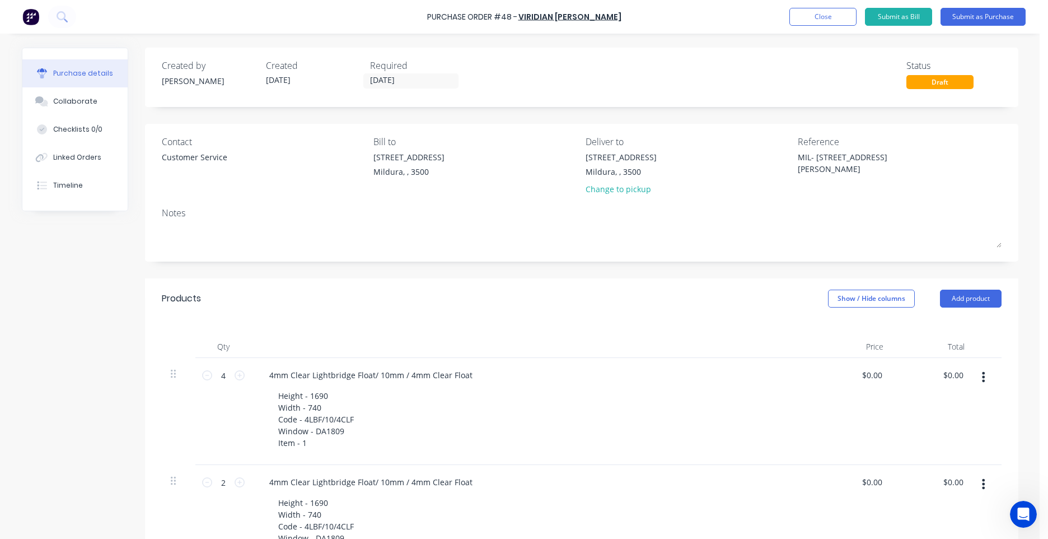
click at [508, 86] on div "Created by Shelby Created 09/10/25 Required 28/10/25 Status Draft" at bounding box center [582, 74] width 840 height 30
click at [981, 21] on button "Submit as Purchase" at bounding box center [983, 17] width 85 height 18
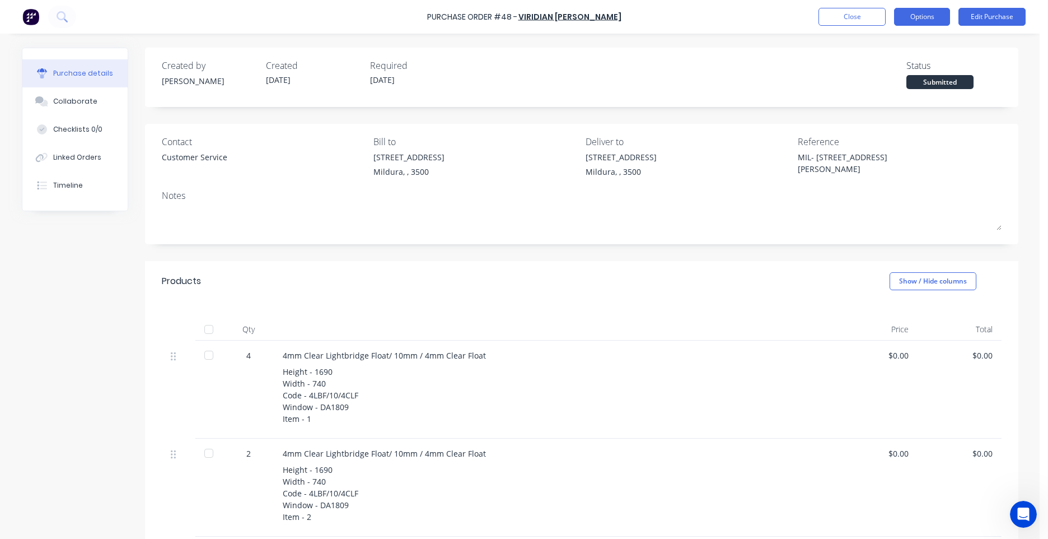
click at [941, 21] on button "Options" at bounding box center [922, 17] width 56 height 18
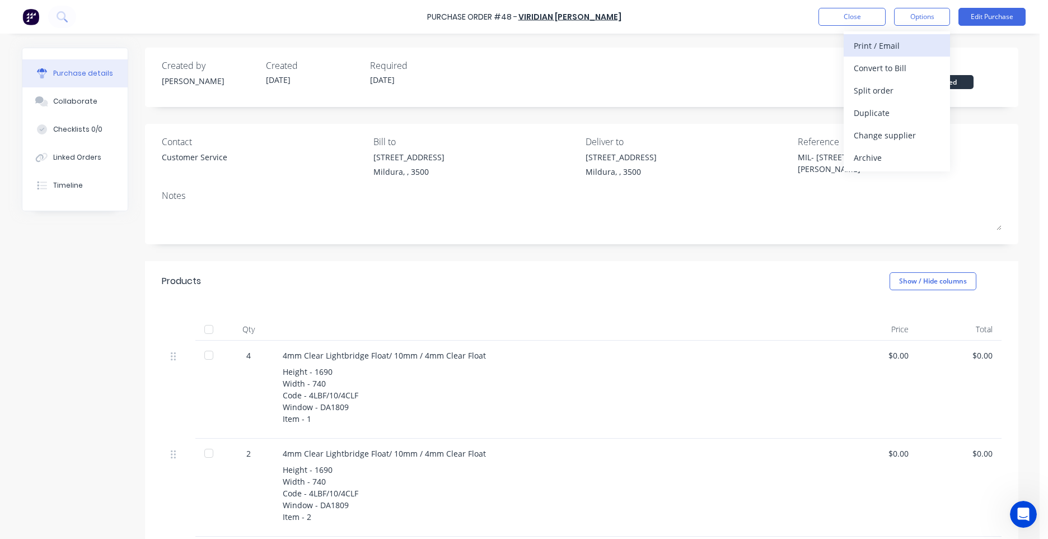
click at [881, 49] on div "Print / Email" at bounding box center [897, 46] width 86 height 16
click at [881, 86] on div "Without pricing" at bounding box center [897, 90] width 86 height 16
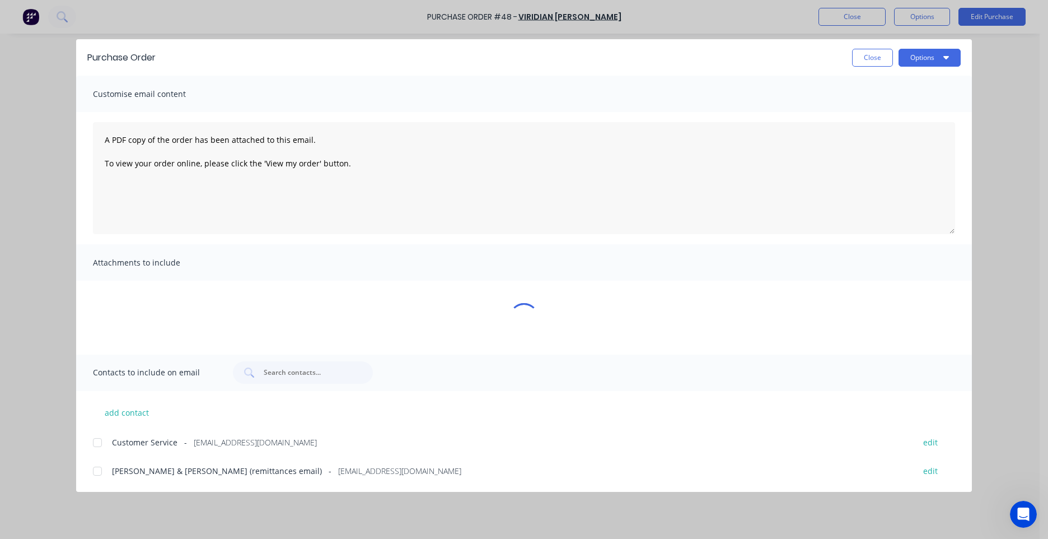
type textarea "x"
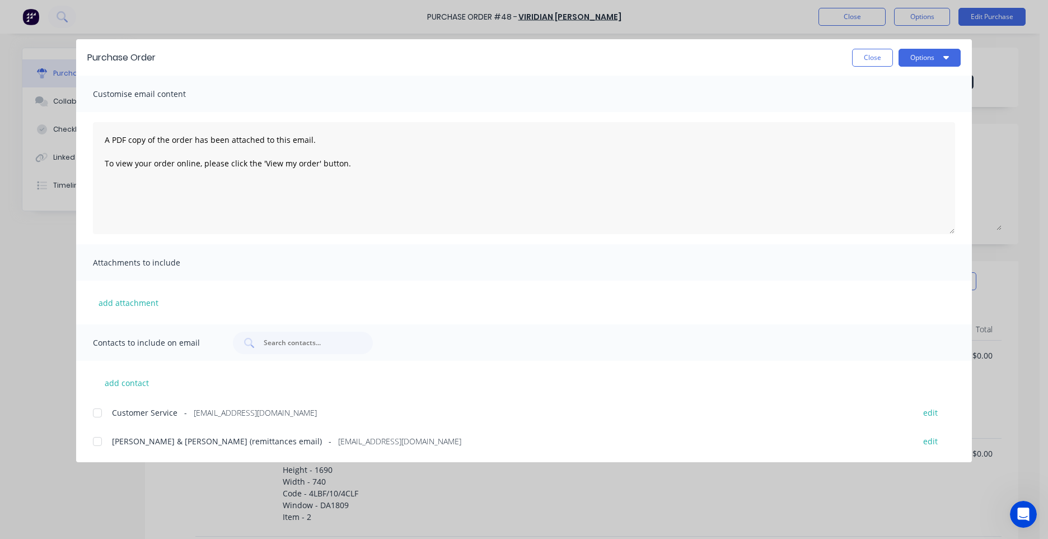
click at [156, 412] on span "Customer Service" at bounding box center [145, 412] width 66 height 12
click at [179, 189] on textarea "A PDF copy of the order has been attached to this email. To view your order onl…" at bounding box center [524, 178] width 862 height 112
drag, startPoint x: 174, startPoint y: 197, endPoint x: 338, endPoint y: 169, distance: 166.4
click at [172, 197] on textarea "A PDF copy of the order has been attached to this email. To view your order onl…" at bounding box center [524, 178] width 862 height 112
click at [406, 161] on textarea "A PDF copy of the order has been attached to this email. To view your order onl…" at bounding box center [524, 178] width 862 height 112
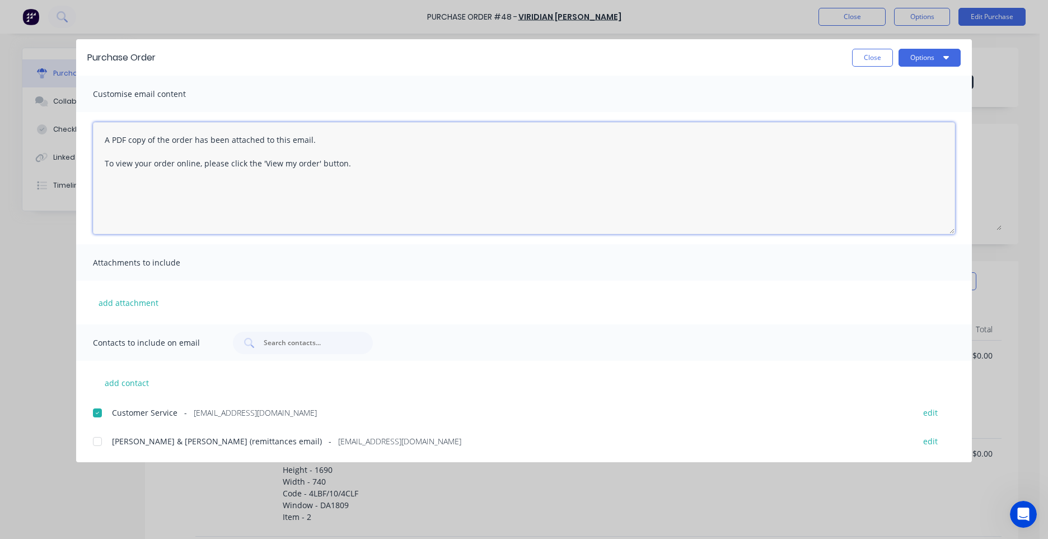
paste textarea "PO TEXT: PO-51309 ITEM TEXT: MGA DICHIERA"
drag, startPoint x: 185, startPoint y: 184, endPoint x: 143, endPoint y: 184, distance: 42.0
click at [143, 184] on textarea "A PDF copy of the order has been attached to this email. To view your order onl…" at bounding box center [524, 178] width 862 height 112
drag, startPoint x: 184, startPoint y: 202, endPoint x: 150, endPoint y: 202, distance: 34.2
click at [150, 202] on textarea "A PDF copy of the order has been attached to this email. To view your order onl…" at bounding box center [524, 178] width 862 height 112
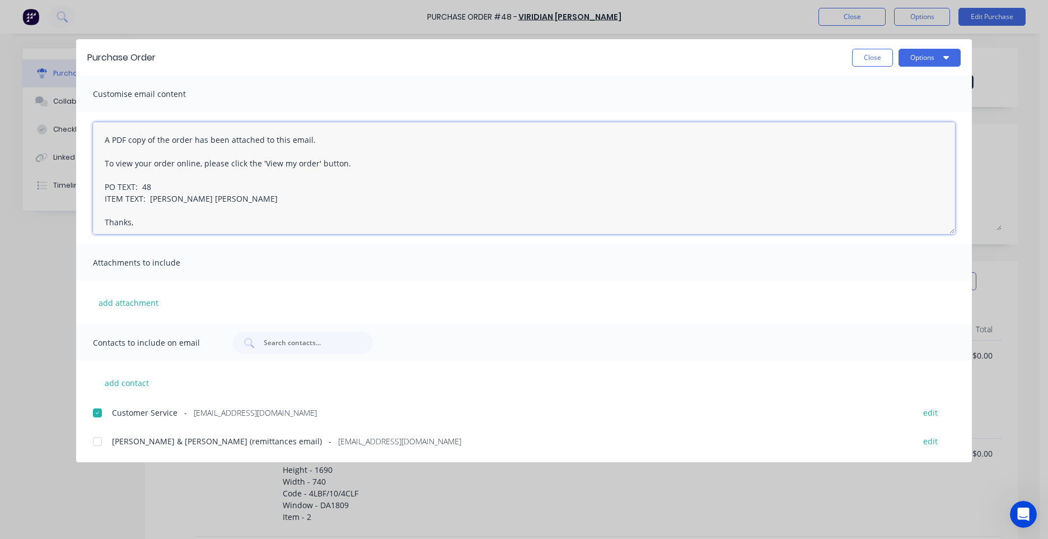
scroll to position [6, 0]
click at [105, 130] on textarea "A PDF copy of the order has been attached to this email. To view your order onl…" at bounding box center [524, 178] width 862 height 112
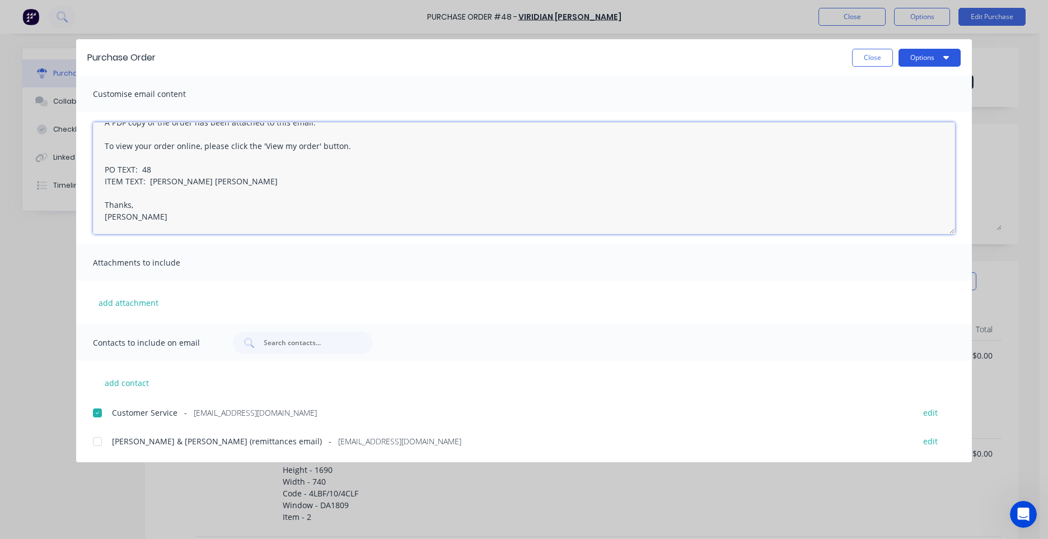
type textarea "Hi, A PDF copy of the order has been attached to this email. To view your order…"
click at [924, 57] on button "Options" at bounding box center [930, 58] width 62 height 18
click at [867, 129] on div "Email" at bounding box center [907, 131] width 86 height 16
click at [857, 58] on button "Close" at bounding box center [872, 58] width 41 height 18
type textarea "x"
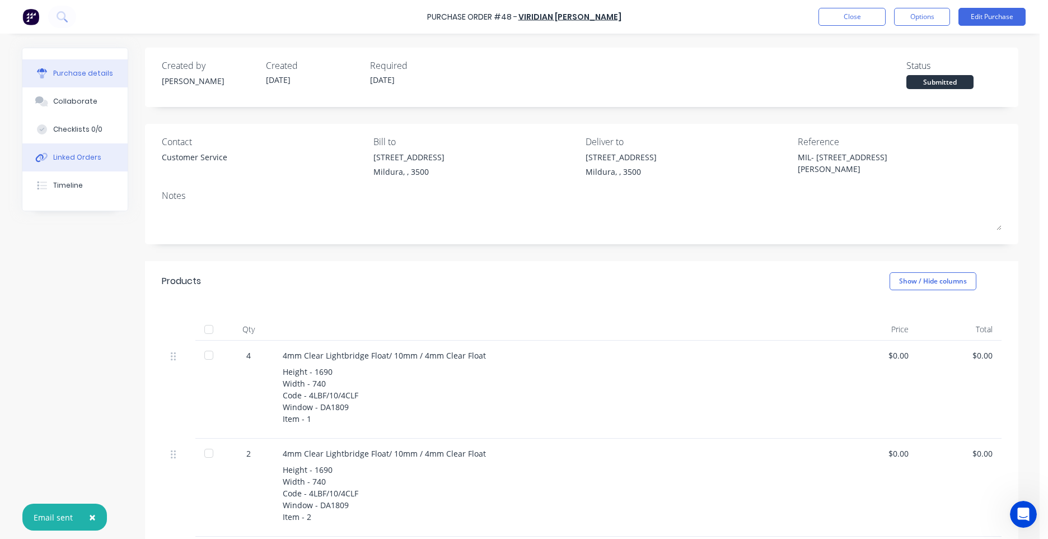
click at [57, 166] on button "Linked Orders" at bounding box center [74, 157] width 105 height 28
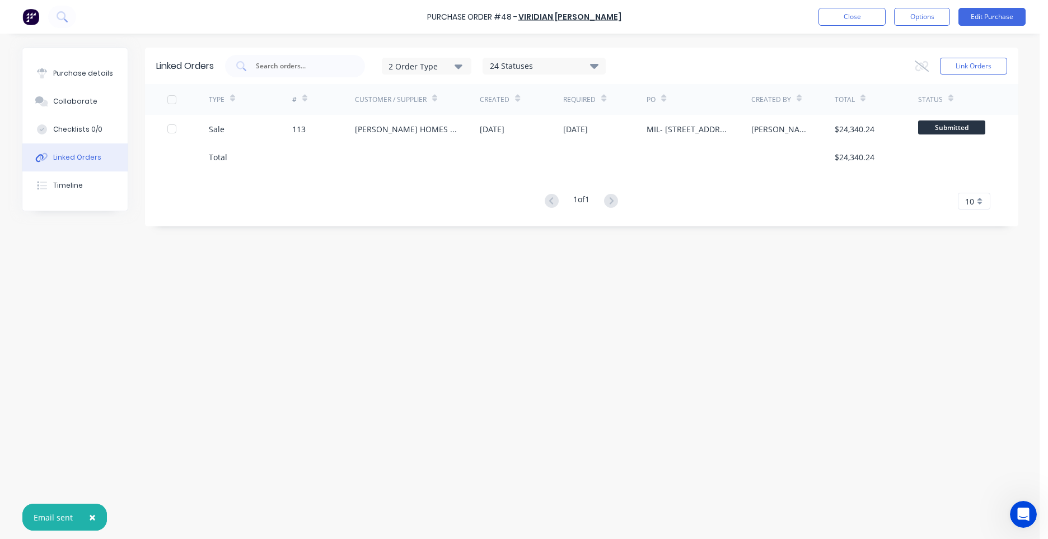
click at [386, 280] on div "Linked Orders 2 Order Type 24 Statuses Sales Order Status All Archived Draft Qu…" at bounding box center [520, 283] width 997 height 471
click at [842, 8] on button "Close" at bounding box center [851, 17] width 67 height 18
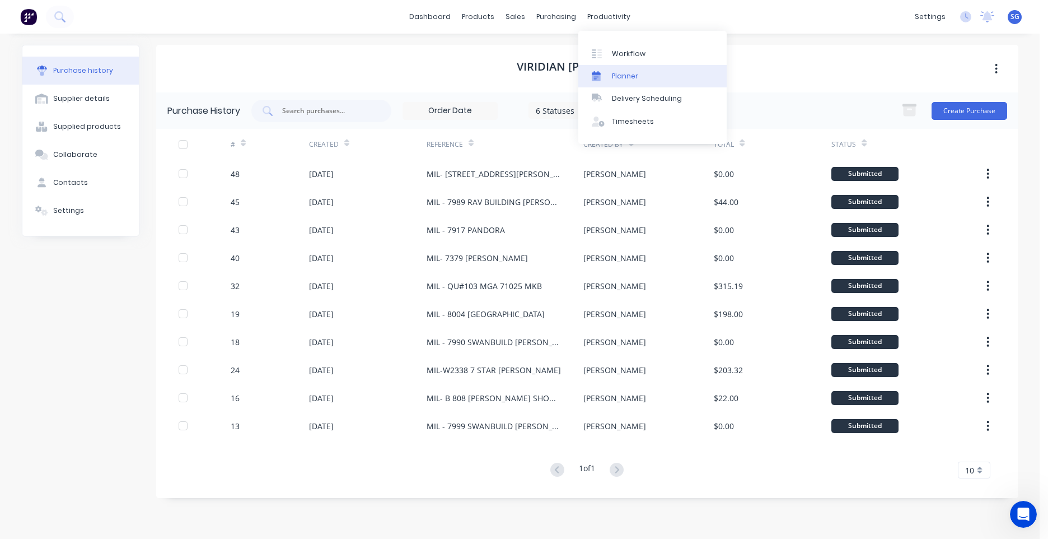
click at [612, 72] on div "Planner" at bounding box center [625, 76] width 26 height 10
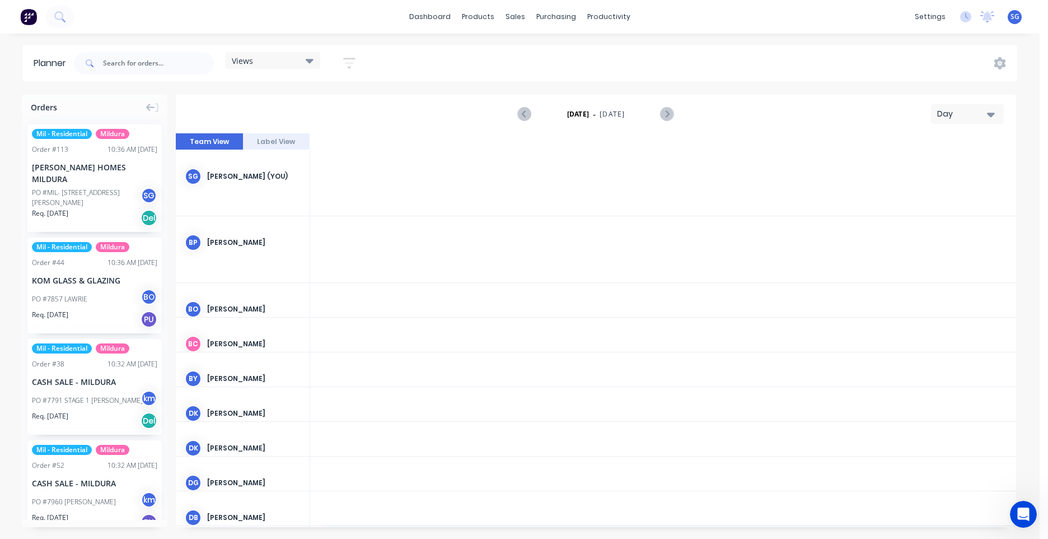
scroll to position [0, 1792]
click at [976, 114] on div "Day" at bounding box center [963, 114] width 52 height 12
click at [962, 159] on div "Week" at bounding box center [947, 166] width 111 height 22
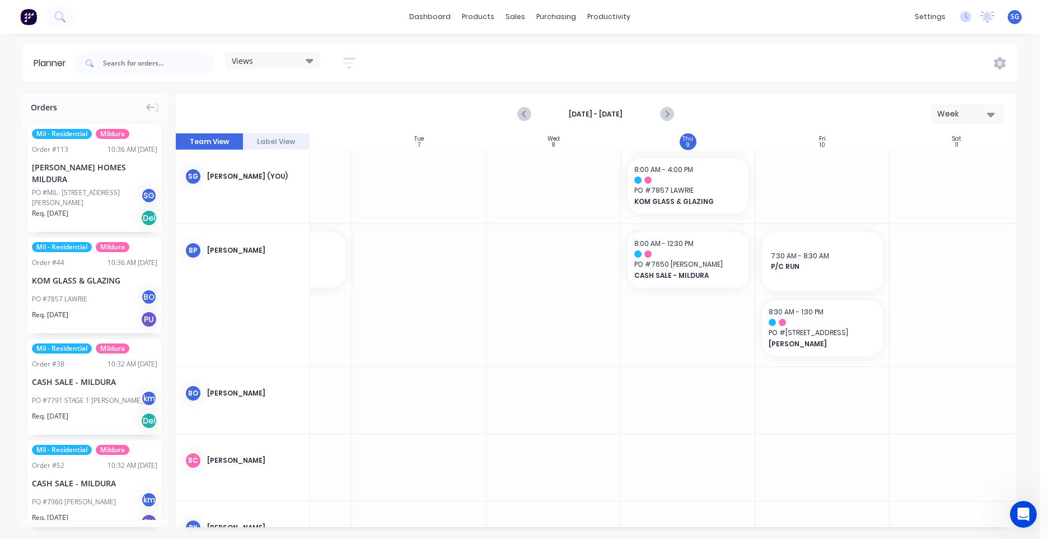
scroll to position [0, 238]
click at [671, 116] on icon "Next page" at bounding box center [666, 113] width 13 height 13
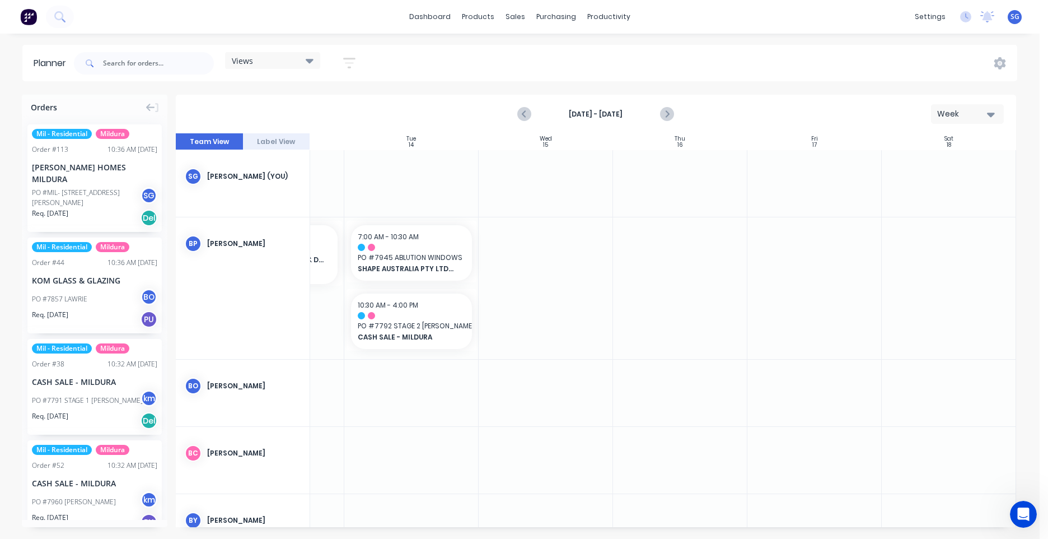
drag, startPoint x: 490, startPoint y: 527, endPoint x: 543, endPoint y: 523, distance: 53.3
click at [543, 523] on div "Orders Mil - Residential Mildura Order # 113 10:36 AM 09/10/25 GJ GARDNER HOMES…" at bounding box center [520, 316] width 1040 height 443
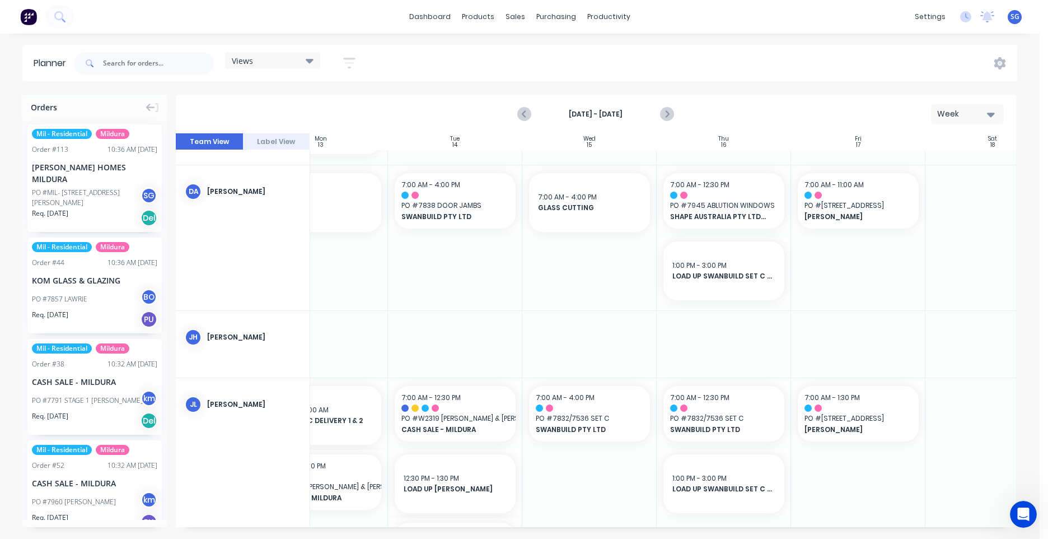
scroll to position [672, 239]
